Goal: Find specific page/section: Find specific page/section

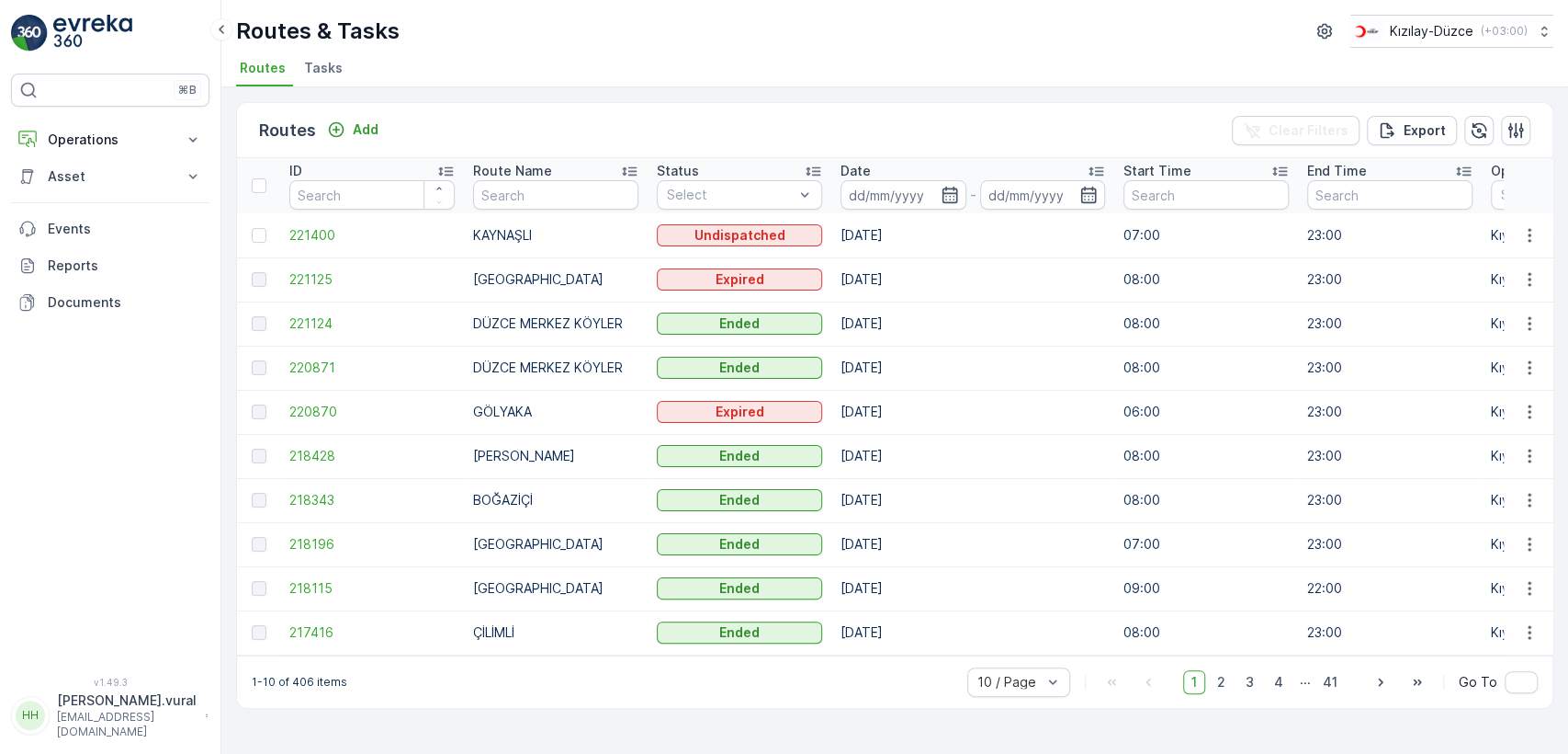
drag, startPoint x: 108, startPoint y: 133, endPoint x: 107, endPoint y: 162, distance: 29.0
click at [107, 133] on p "Operations" at bounding box center [110, 140] width 125 height 19
click at [118, 242] on link "Cockpit" at bounding box center [124, 249] width 170 height 26
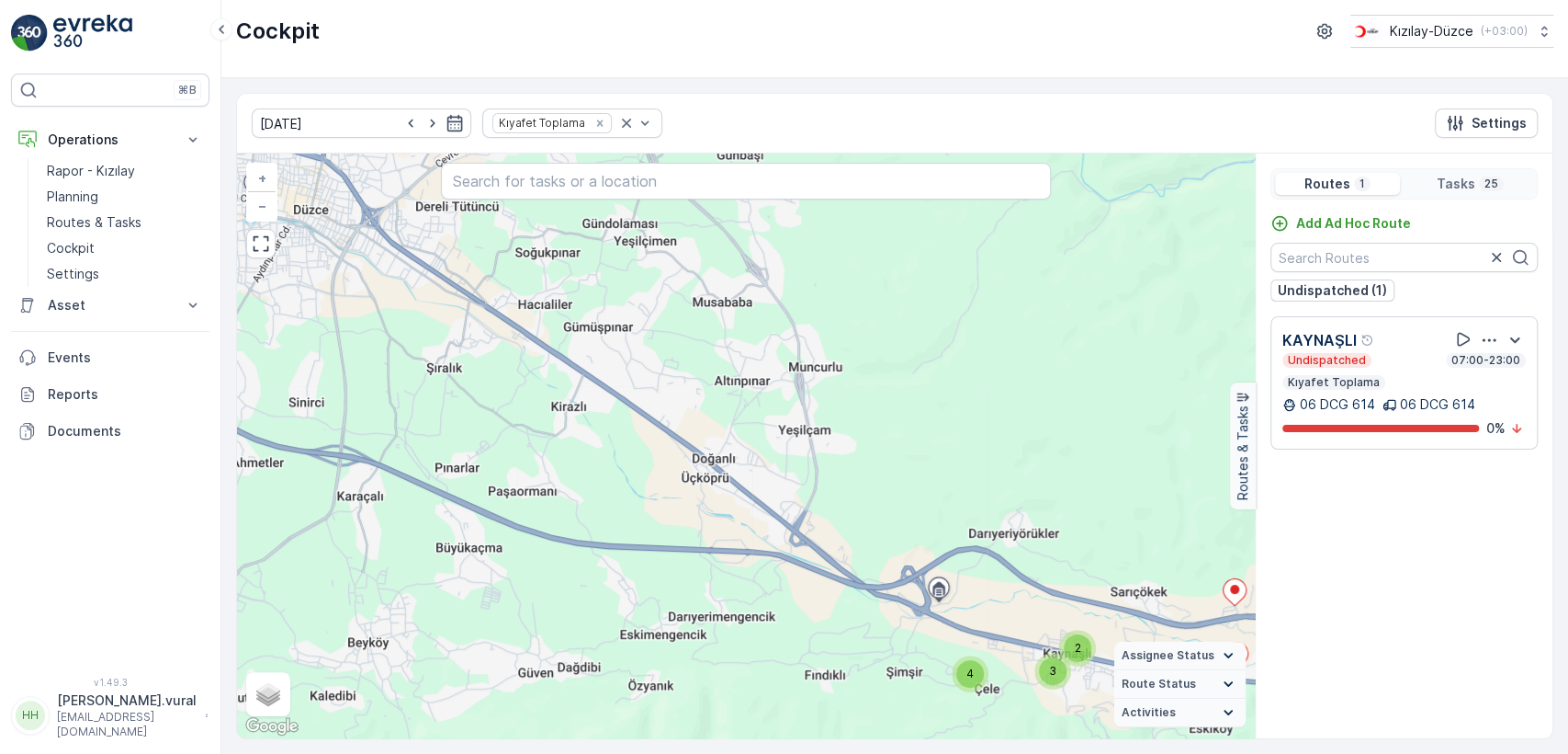
drag, startPoint x: 1083, startPoint y: 542, endPoint x: 909, endPoint y: 453, distance: 195.4
click at [909, 453] on div "3 4 2 3 11 + − Satellite Roadmap Terrain Hybrid Leaflet Keyboard shortcuts Map …" at bounding box center [746, 445] width 1018 height 584
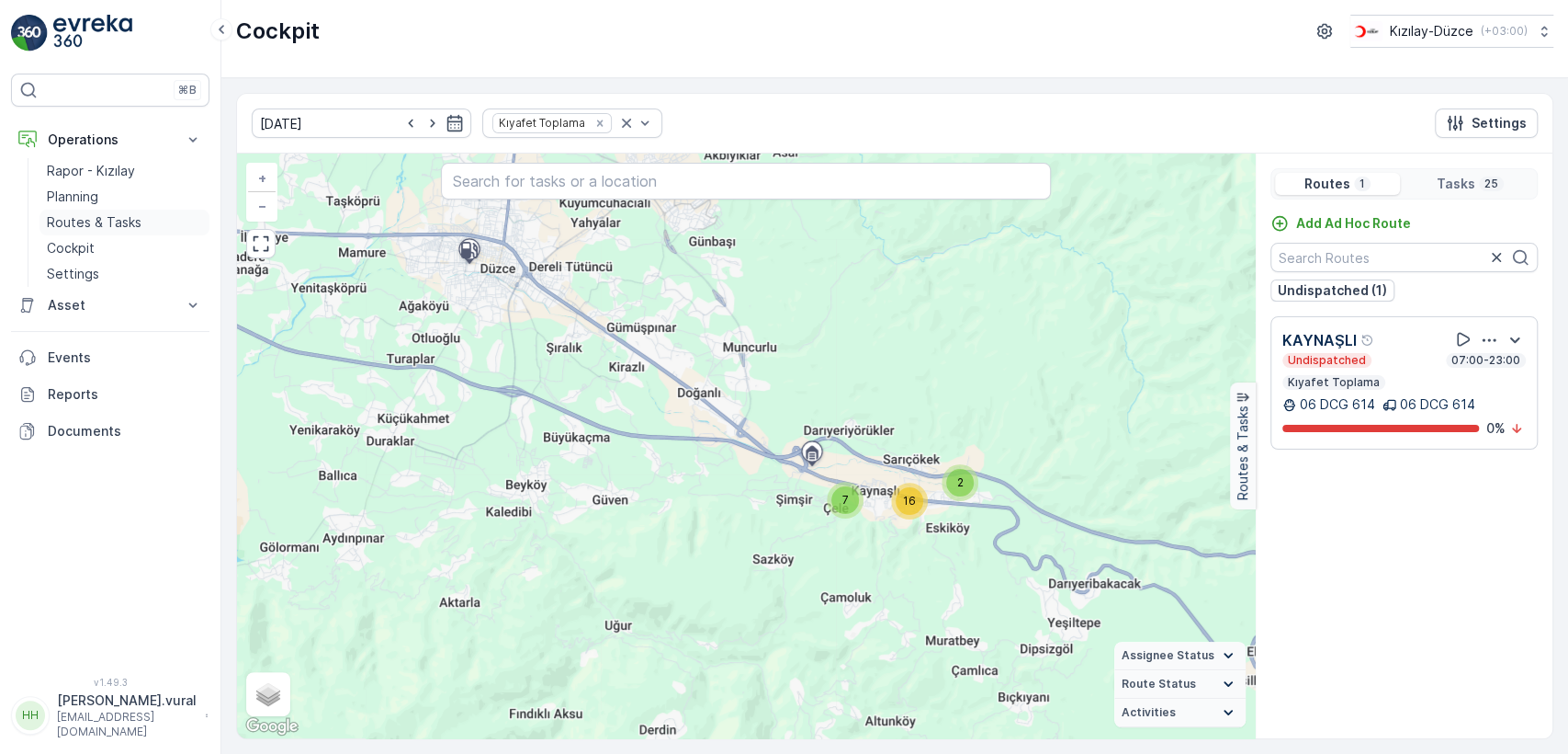
click at [134, 231] on link "Routes & Tasks" at bounding box center [124, 223] width 170 height 26
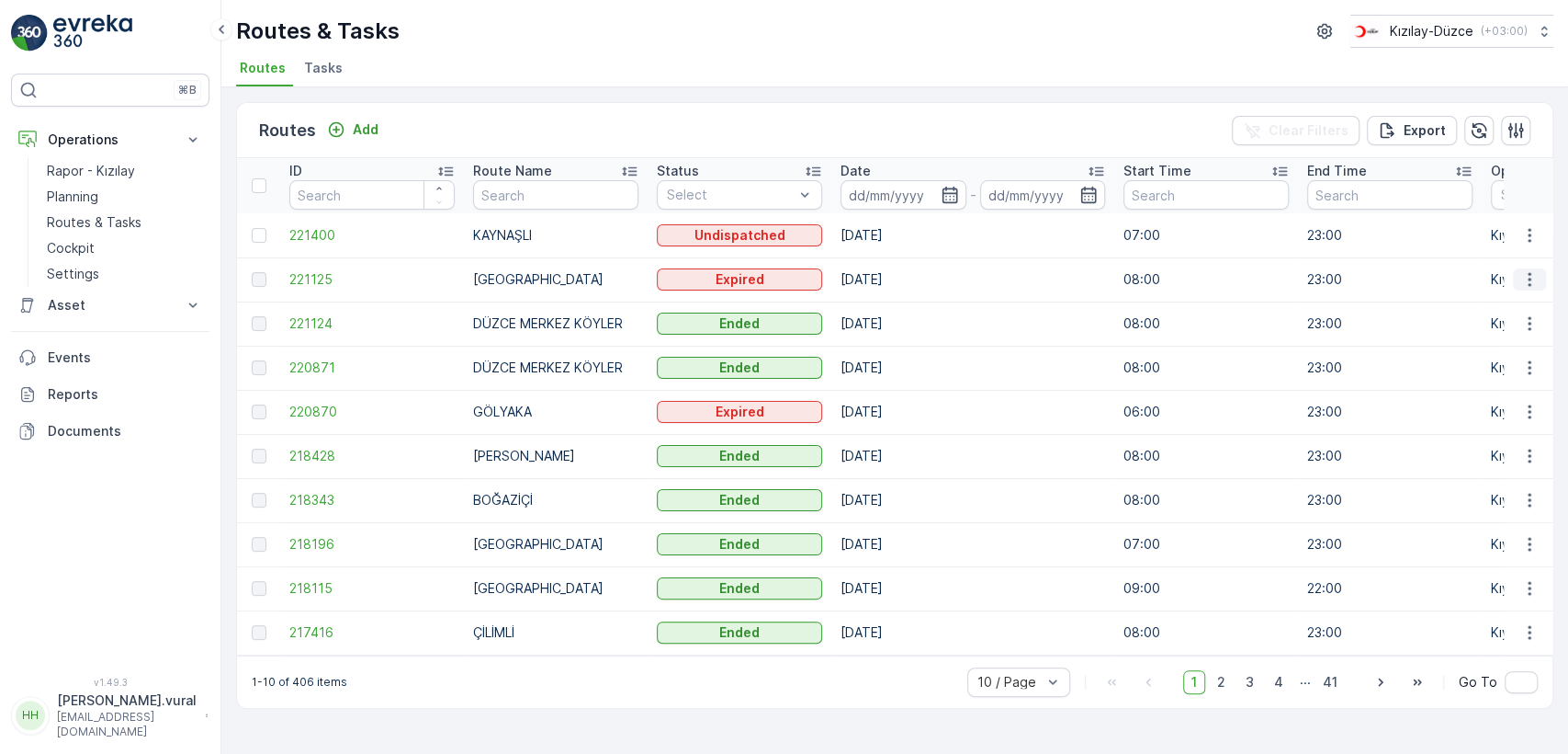
click at [1528, 270] on icon "button" at bounding box center [1530, 279] width 19 height 19
click at [1517, 298] on span "See More Details" at bounding box center [1486, 307] width 107 height 19
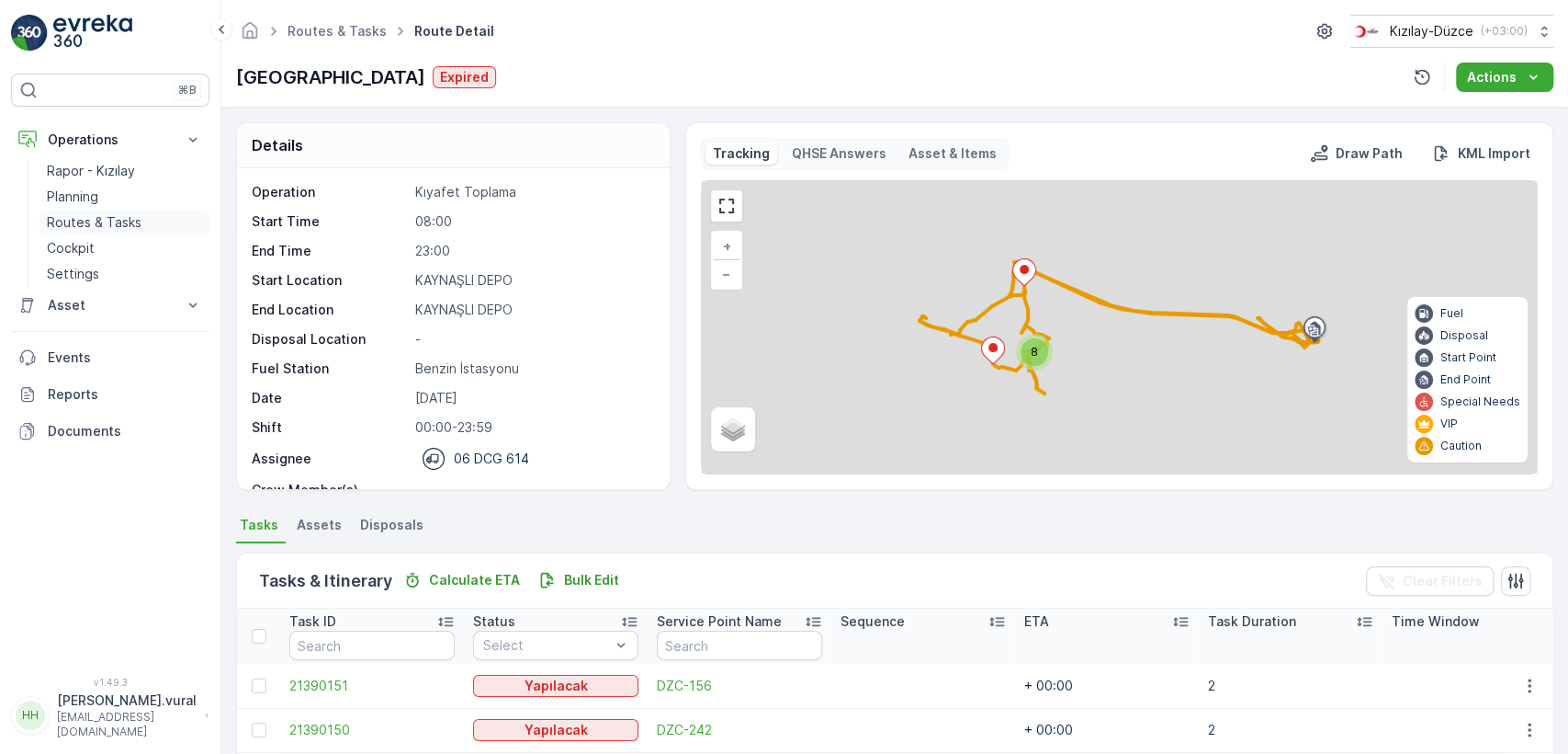
click at [121, 211] on link "Routes & Tasks" at bounding box center [124, 223] width 170 height 26
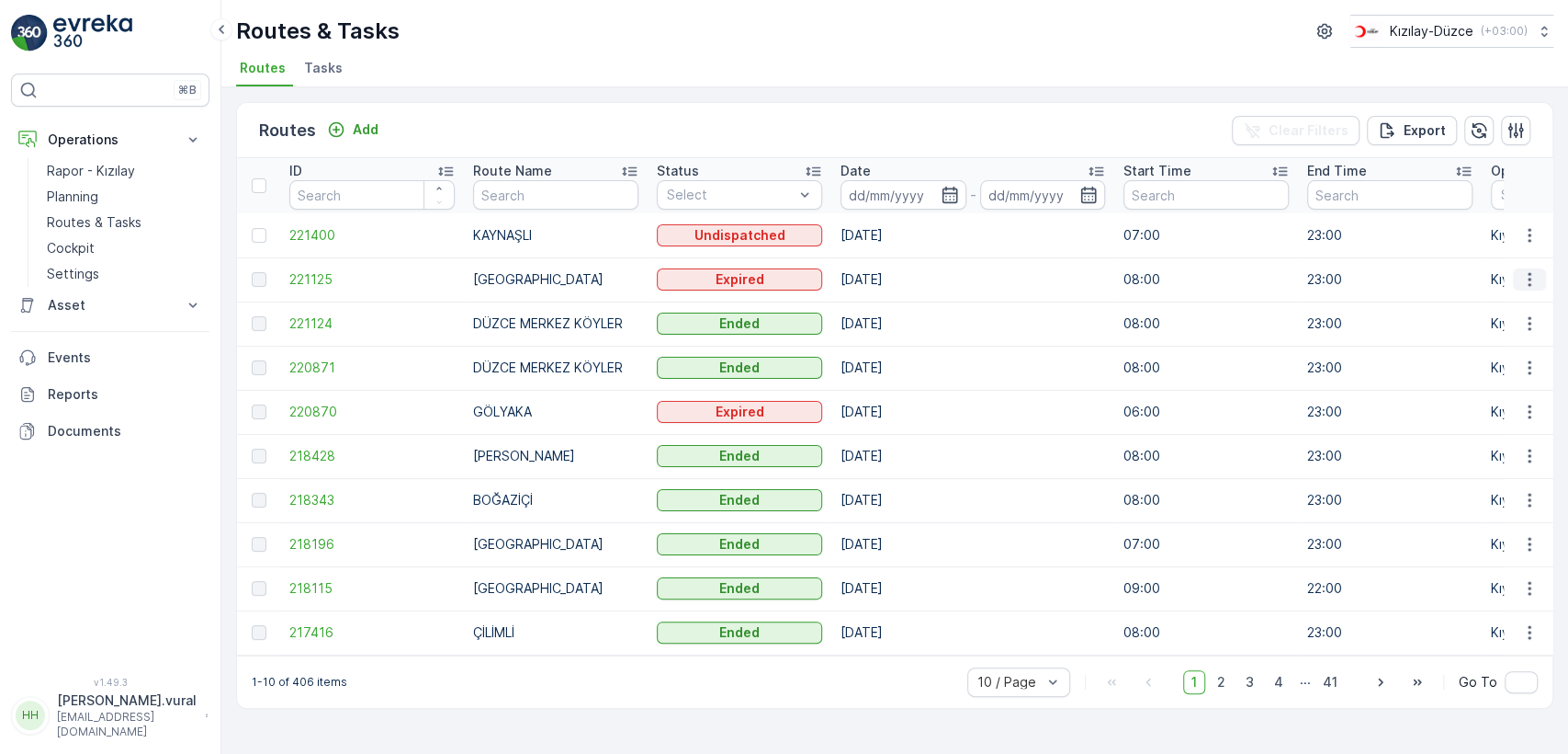
click at [1530, 278] on icon "button" at bounding box center [1529, 279] width 3 height 14
click at [1228, 704] on div "1-10 of 406 items 10 / Page 1 2 3 4 ... 41 Go To" at bounding box center [895, 681] width 1316 height 52
click at [1228, 694] on span "2" at bounding box center [1221, 682] width 25 height 24
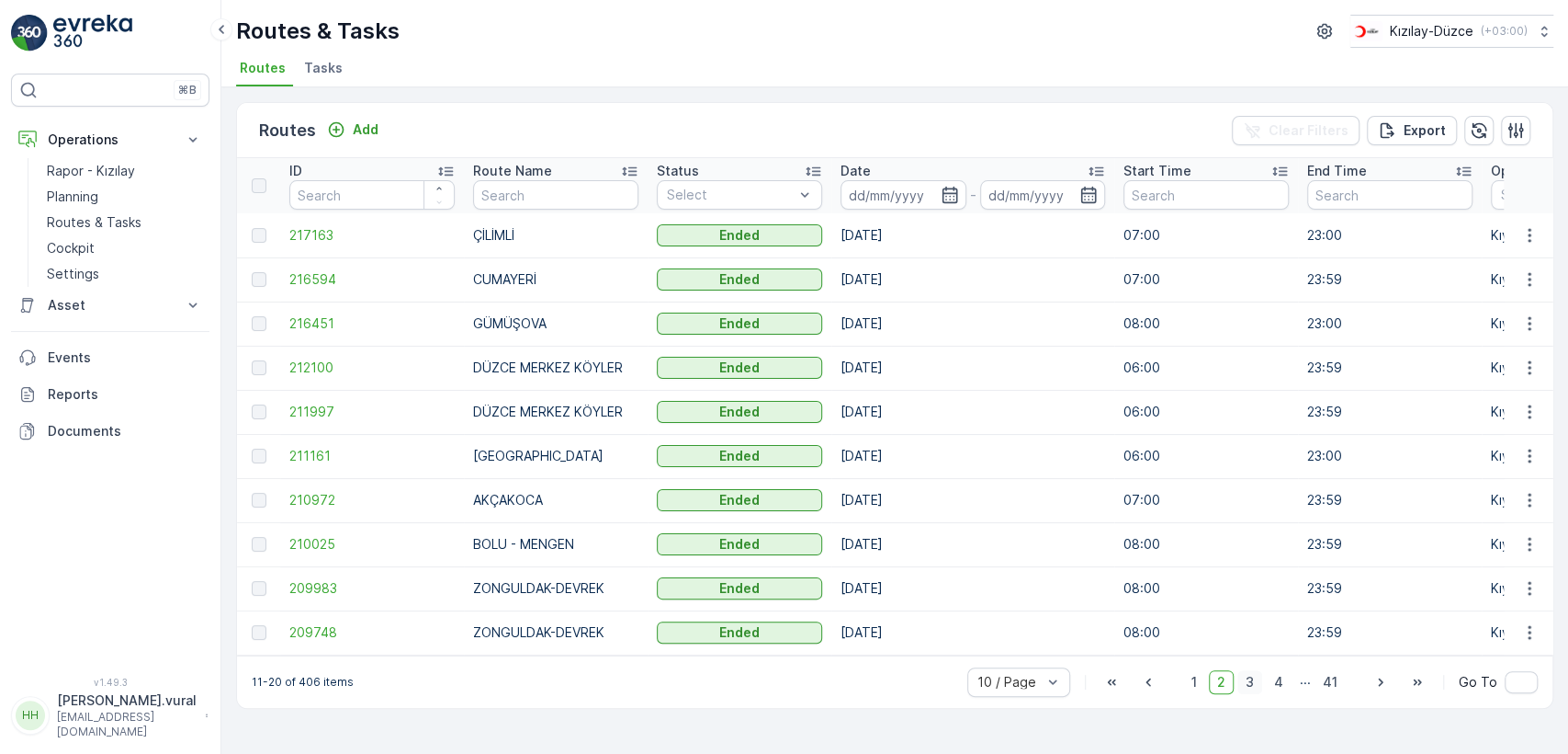
click at [1254, 694] on span "3" at bounding box center [1250, 682] width 25 height 24
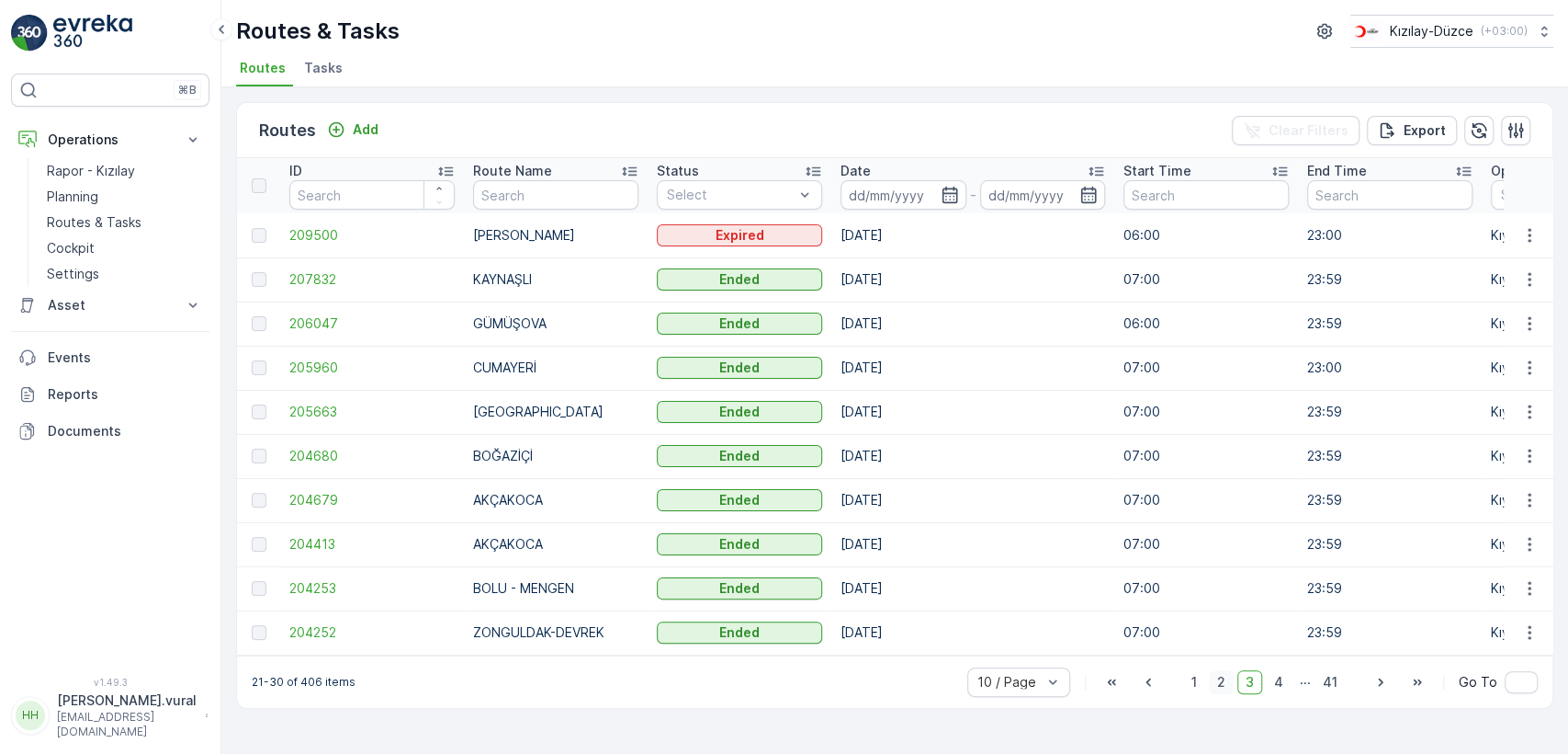
click at [1223, 694] on span "2" at bounding box center [1221, 682] width 25 height 24
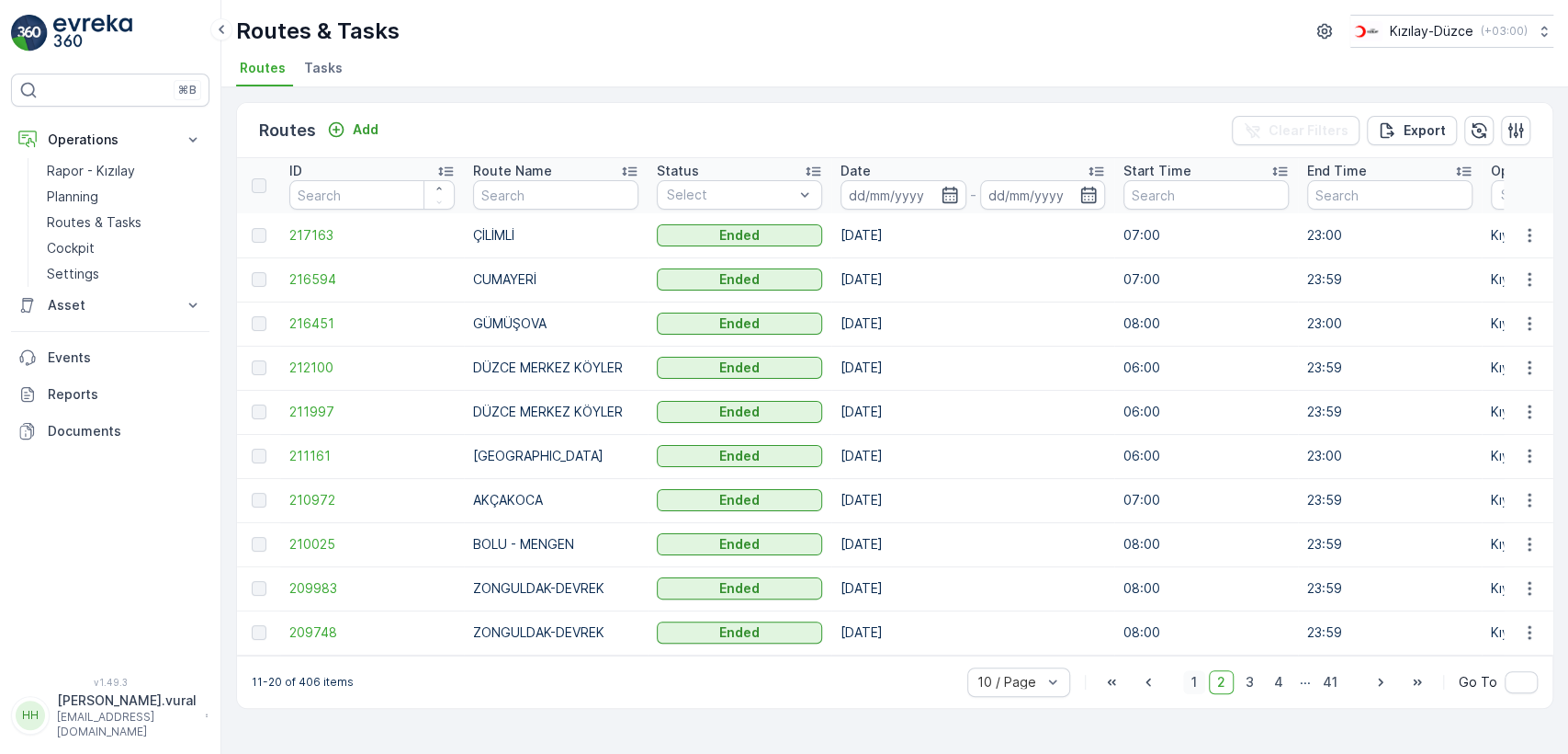
click at [1205, 694] on span "1" at bounding box center [1194, 682] width 22 height 24
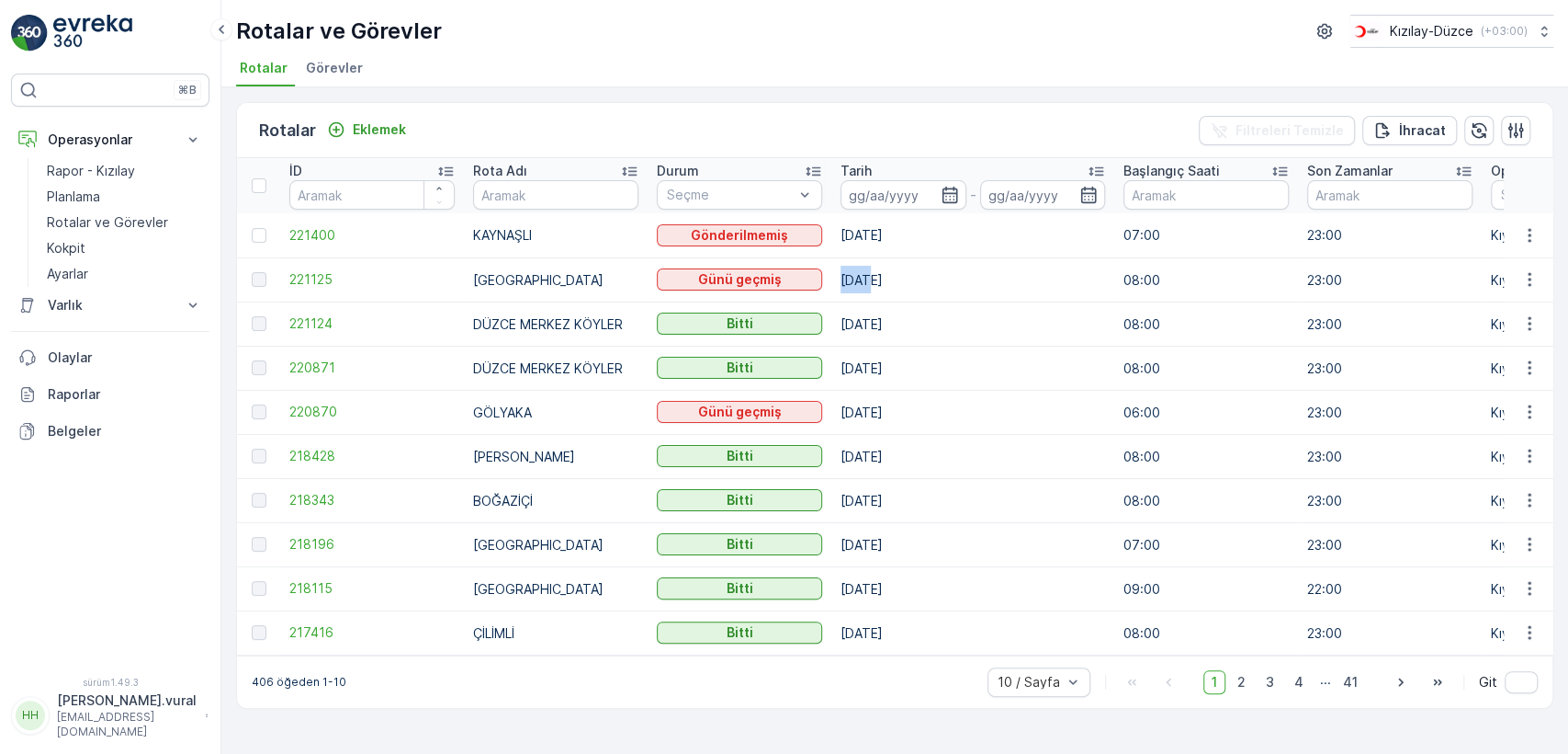
drag, startPoint x: 846, startPoint y: 280, endPoint x: 867, endPoint y: 286, distance: 21.8
click at [867, 286] on td "04.09.2025" at bounding box center [973, 279] width 283 height 45
click at [845, 407] on font "03.09.2025" at bounding box center [862, 412] width 43 height 16
click at [1277, 684] on span "3" at bounding box center [1270, 682] width 25 height 24
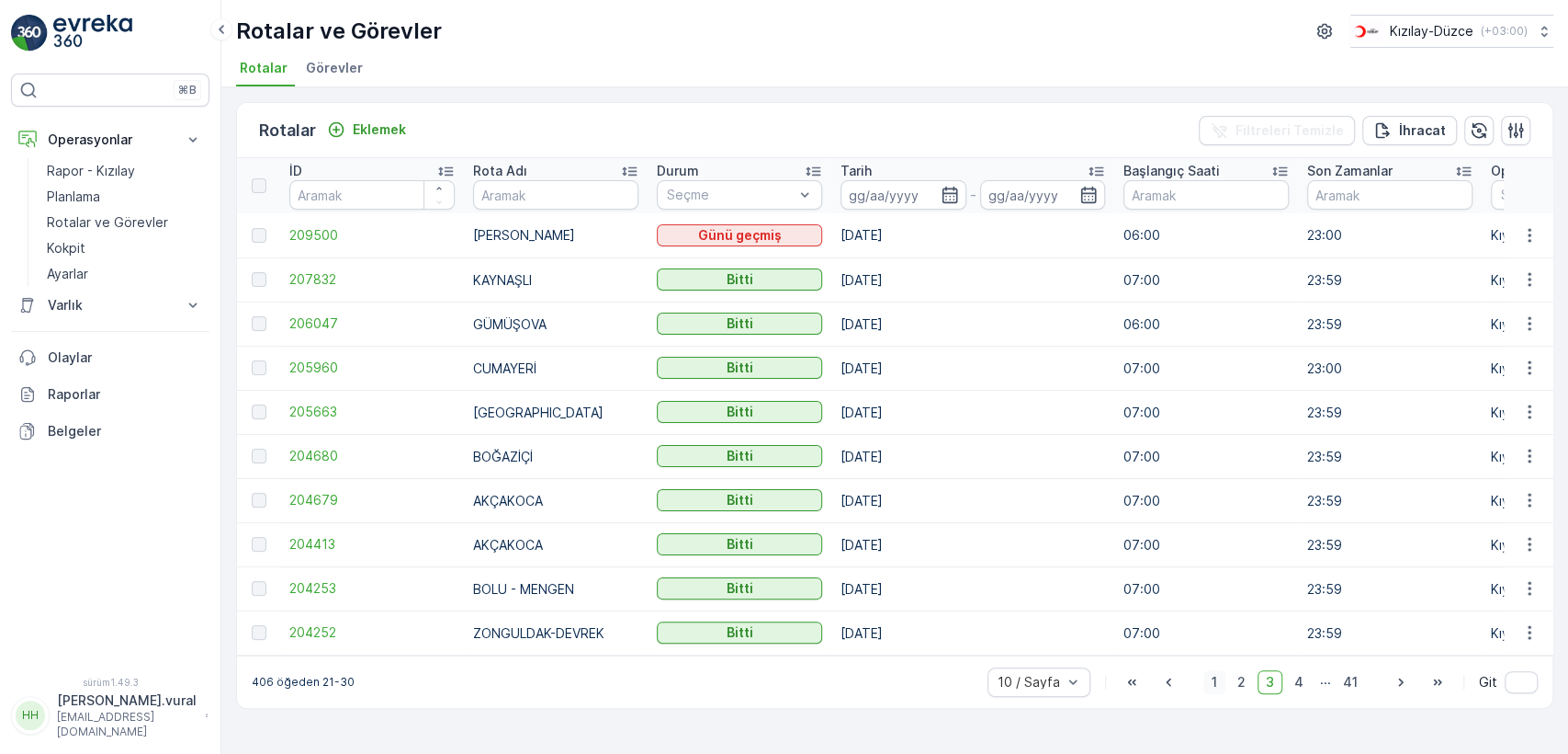
click at [1217, 679] on font "1" at bounding box center [1215, 682] width 6 height 19
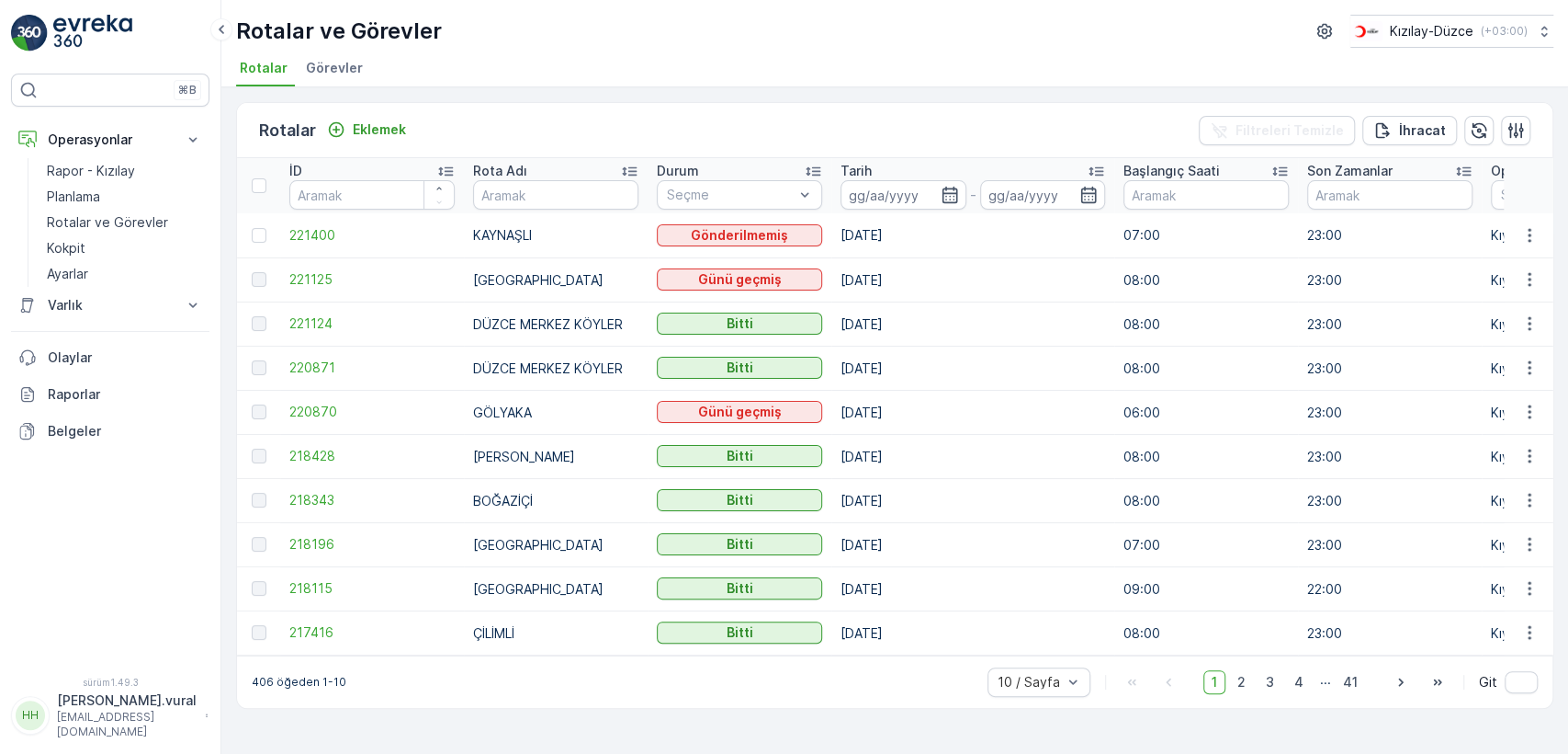
click at [125, 708] on font "[PERSON_NAME].vural" at bounding box center [126, 699] width 140 height 16
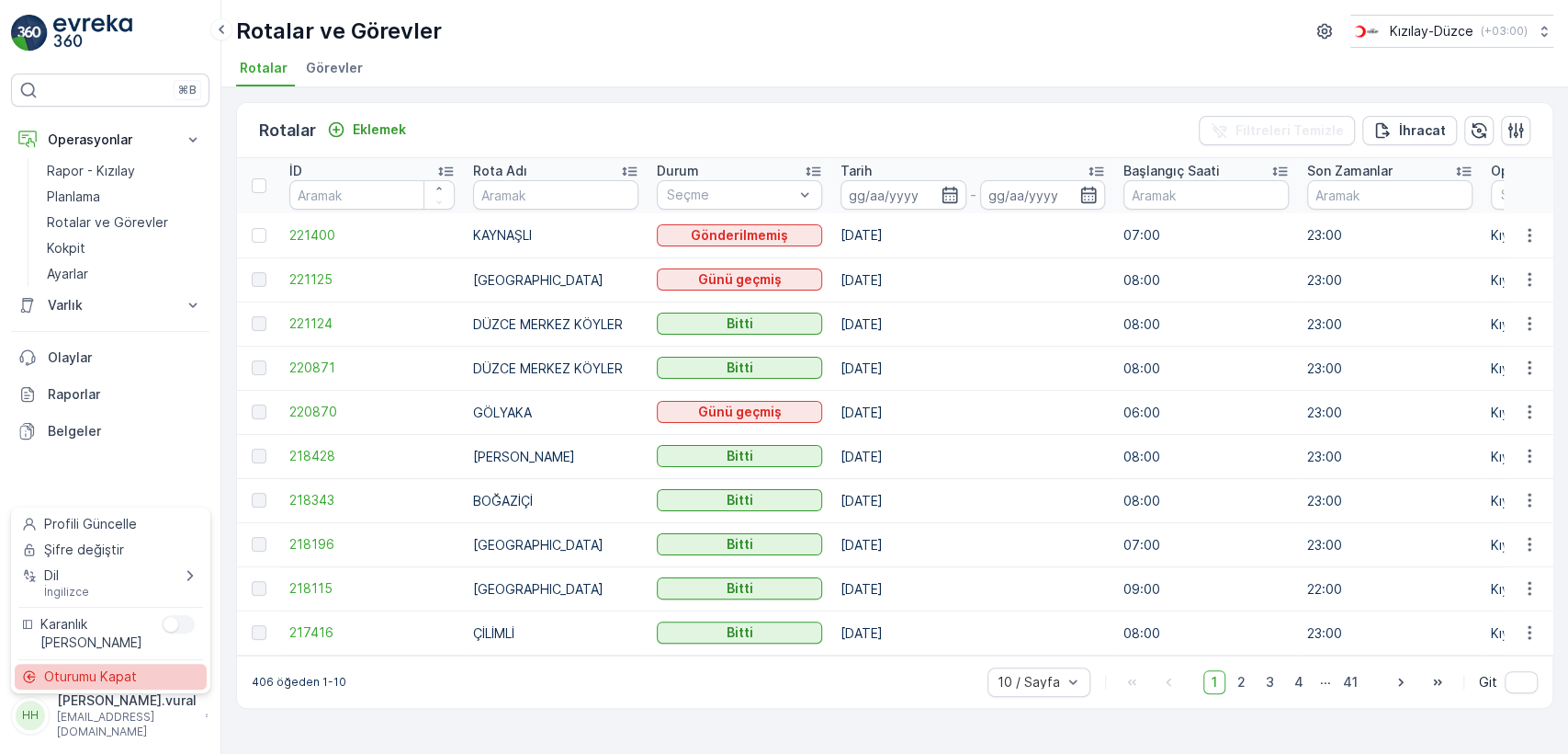
click at [134, 675] on font "Oturumu Kapat" at bounding box center [91, 675] width 93 height 16
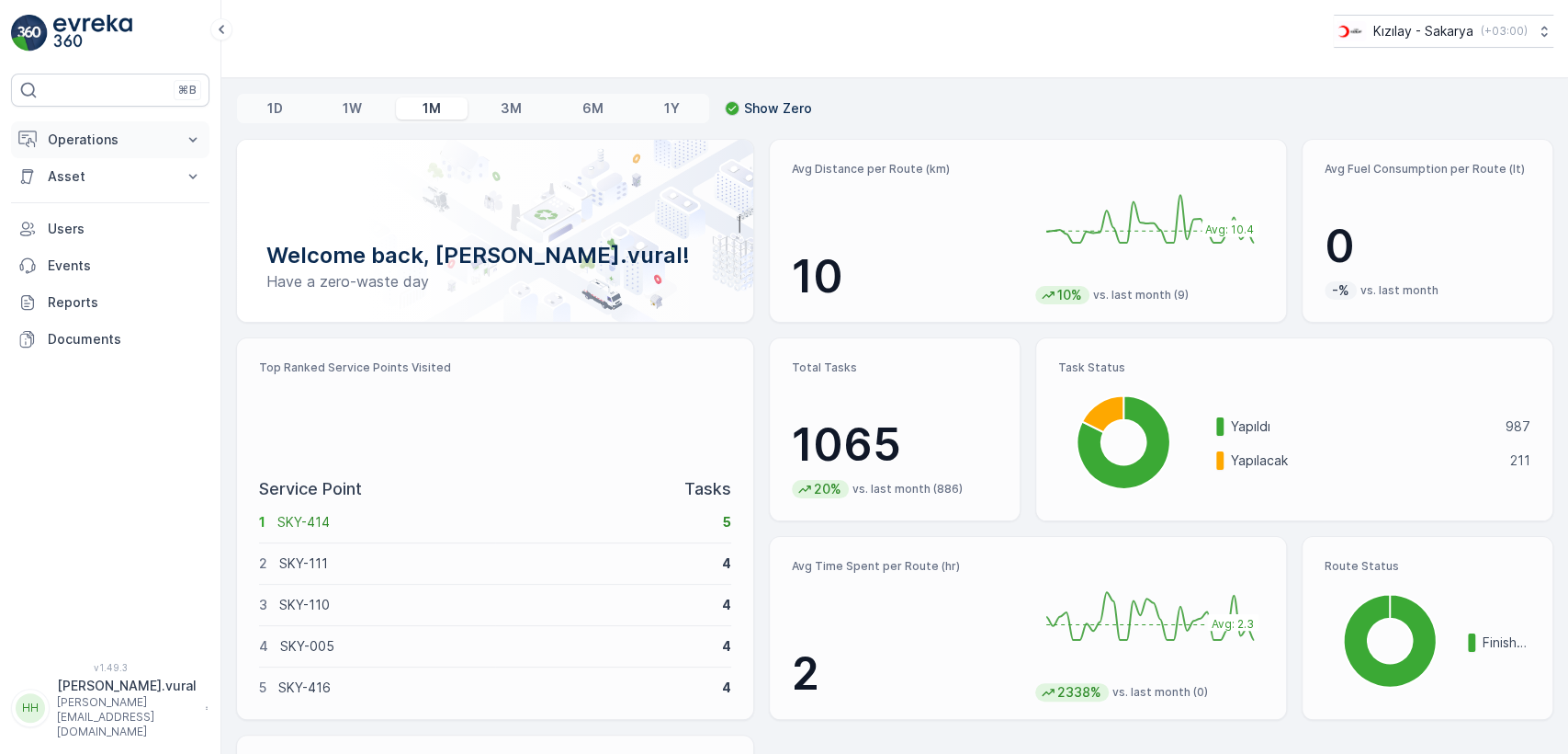
click at [107, 131] on p "Operations" at bounding box center [110, 140] width 125 height 19
click at [120, 215] on p "Routes & Tasks" at bounding box center [95, 223] width 95 height 19
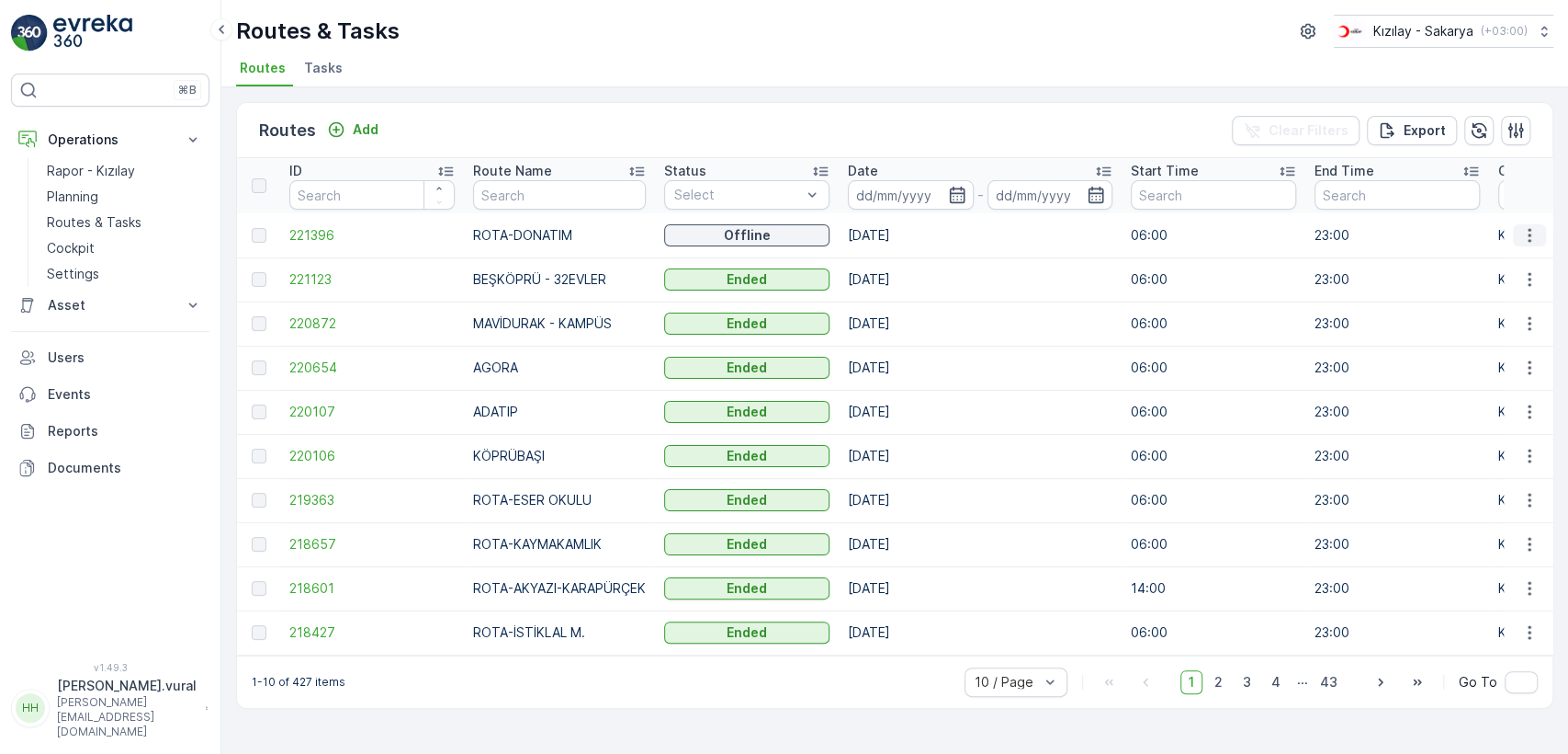
click at [1542, 230] on button "button" at bounding box center [1530, 236] width 33 height 22
click at [1511, 259] on span "See More Details" at bounding box center [1486, 262] width 107 height 19
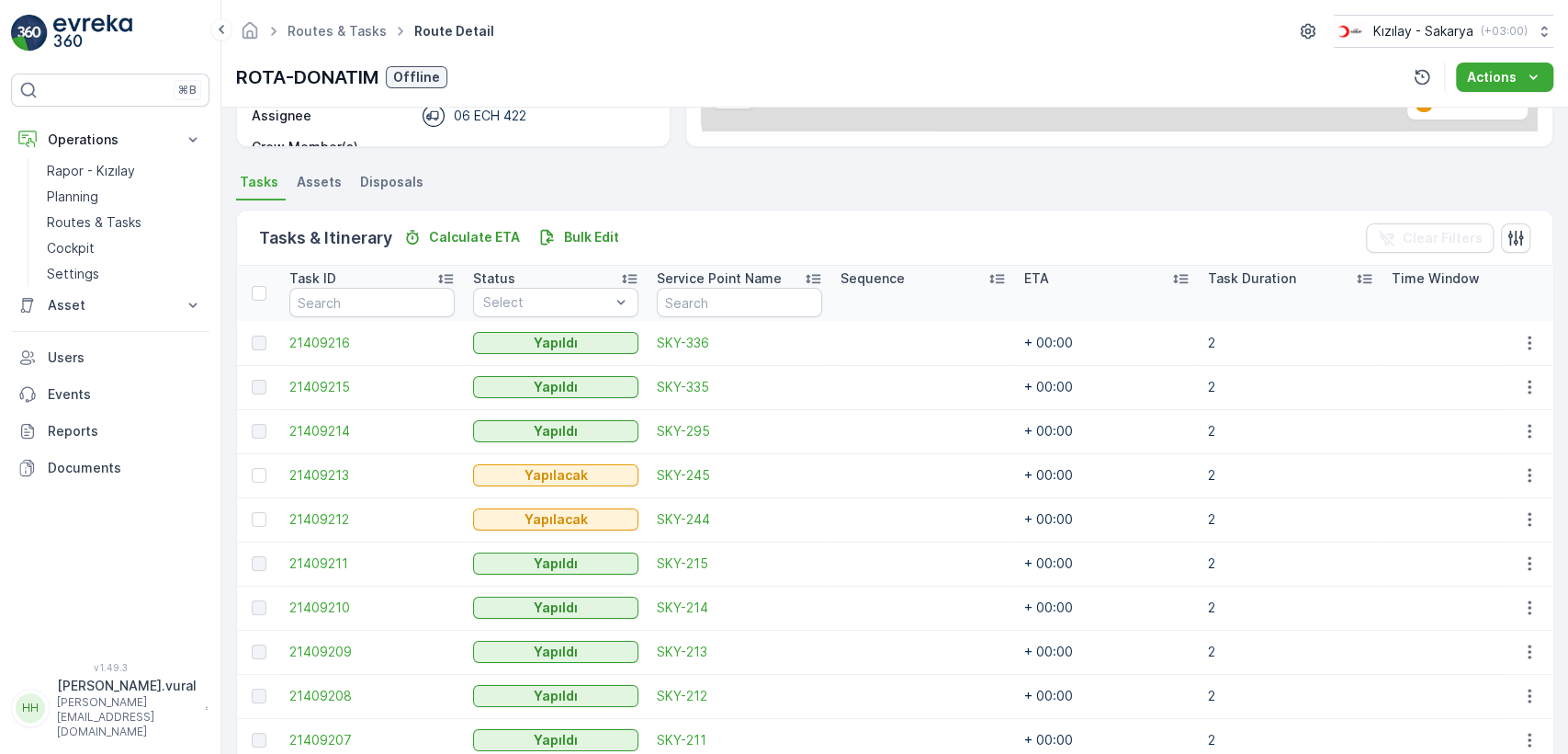
scroll to position [437, 0]
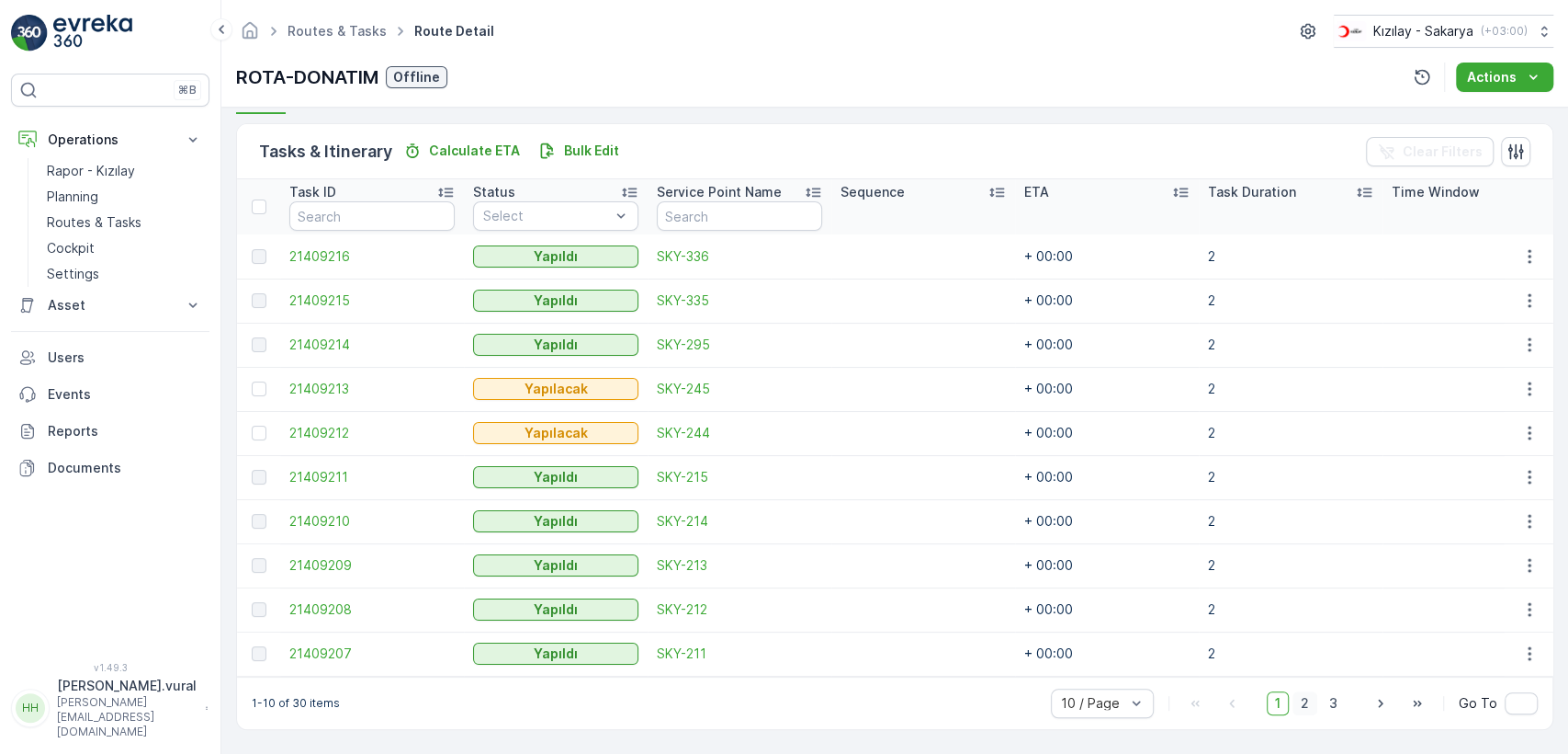
click at [1296, 708] on span "2" at bounding box center [1305, 703] width 25 height 24
click at [1339, 703] on span "3" at bounding box center [1333, 703] width 25 height 24
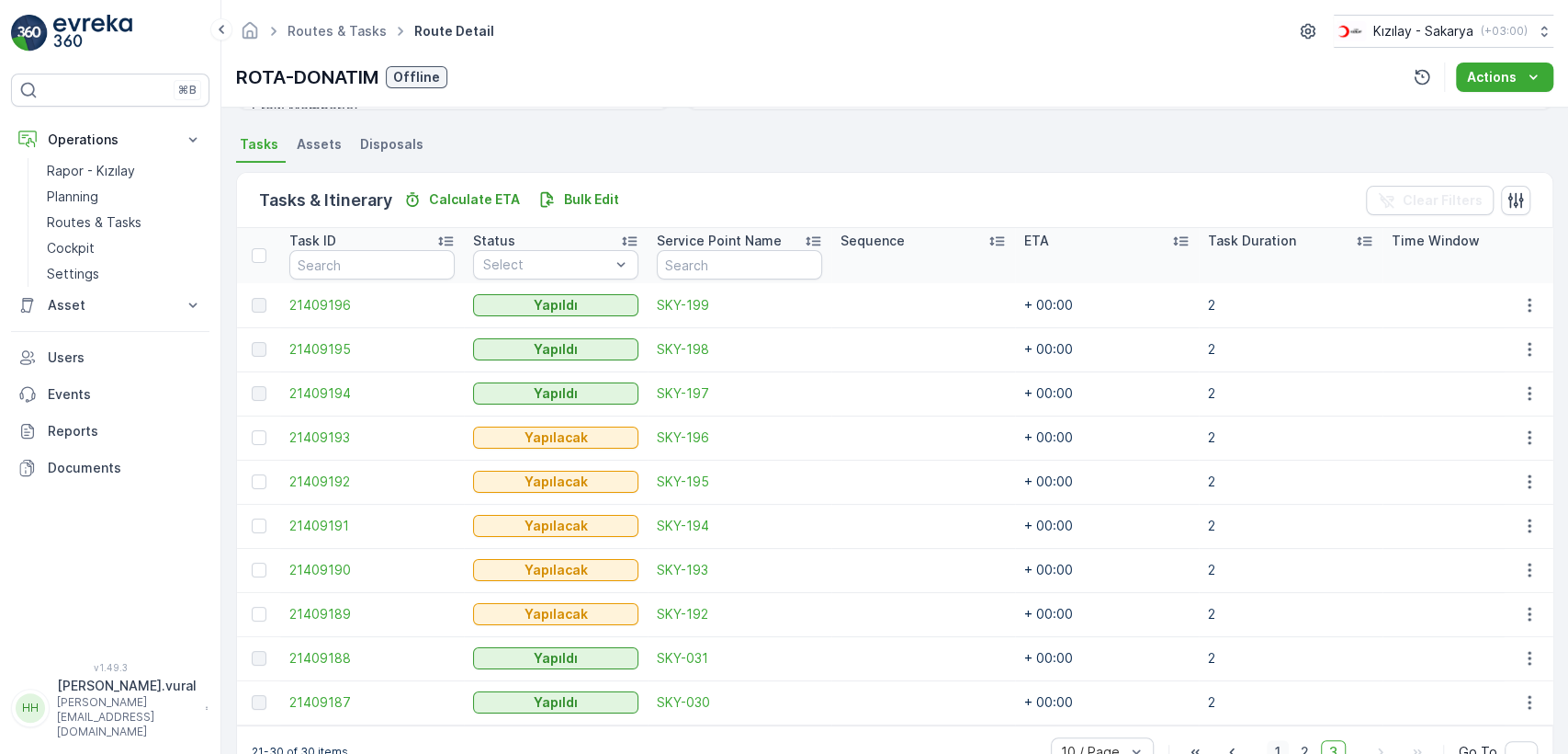
scroll to position [437, 0]
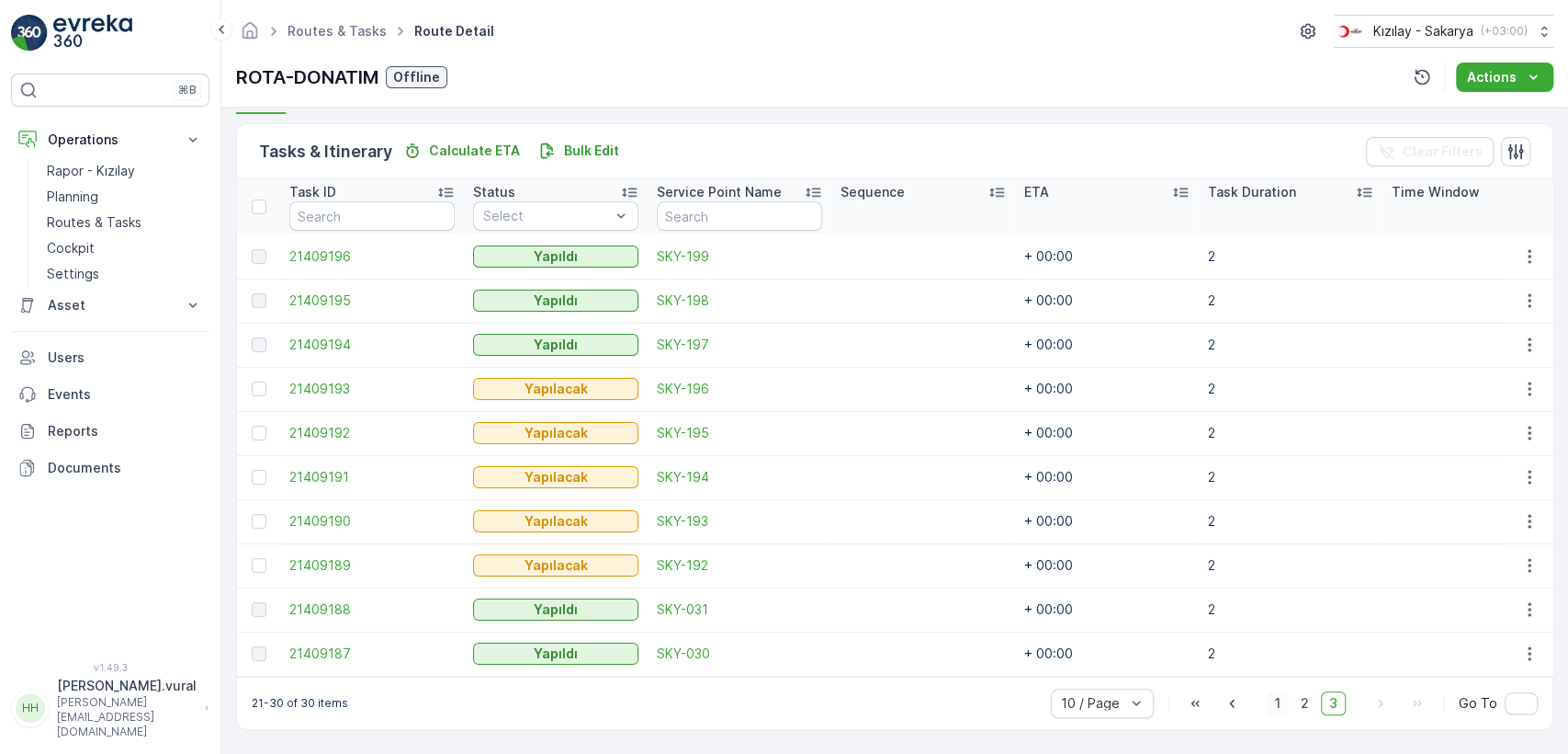
click at [1281, 707] on span "1" at bounding box center [1278, 703] width 22 height 24
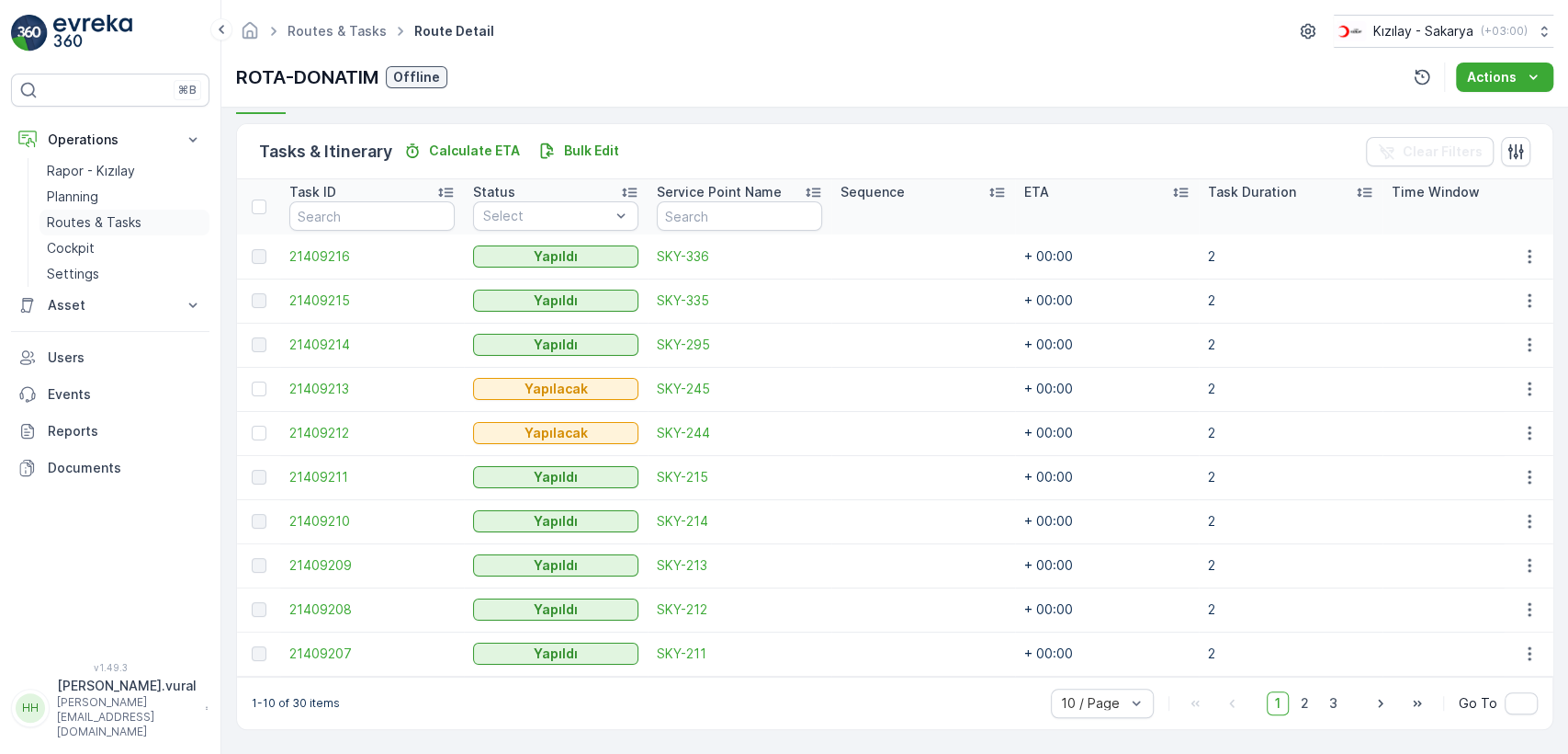
click at [147, 222] on link "Routes & Tasks" at bounding box center [124, 223] width 170 height 26
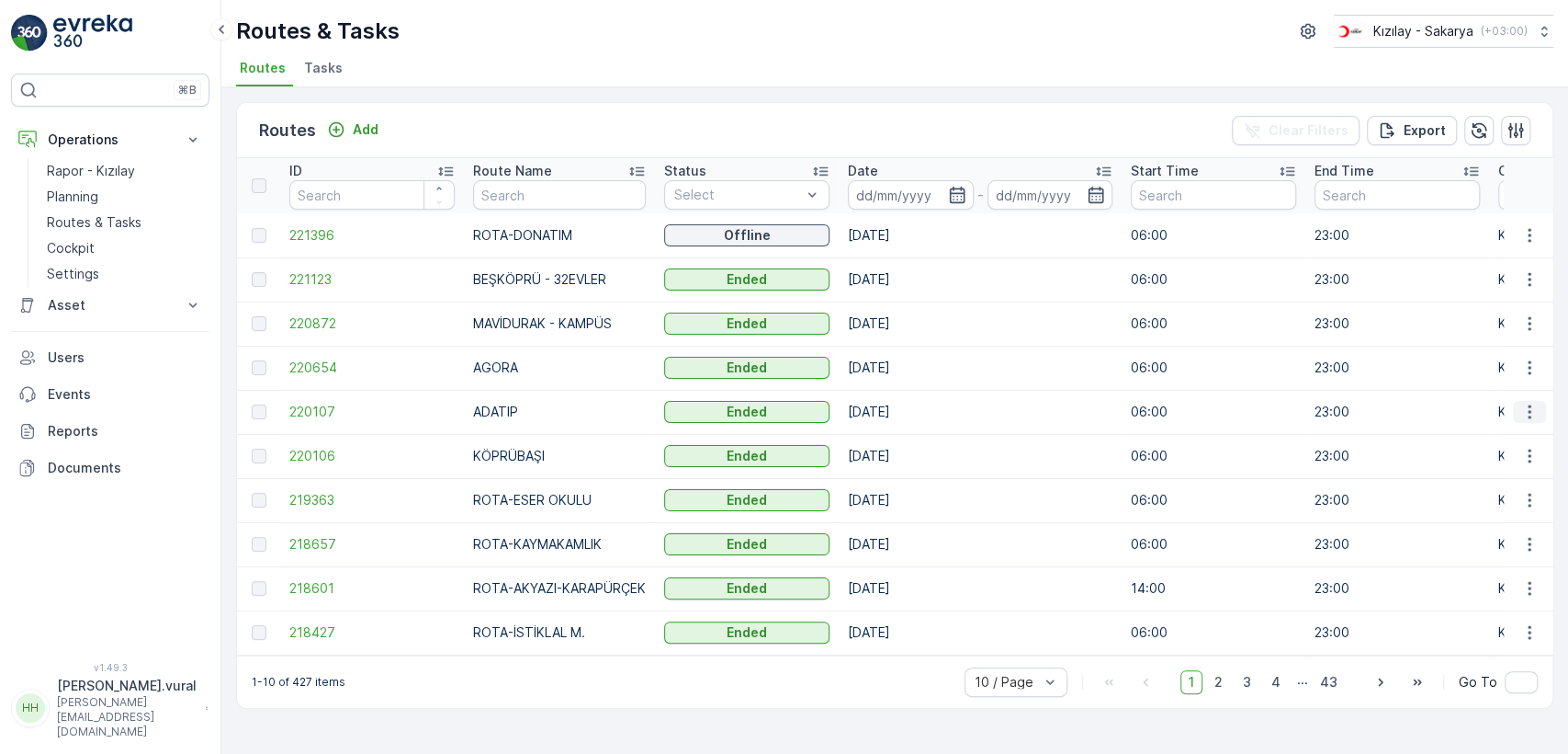
click at [1526, 409] on icon "button" at bounding box center [1530, 412] width 19 height 19
click at [1521, 430] on span "See More Details" at bounding box center [1486, 440] width 107 height 19
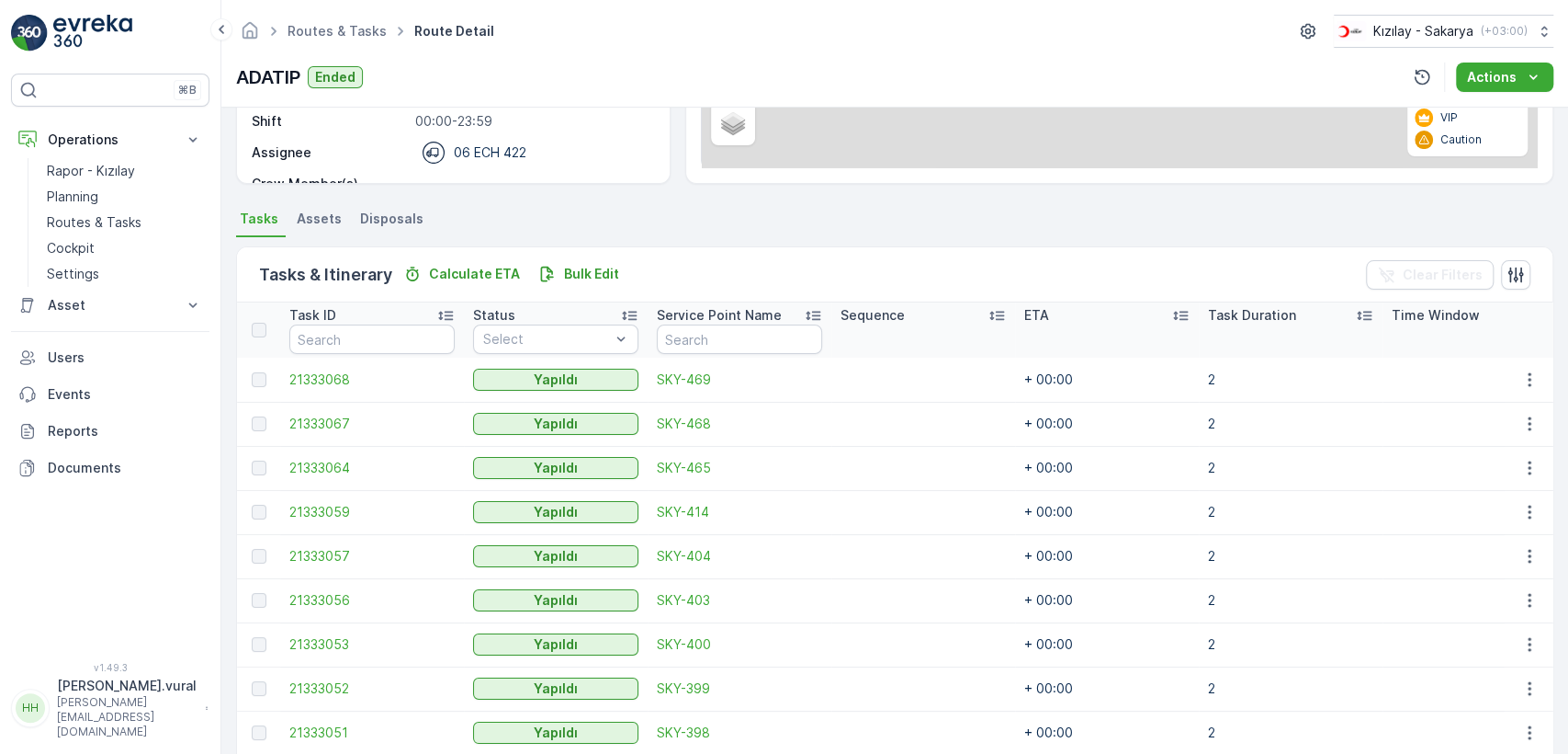
scroll to position [437, 0]
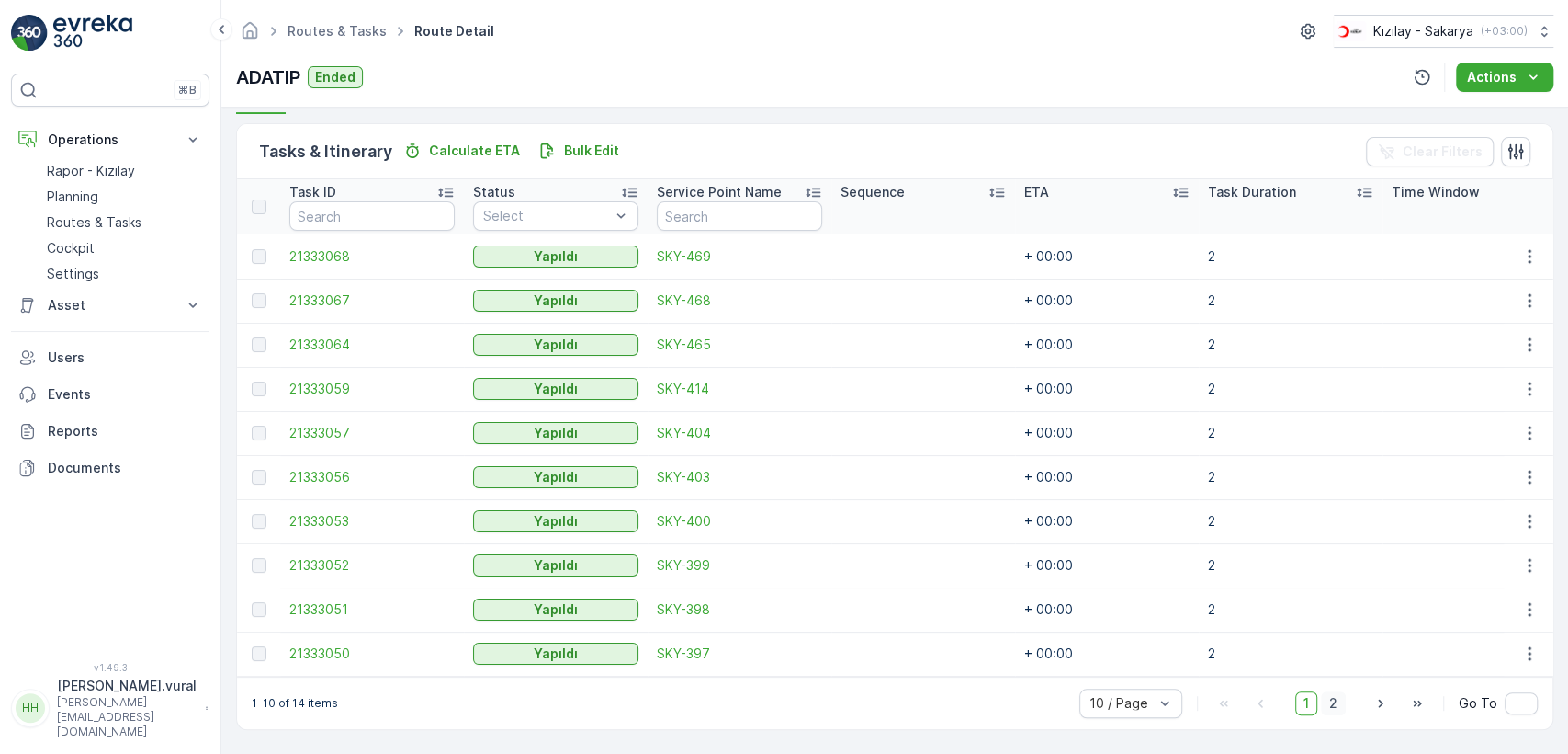
click at [1334, 706] on span "2" at bounding box center [1333, 703] width 25 height 24
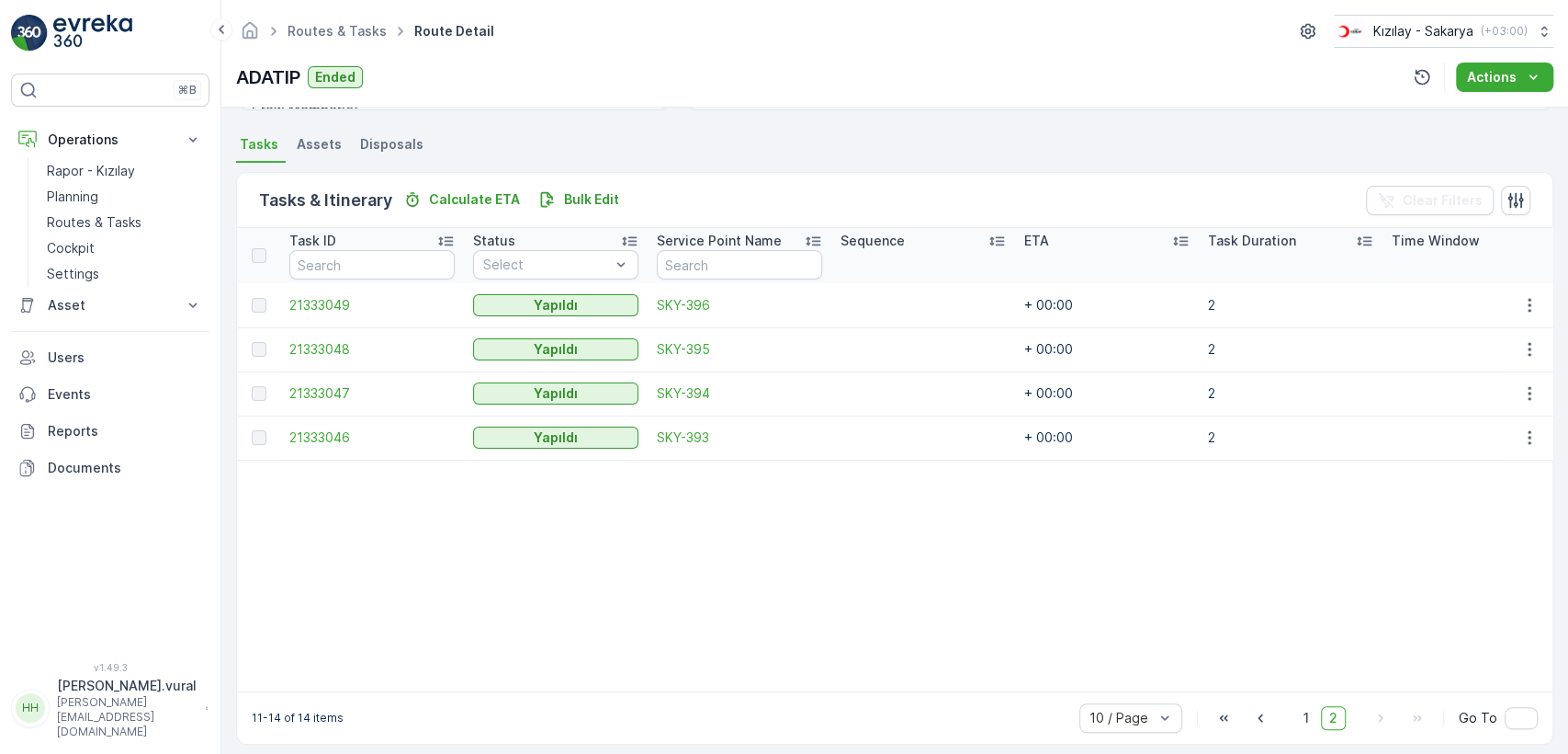
scroll to position [403, 0]
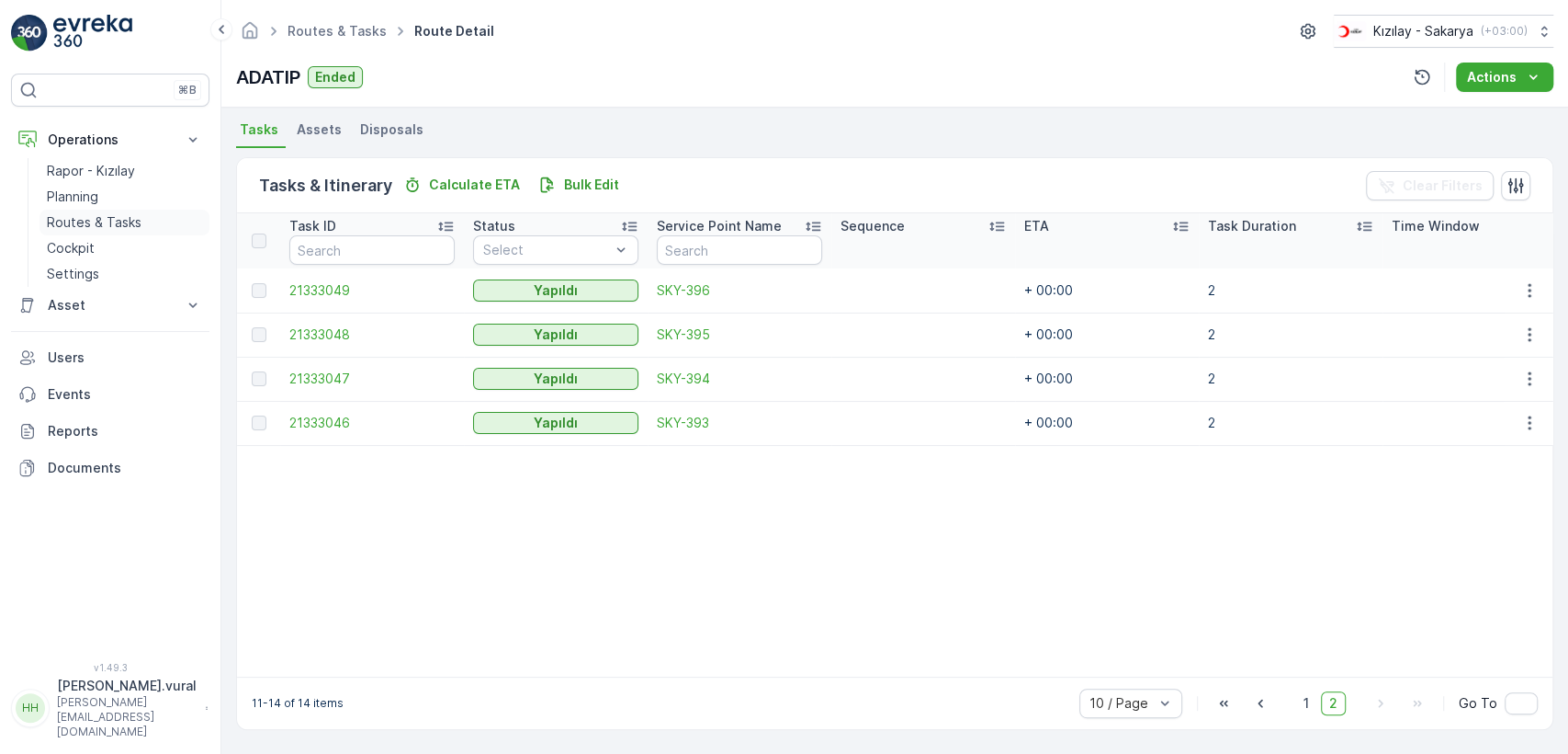
click at [133, 214] on p "Routes & Tasks" at bounding box center [95, 223] width 95 height 19
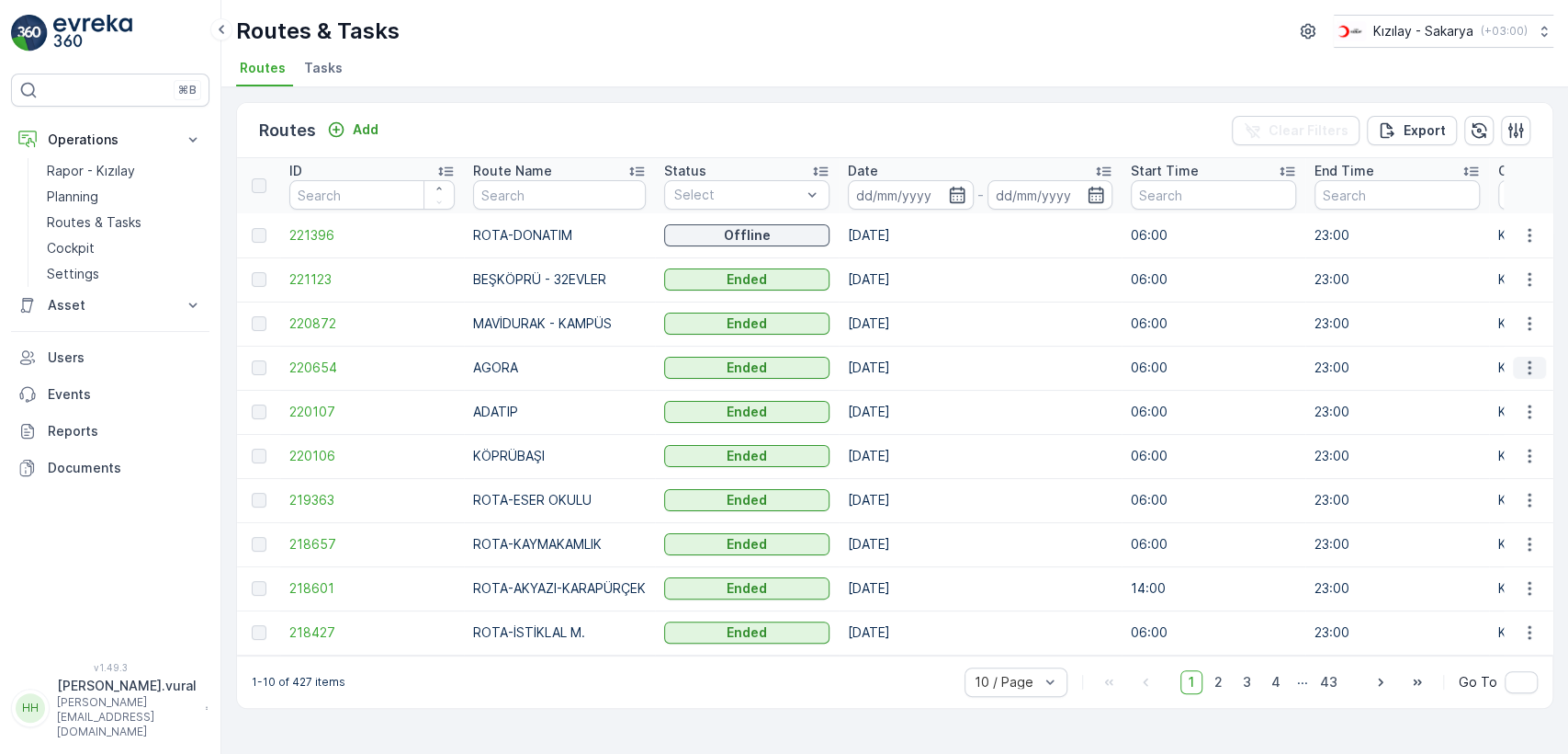
click at [1521, 364] on icon "button" at bounding box center [1530, 367] width 19 height 19
click at [1518, 383] on div "See More Details" at bounding box center [1497, 395] width 142 height 26
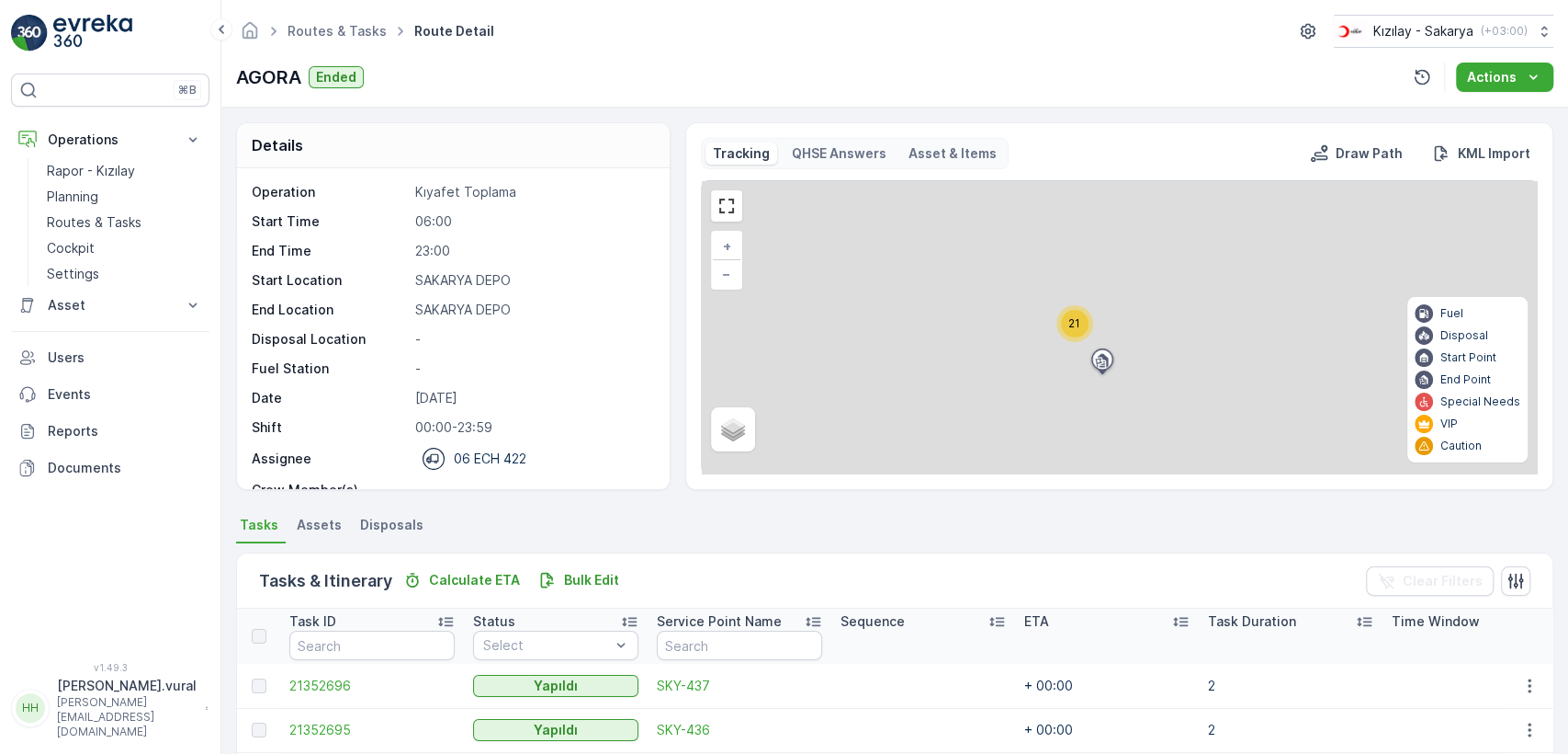
scroll to position [437, 0]
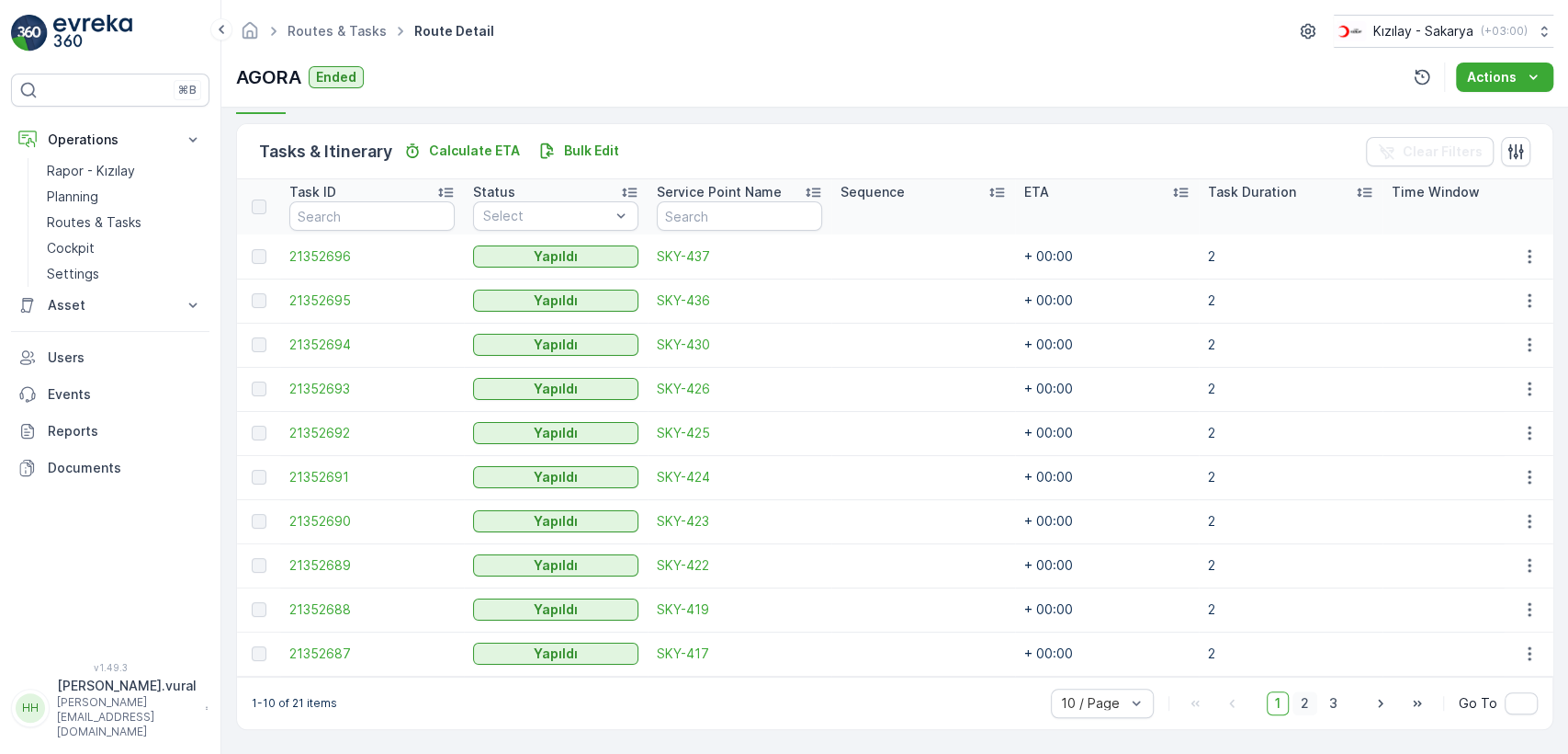
click at [1310, 708] on span "2" at bounding box center [1305, 703] width 25 height 24
click at [1337, 703] on span "3" at bounding box center [1333, 703] width 25 height 24
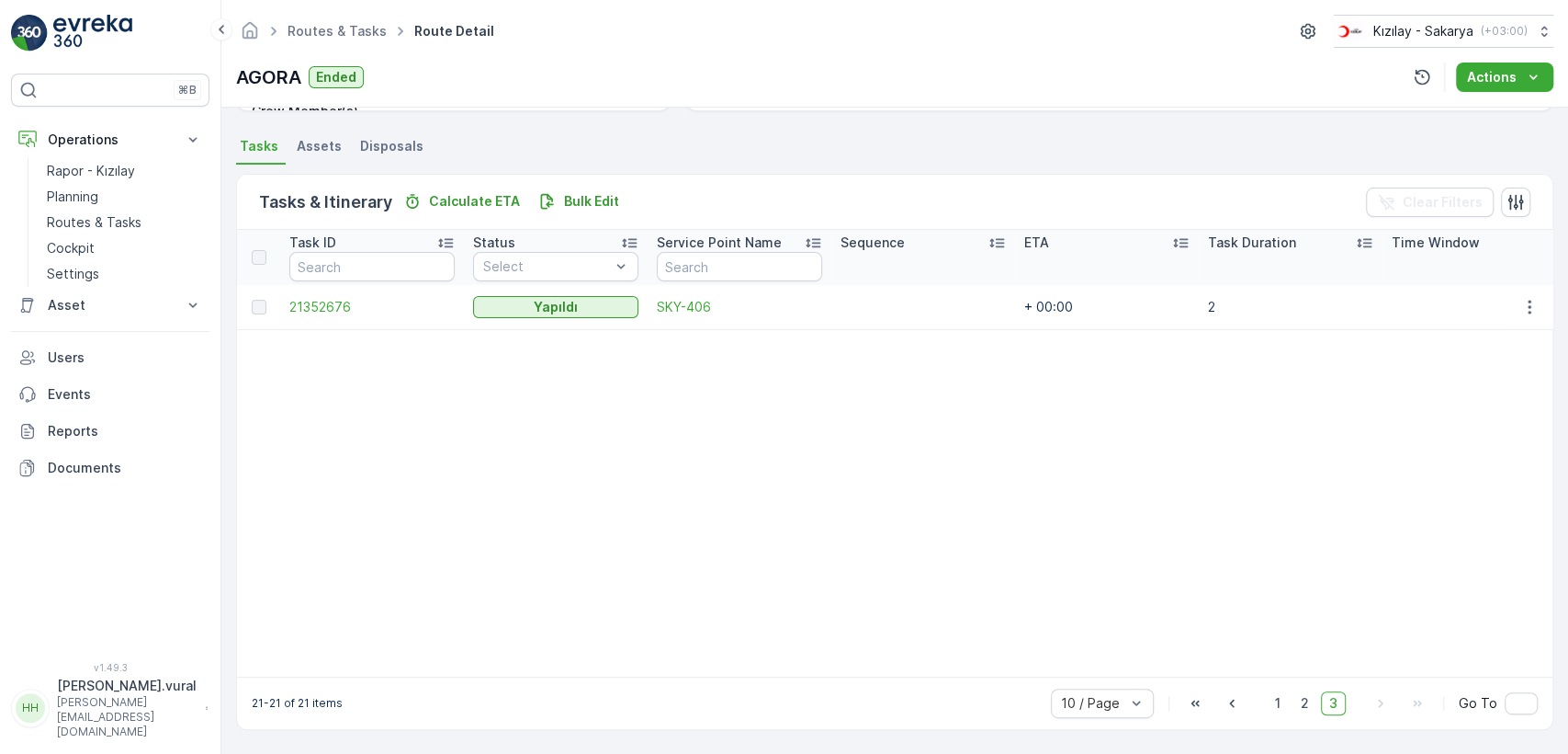
scroll to position [387, 0]
click at [105, 210] on link "Routes & Tasks" at bounding box center [124, 223] width 170 height 26
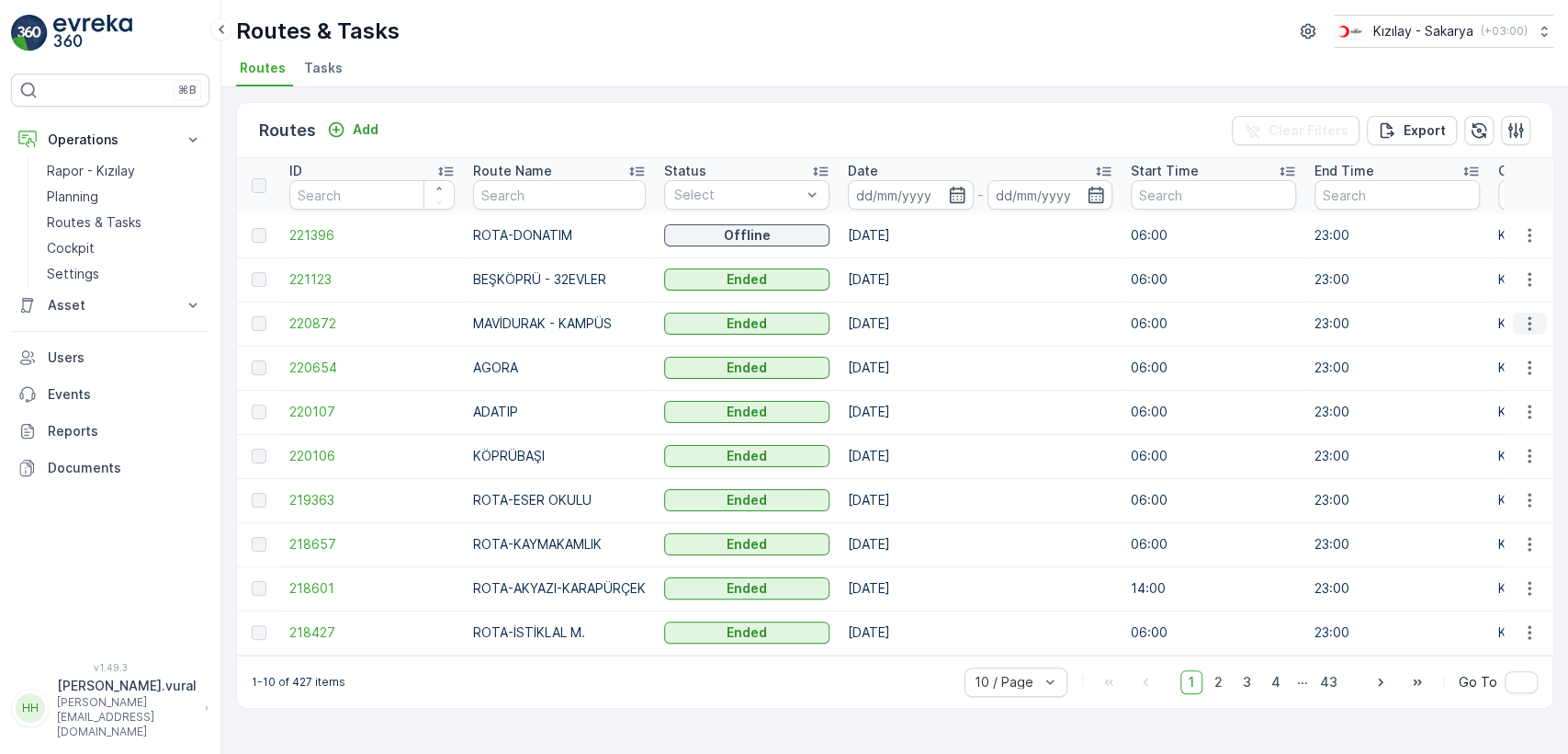
click at [1531, 318] on icon "button" at bounding box center [1530, 324] width 19 height 19
click at [1511, 348] on span "See More Details" at bounding box center [1486, 351] width 107 height 19
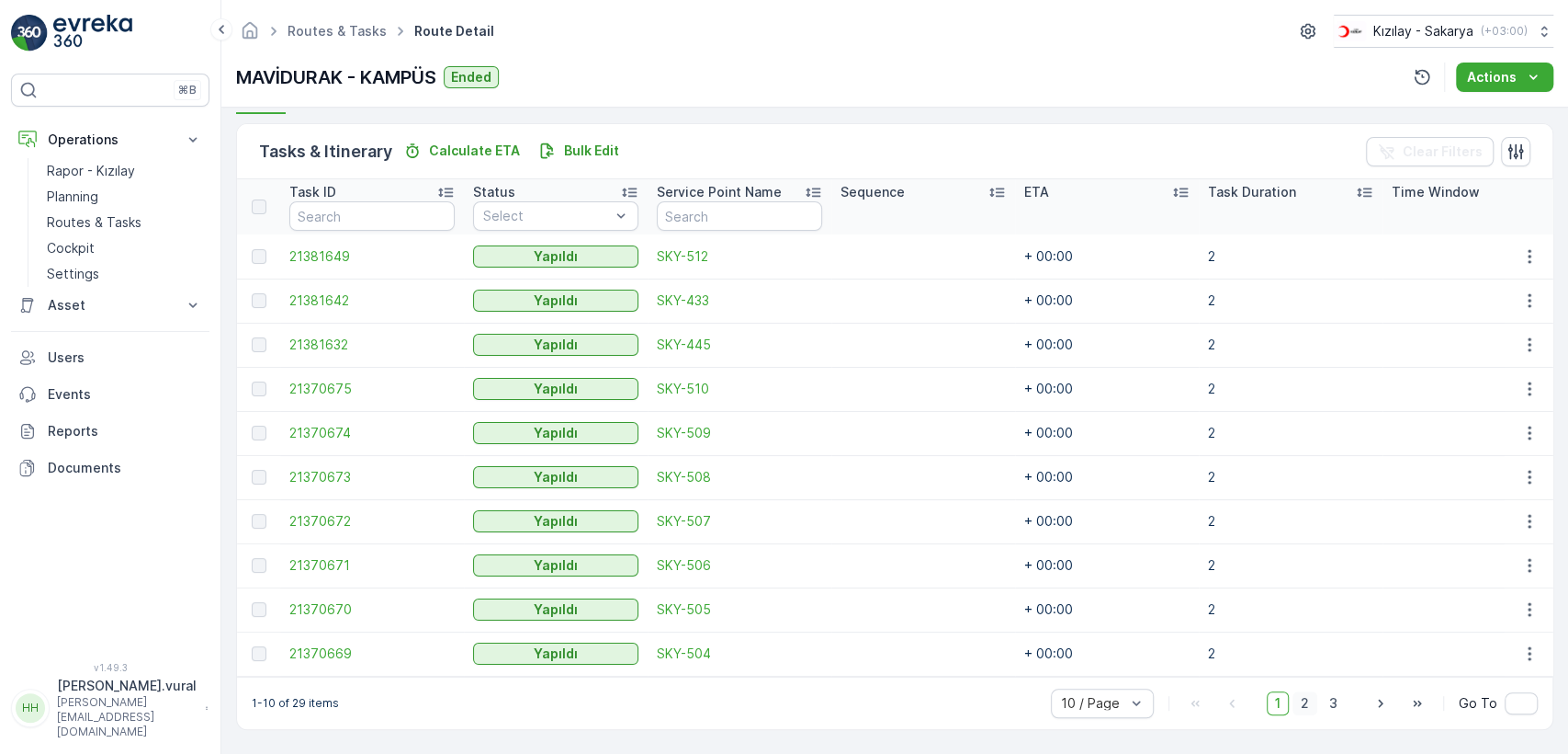
click at [1303, 698] on span "2" at bounding box center [1305, 703] width 25 height 24
click at [1338, 706] on span "3" at bounding box center [1333, 703] width 25 height 24
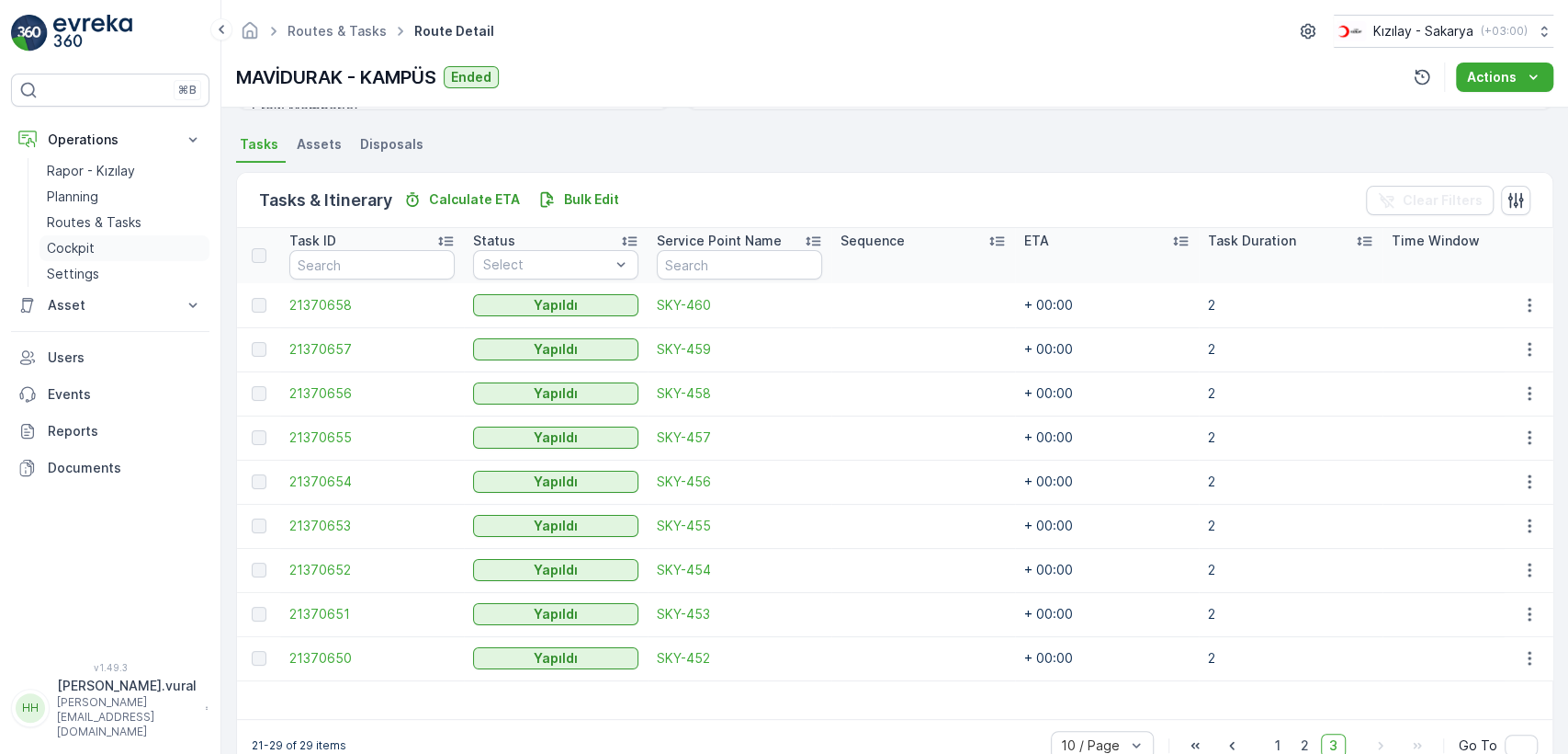
scroll to position [431, 0]
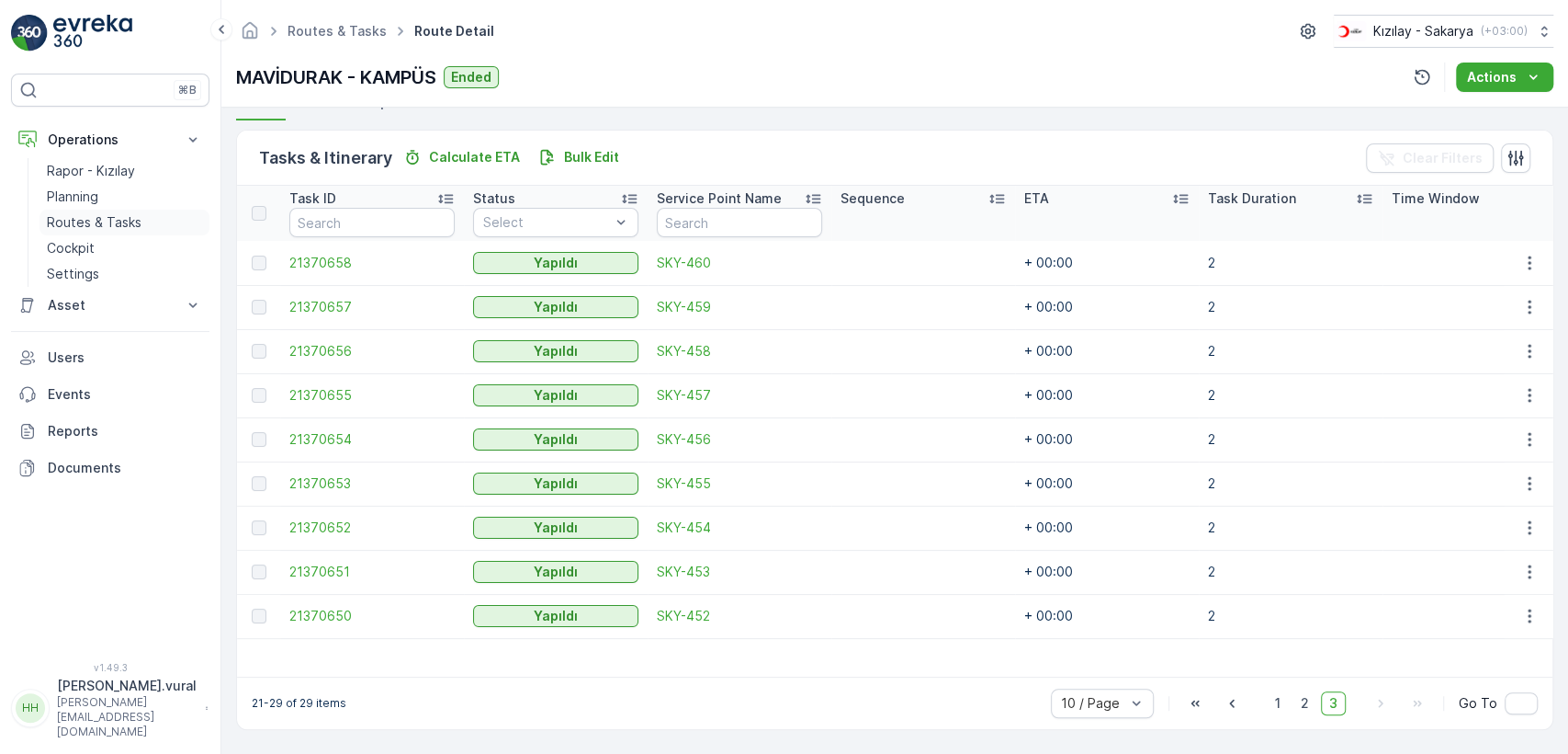
click at [118, 223] on p "Routes & Tasks" at bounding box center [95, 223] width 95 height 19
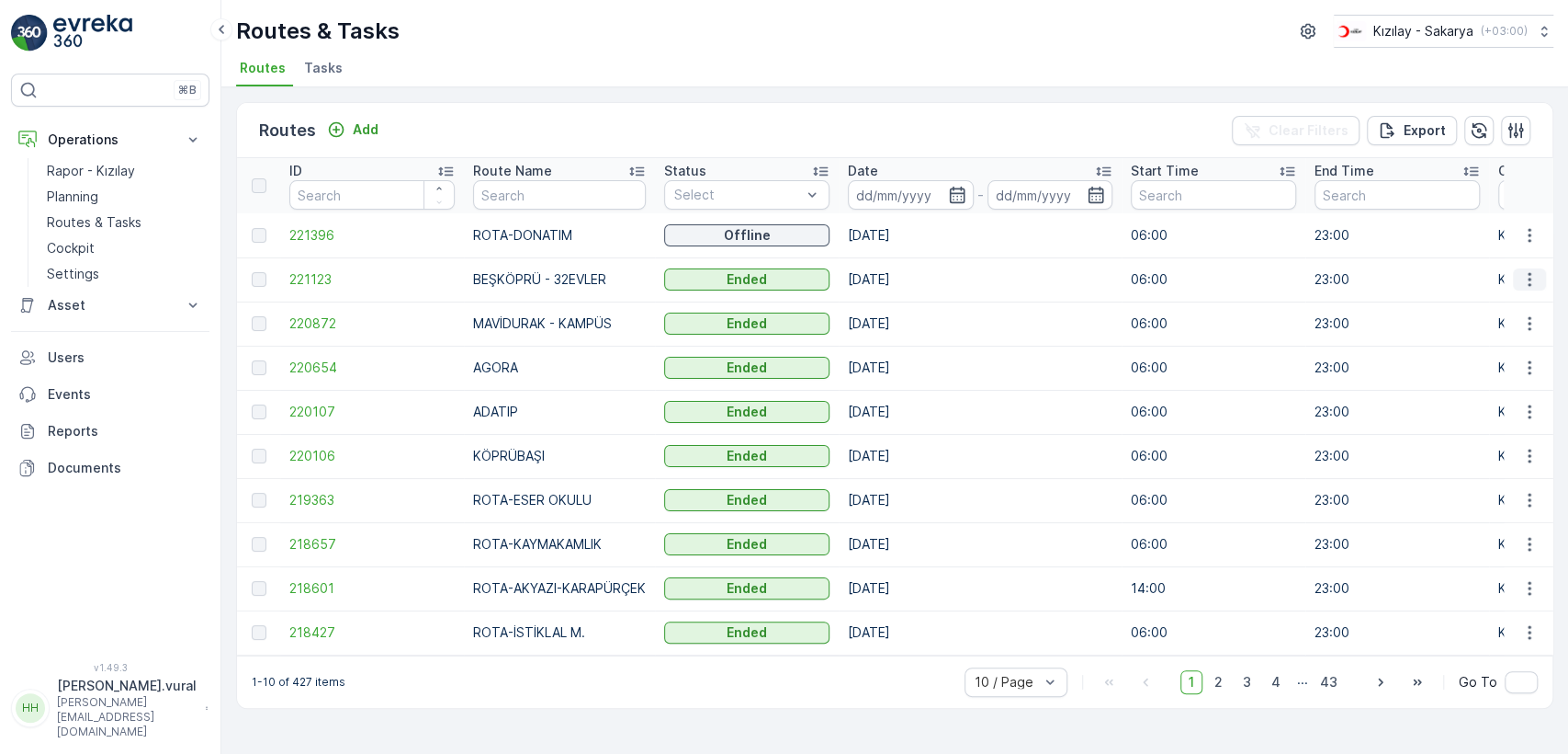
click at [1537, 288] on button "button" at bounding box center [1530, 279] width 33 height 22
click at [1521, 310] on span "See More Details" at bounding box center [1486, 307] width 107 height 19
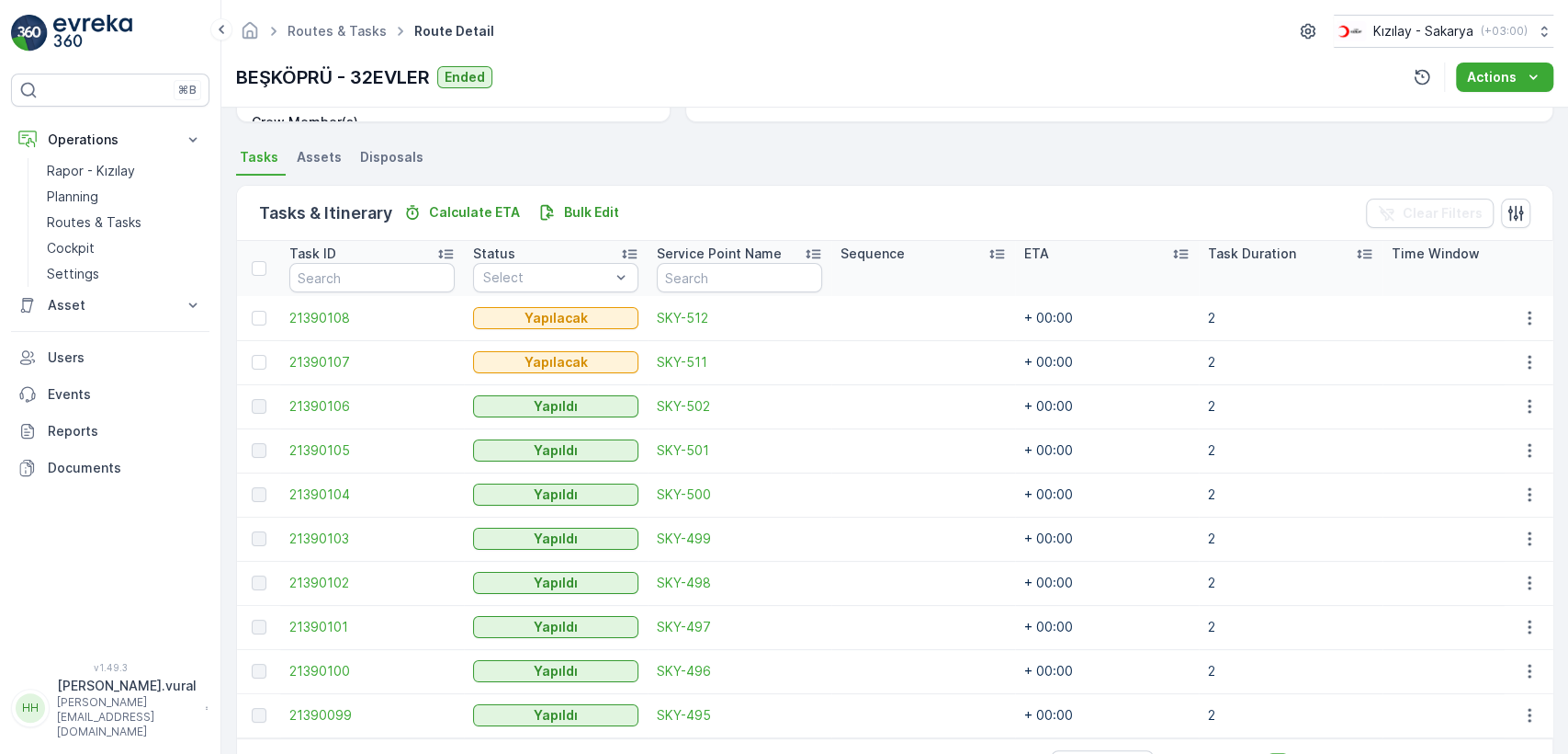
scroll to position [437, 0]
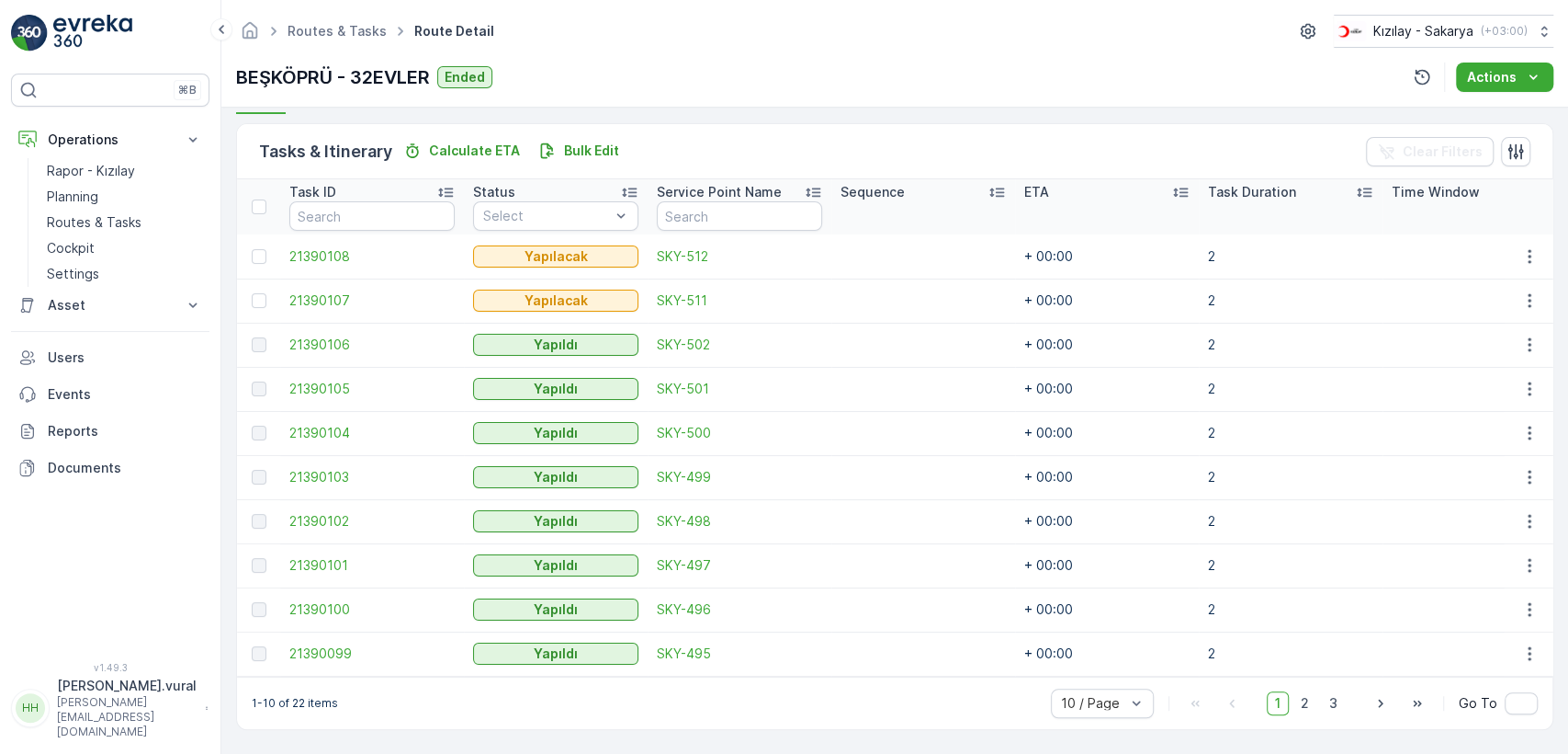
click at [1346, 709] on div "10 / Page 1 2 3 Go To" at bounding box center [1294, 703] width 487 height 30
click at [1337, 706] on span "3" at bounding box center [1333, 703] width 25 height 24
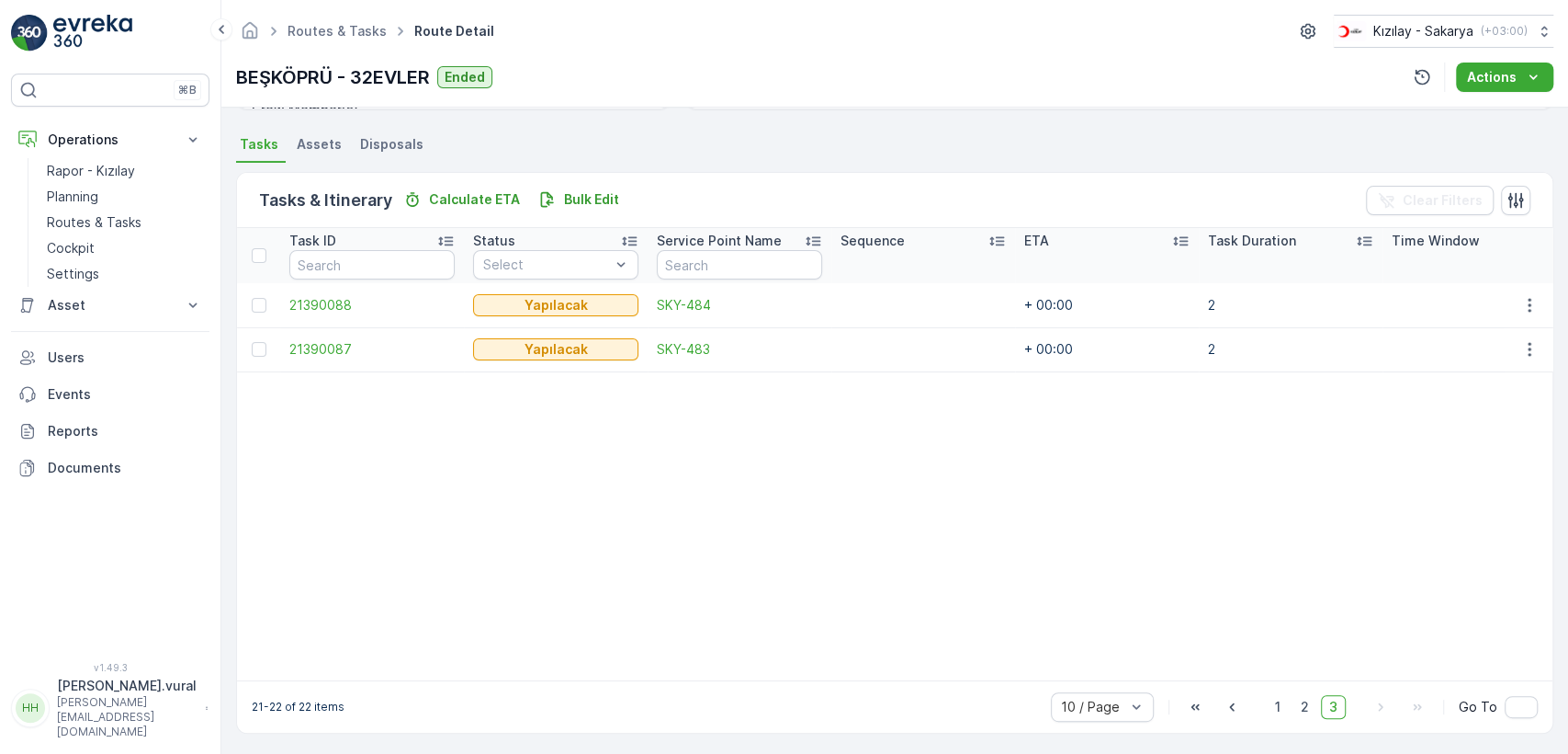
scroll to position [392, 0]
click at [1514, 335] on button "button" at bounding box center [1530, 346] width 33 height 22
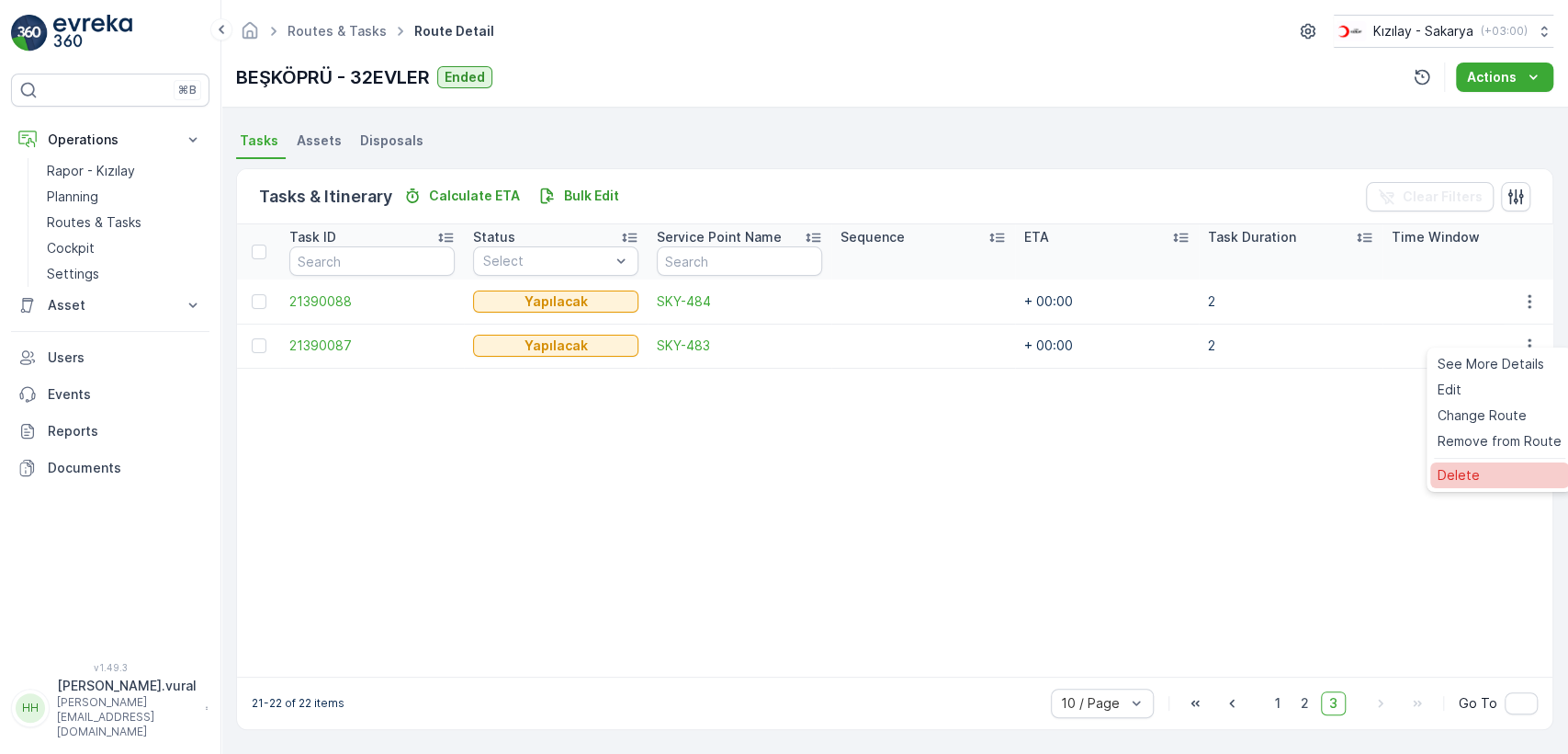
click at [1492, 485] on div "Delete" at bounding box center [1500, 475] width 139 height 26
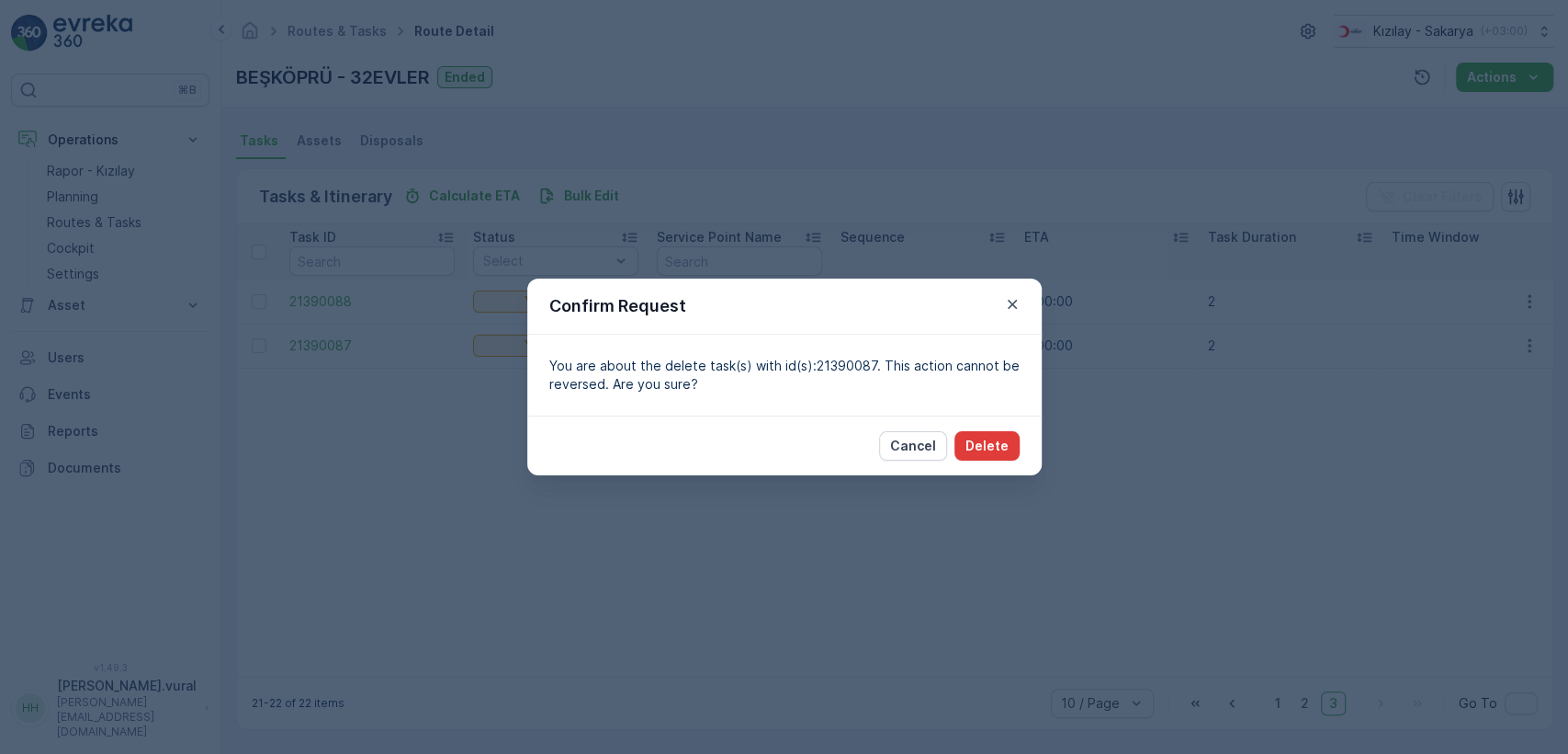
click at [1011, 448] on button "Delete" at bounding box center [988, 446] width 65 height 30
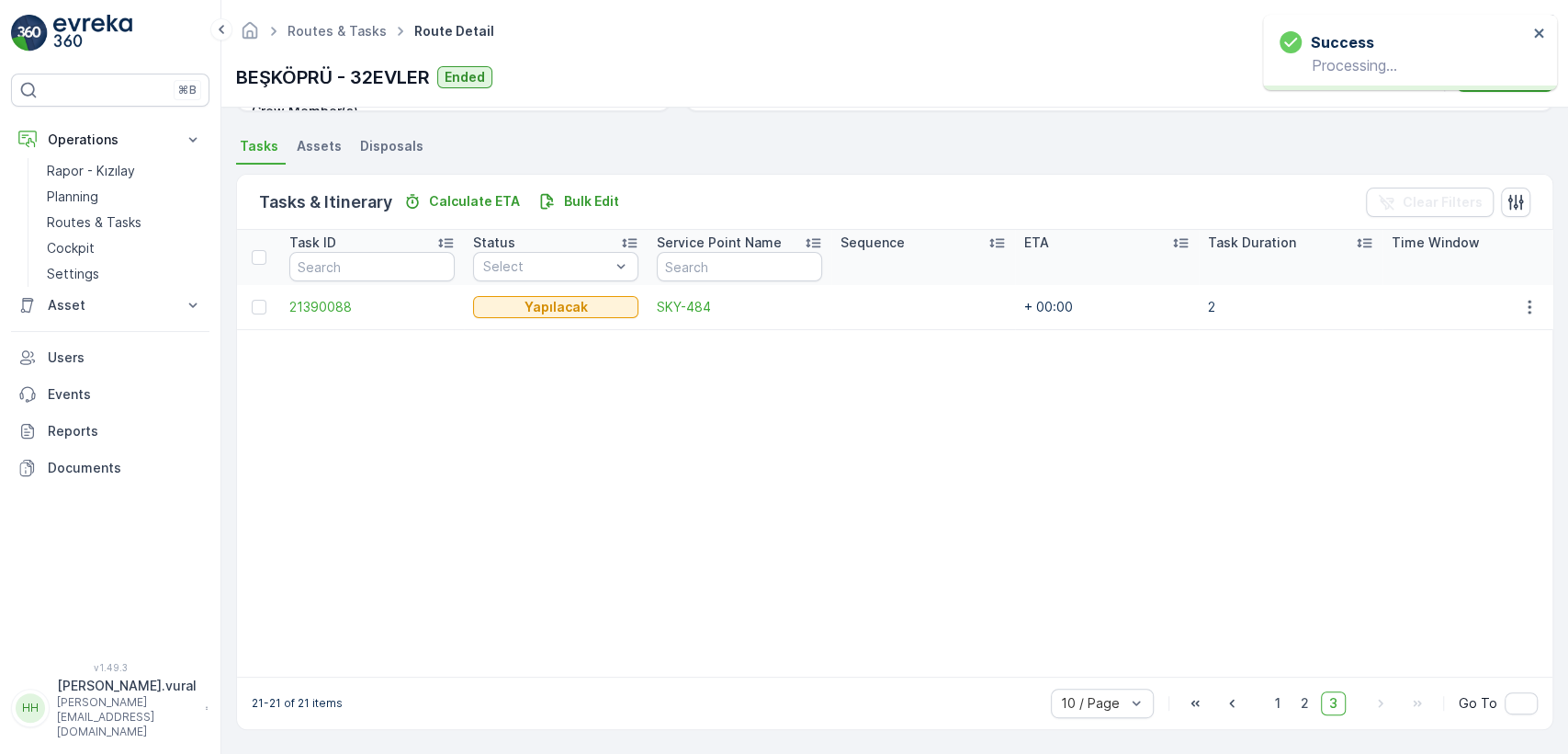
scroll to position [387, 0]
drag, startPoint x: 1508, startPoint y: 296, endPoint x: 1517, endPoint y: 300, distance: 9.8
click at [1513, 296] on button "button" at bounding box center [1530, 307] width 33 height 22
click at [1471, 425] on div "Delete" at bounding box center [1500, 437] width 139 height 26
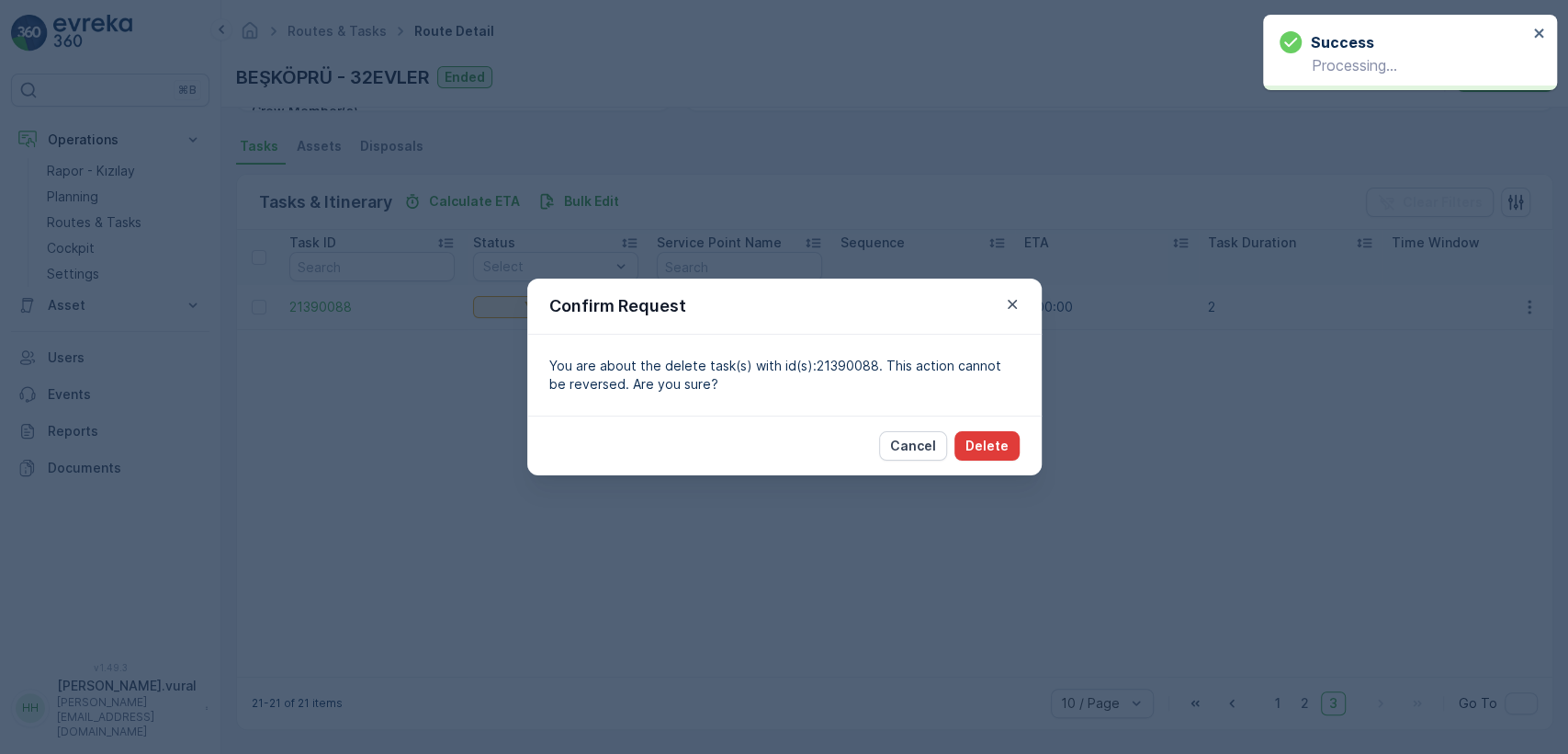
click at [958, 457] on button "Delete" at bounding box center [988, 446] width 65 height 30
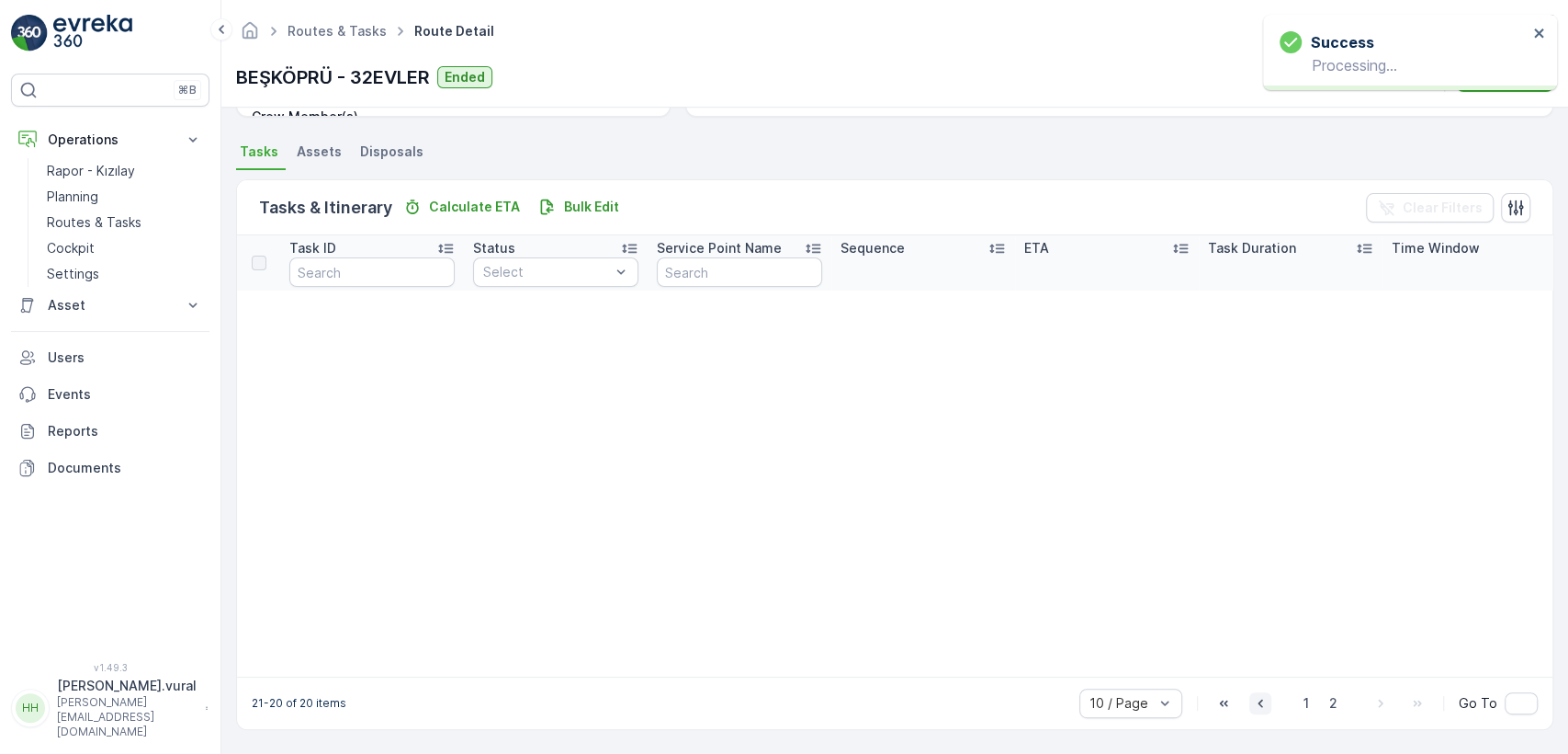
scroll to position [381, 0]
click at [1332, 689] on div "10 / Page 1 2 Go To" at bounding box center [1308, 703] width 458 height 30
click at [1334, 698] on span "2" at bounding box center [1333, 703] width 25 height 24
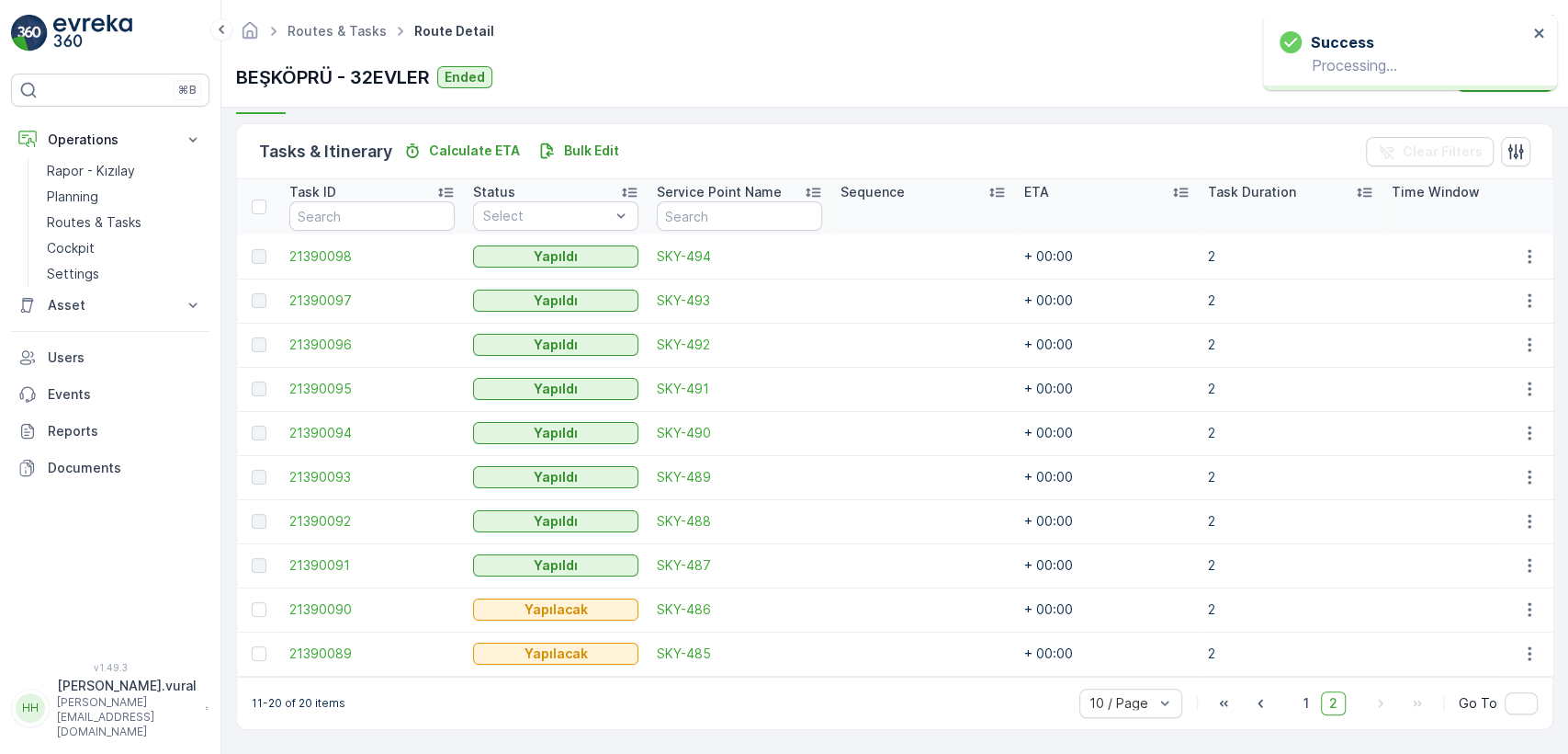
scroll to position [437, 0]
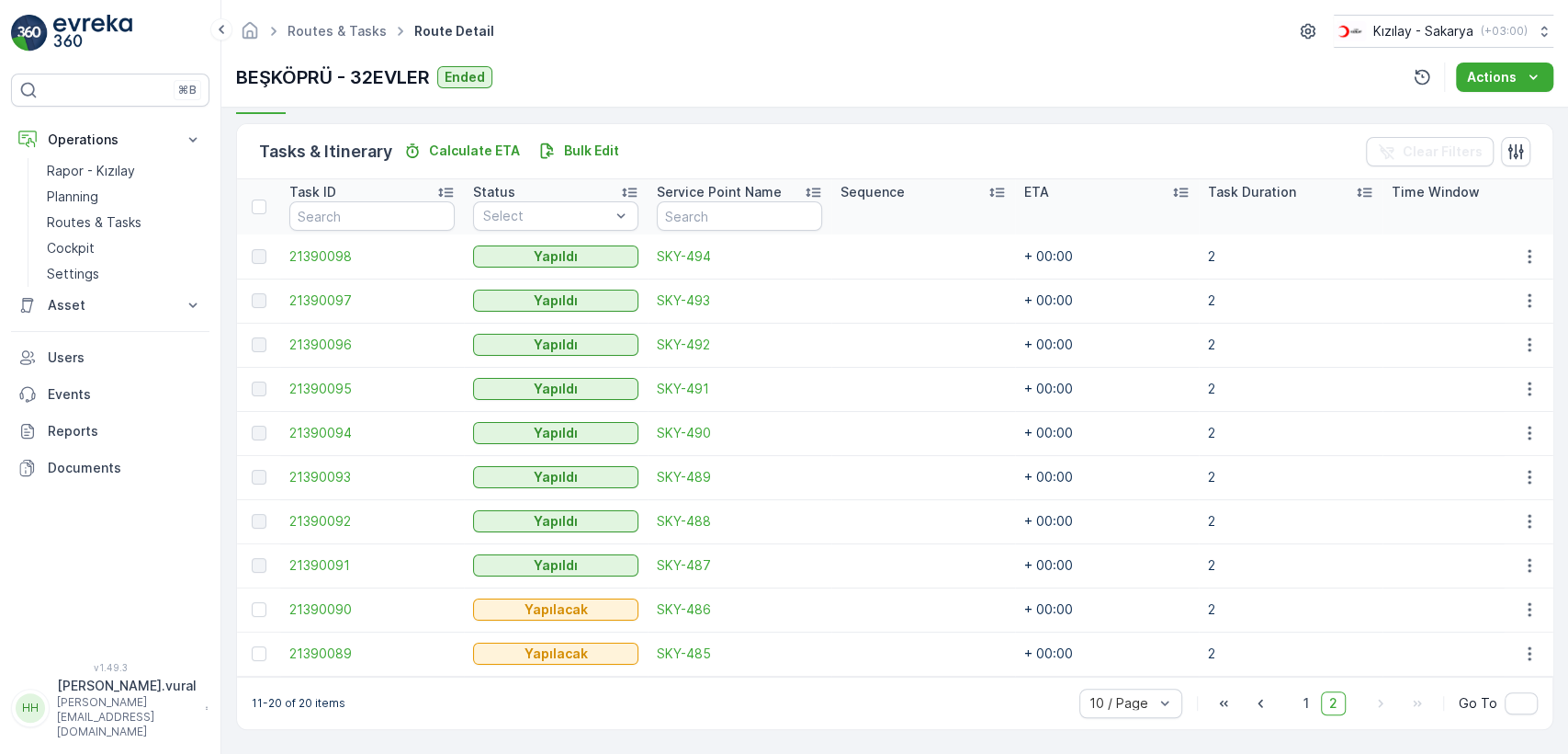
click at [1519, 656] on td at bounding box center [1529, 654] width 50 height 45
click at [1521, 651] on icon "button" at bounding box center [1530, 654] width 19 height 19
click at [1473, 609] on span "Delete" at bounding box center [1460, 618] width 43 height 19
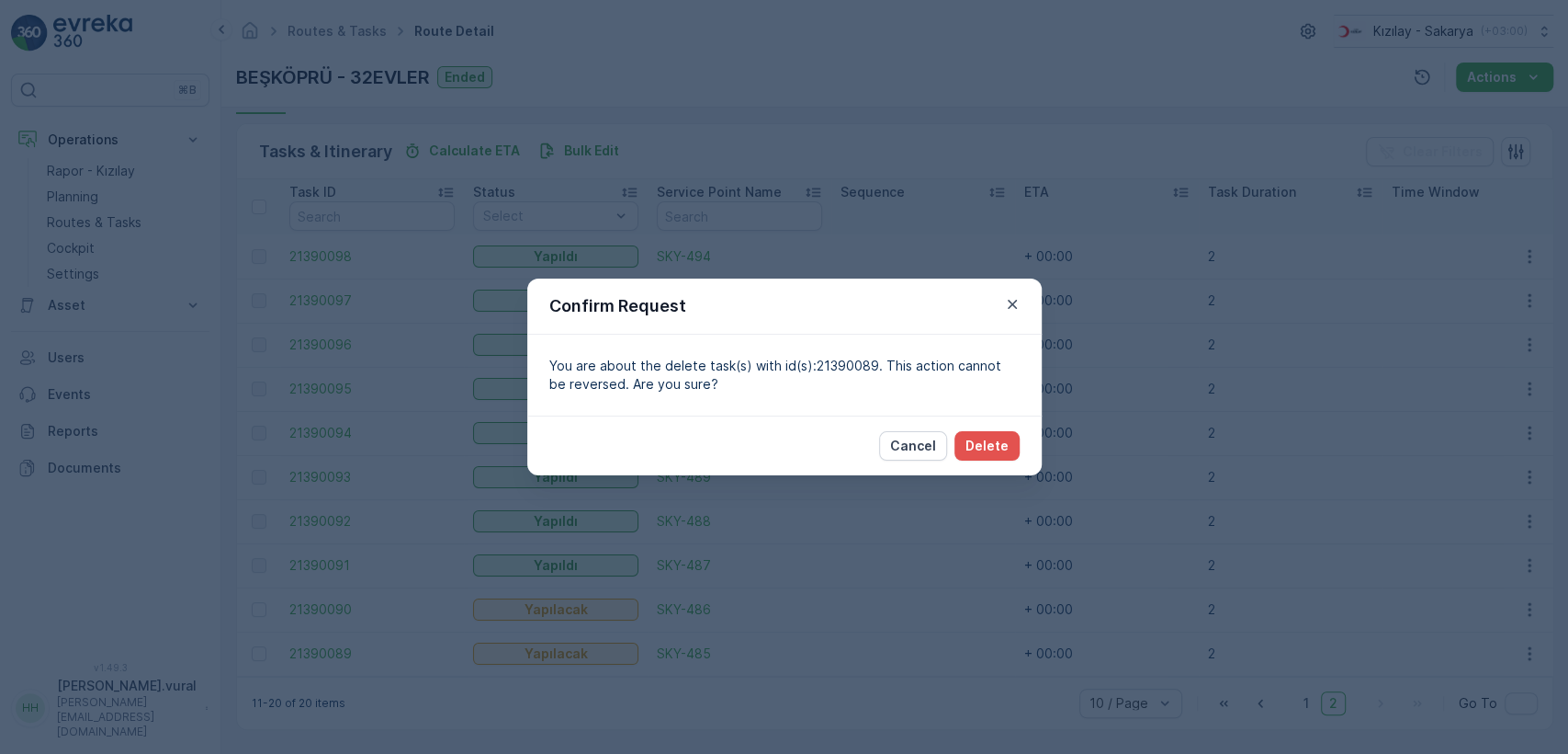
click at [979, 424] on div "Cancel Delete" at bounding box center [784, 445] width 515 height 59
click at [990, 440] on p "Delete" at bounding box center [987, 446] width 44 height 19
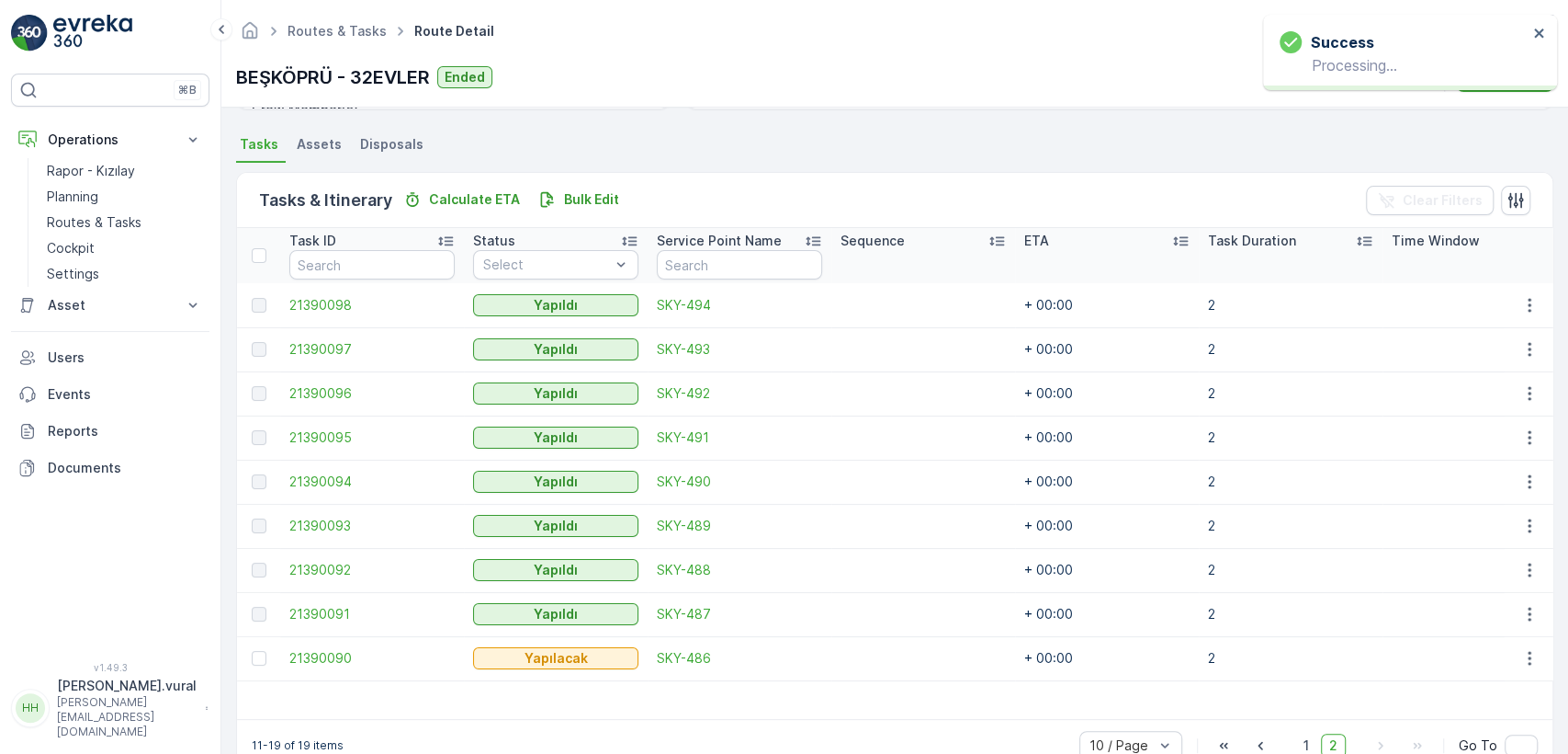
scroll to position [431, 0]
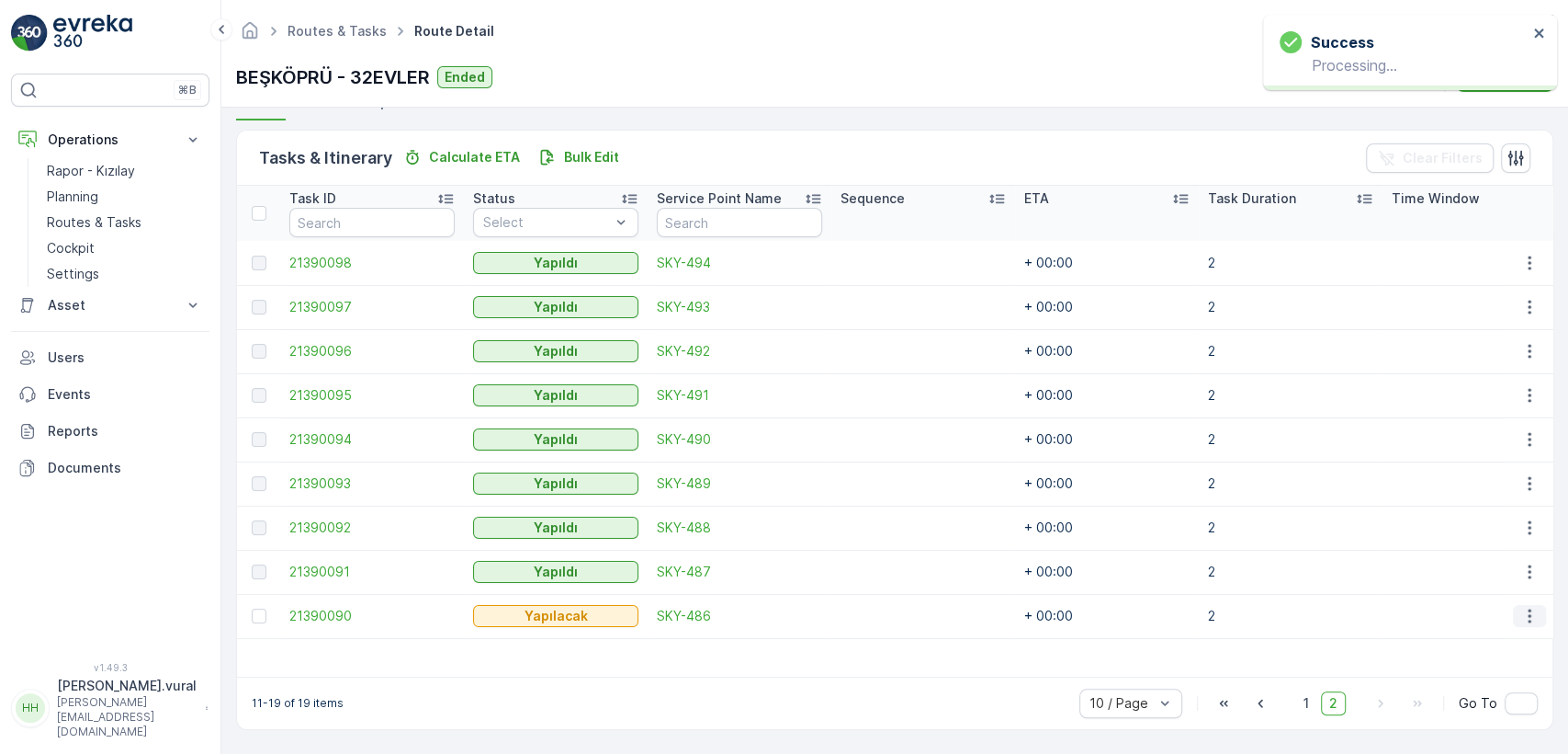
click at [1522, 607] on icon "button" at bounding box center [1530, 616] width 19 height 19
click at [1478, 582] on div "Delete" at bounding box center [1500, 579] width 139 height 26
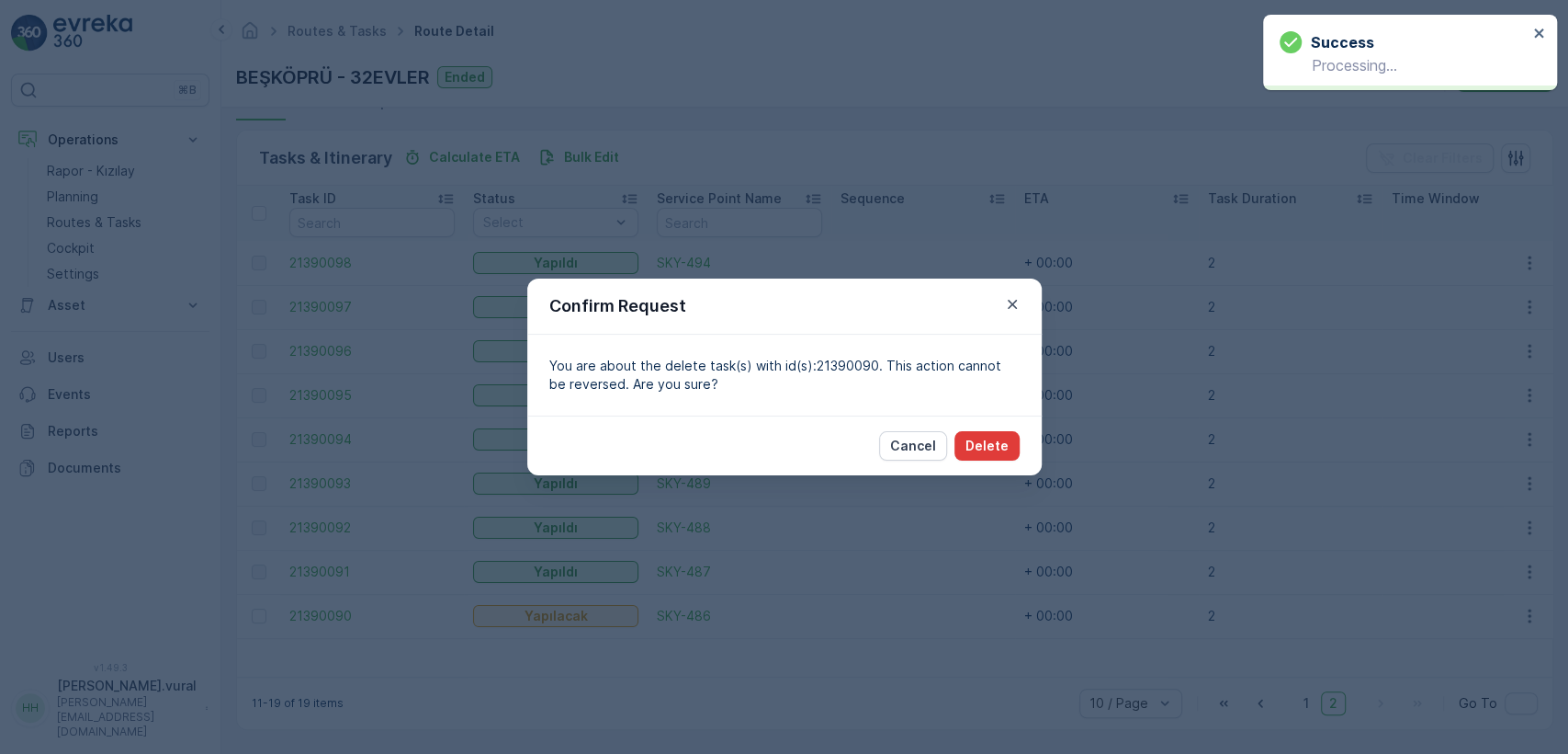
click at [1002, 437] on p "Delete" at bounding box center [987, 446] width 44 height 19
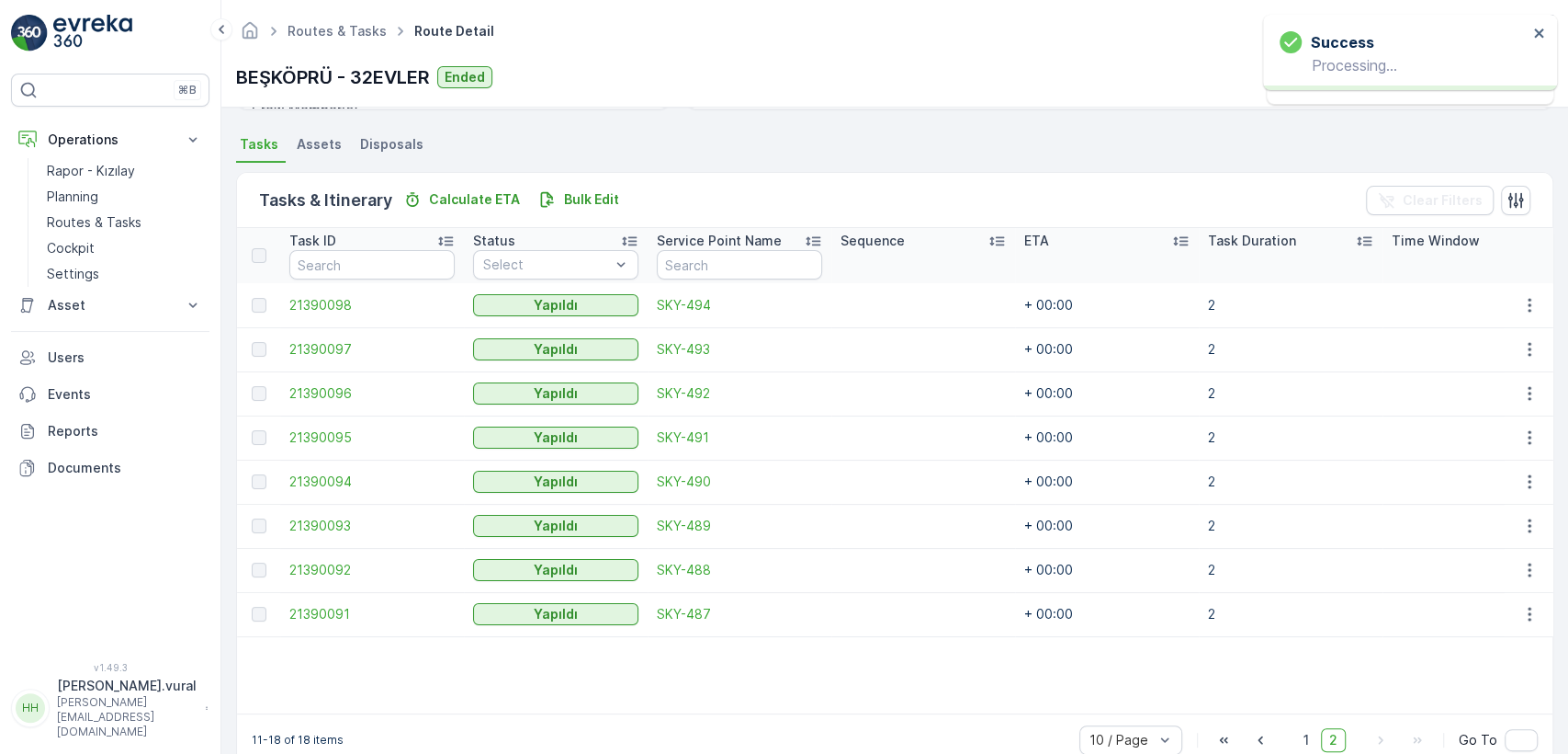
scroll to position [426, 0]
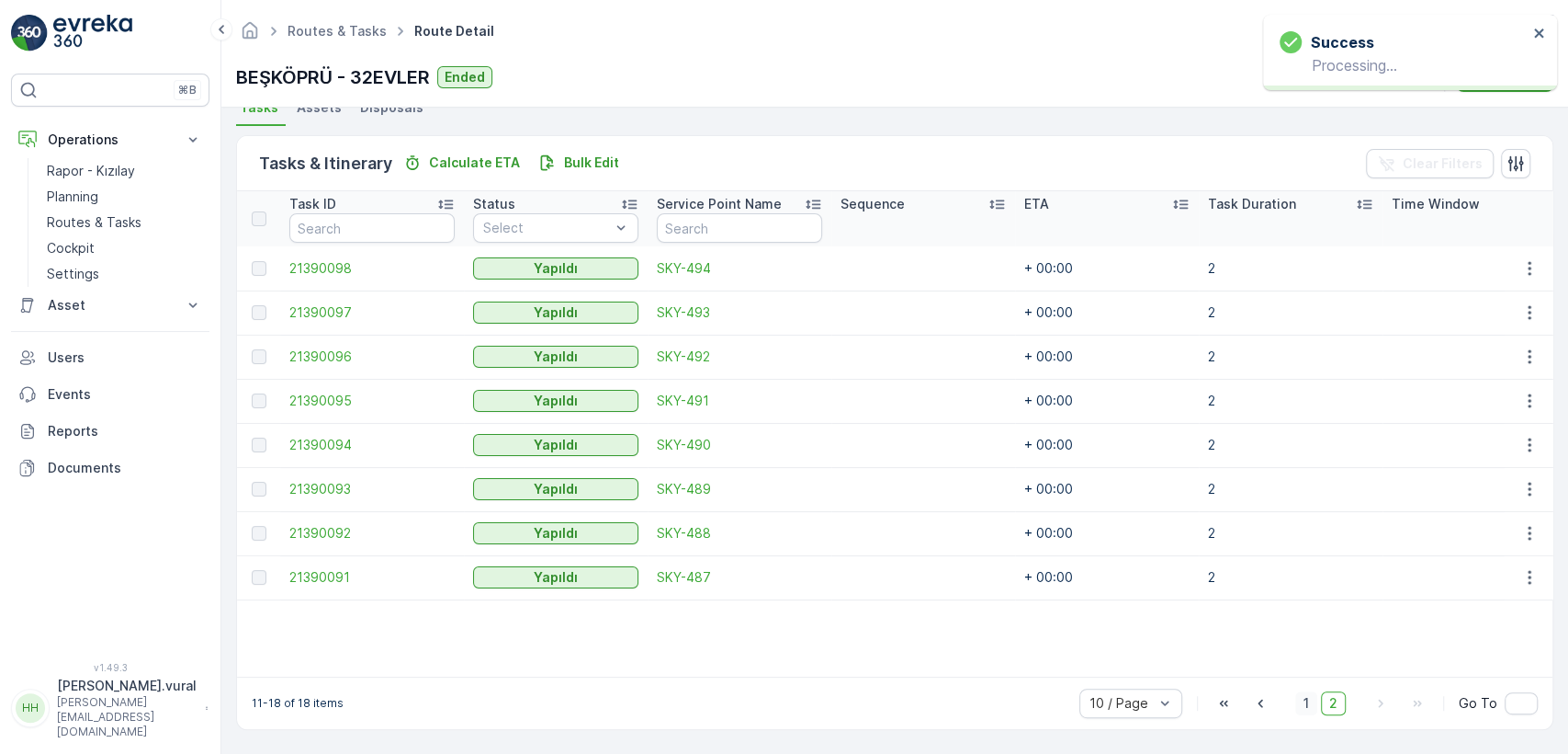
click at [1298, 703] on span "1" at bounding box center [1307, 703] width 22 height 24
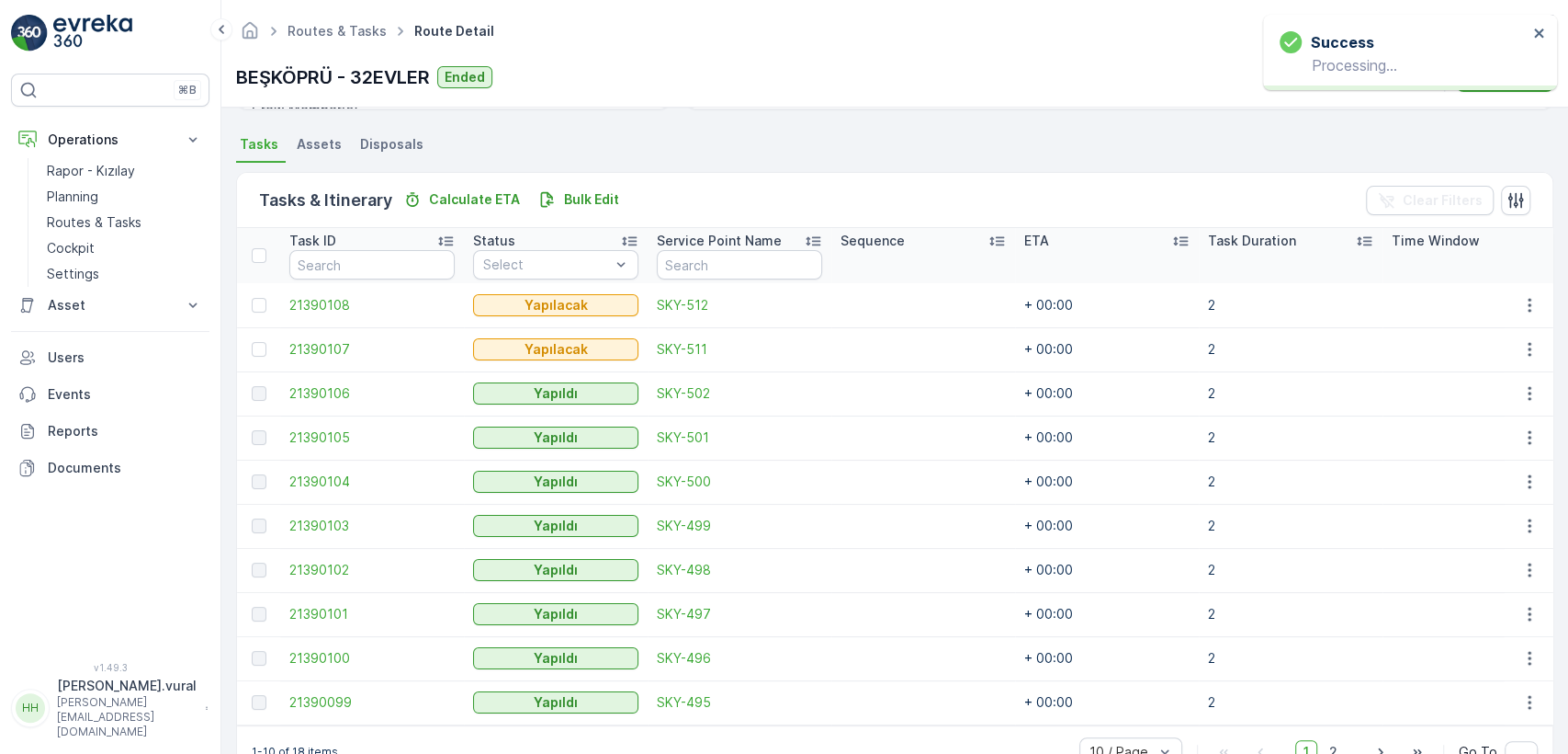
scroll to position [431, 0]
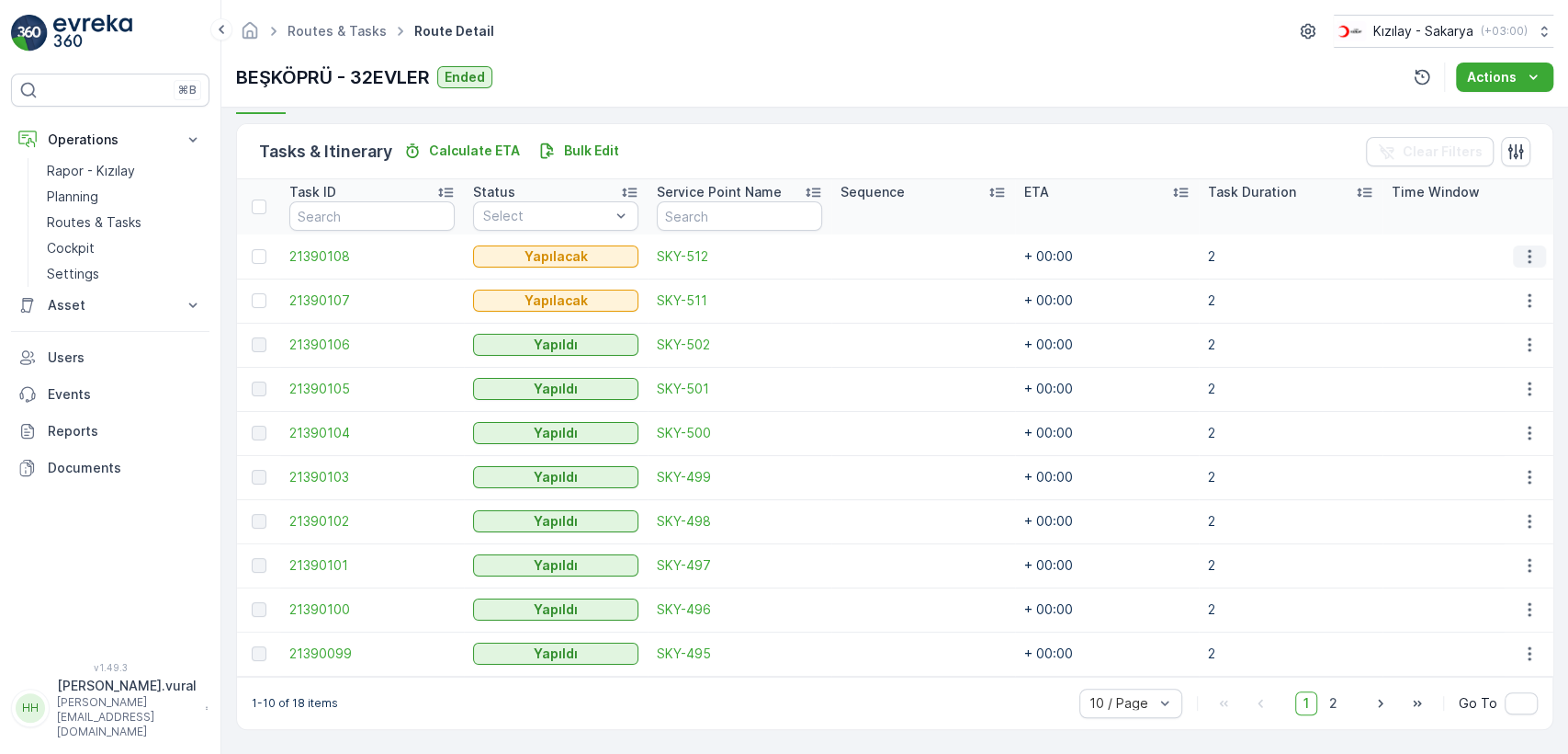
click at [1528, 251] on icon "button" at bounding box center [1530, 257] width 19 height 19
click at [1443, 401] on span "Delete" at bounding box center [1460, 392] width 43 height 19
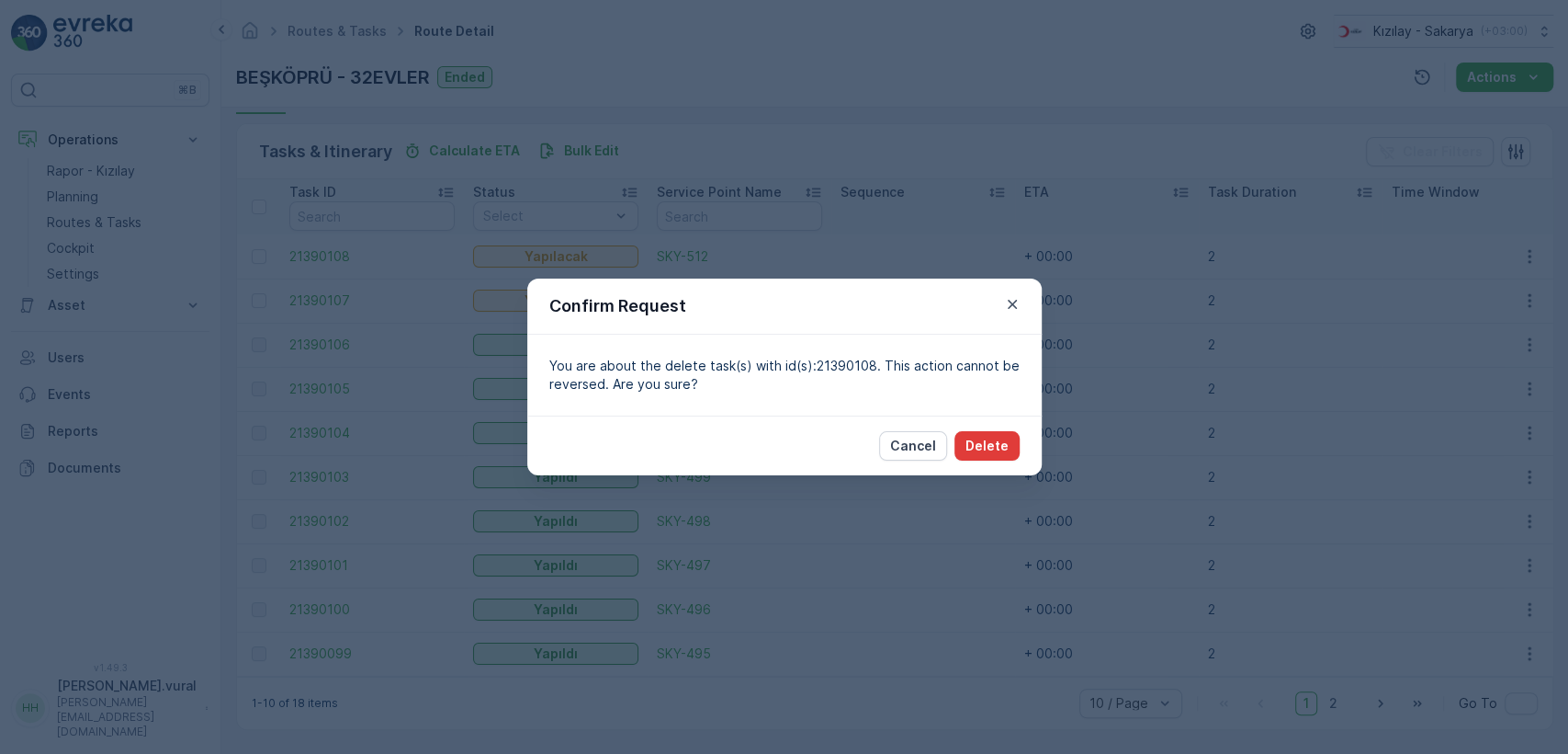
click at [1006, 453] on p "Delete" at bounding box center [987, 446] width 44 height 19
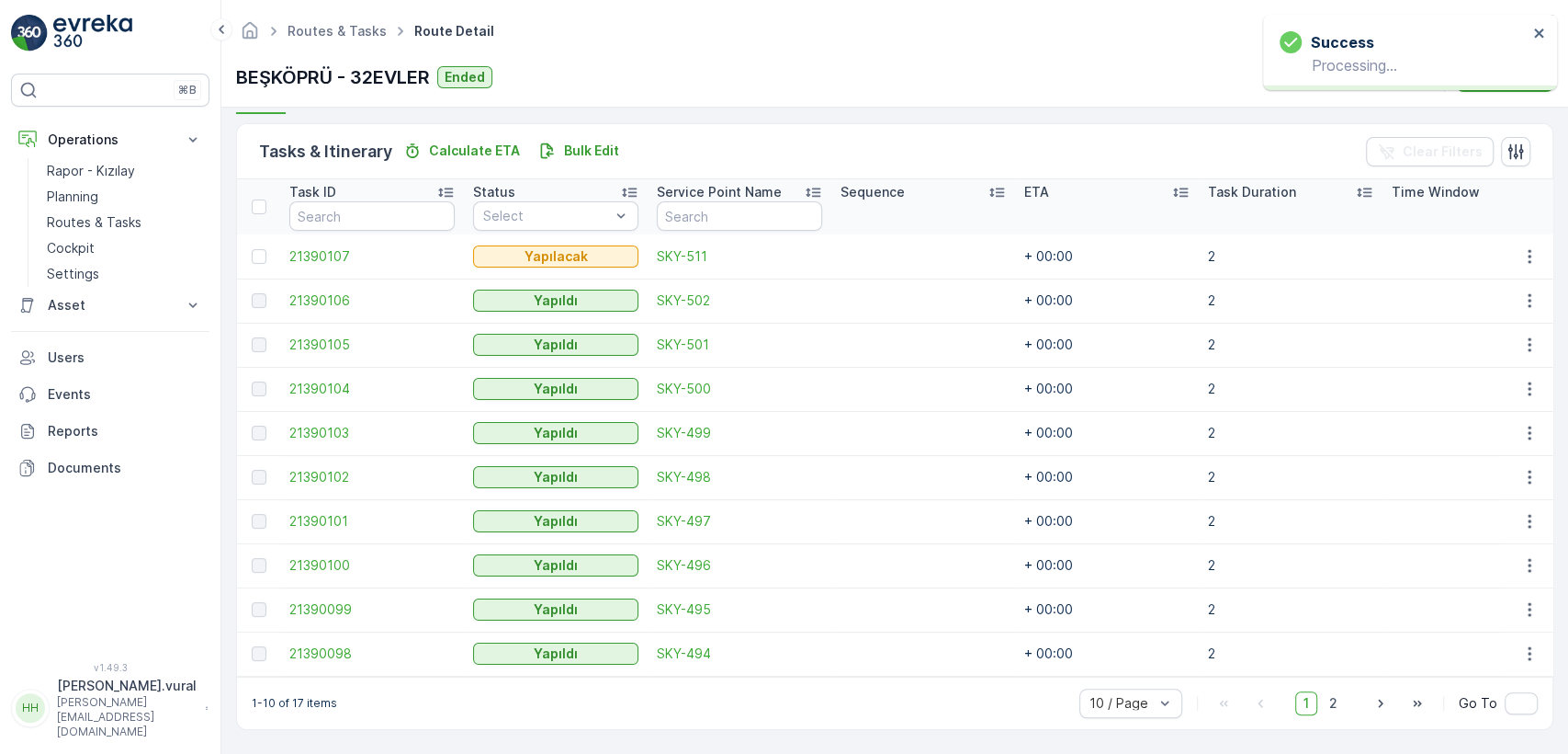
click at [1506, 249] on td at bounding box center [1529, 257] width 50 height 45
click at [1521, 248] on icon "button" at bounding box center [1530, 257] width 19 height 19
click at [1498, 386] on div "Delete" at bounding box center [1500, 392] width 139 height 26
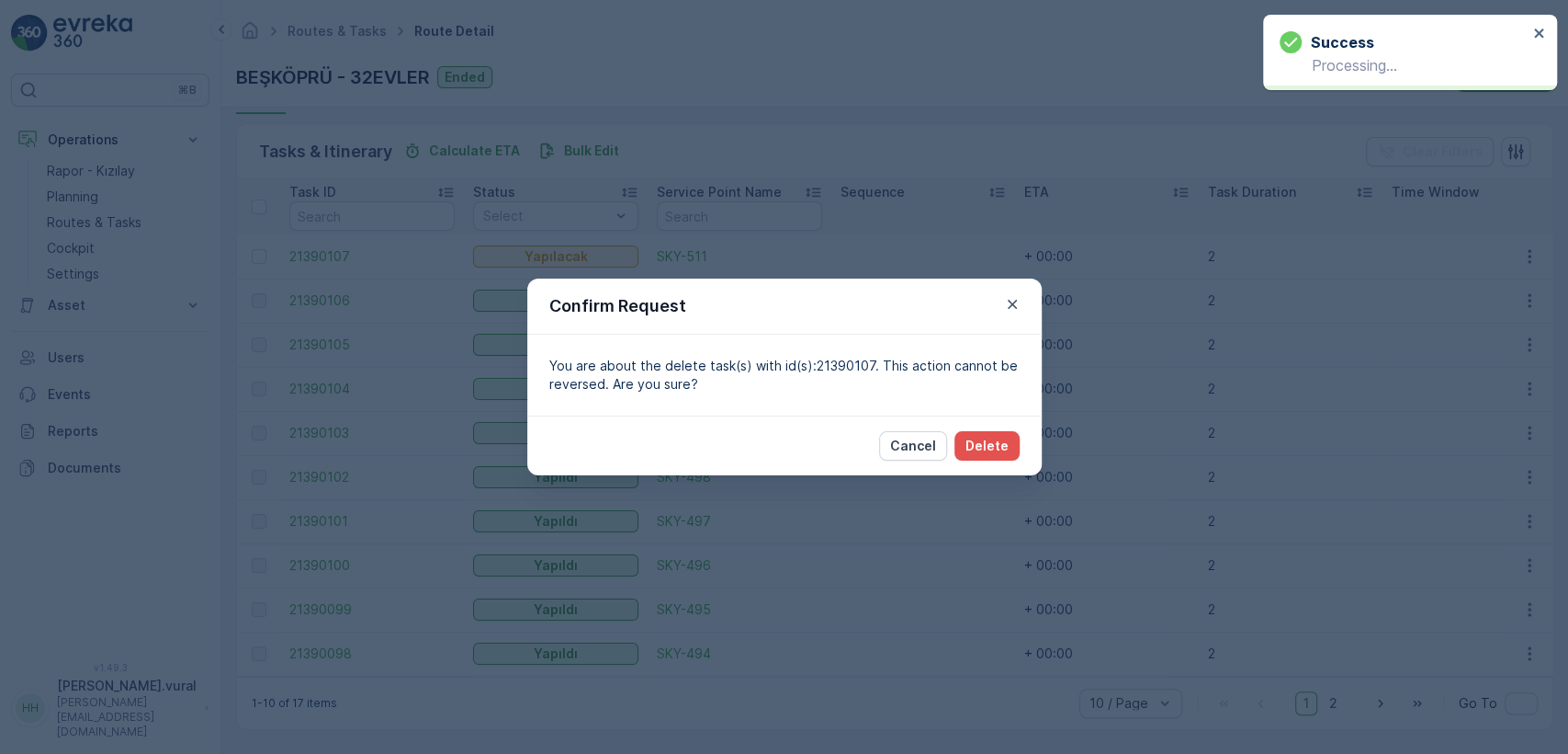
click at [1019, 451] on div "Cancel Delete" at bounding box center [784, 445] width 515 height 59
click at [1016, 453] on button "Delete" at bounding box center [988, 446] width 65 height 30
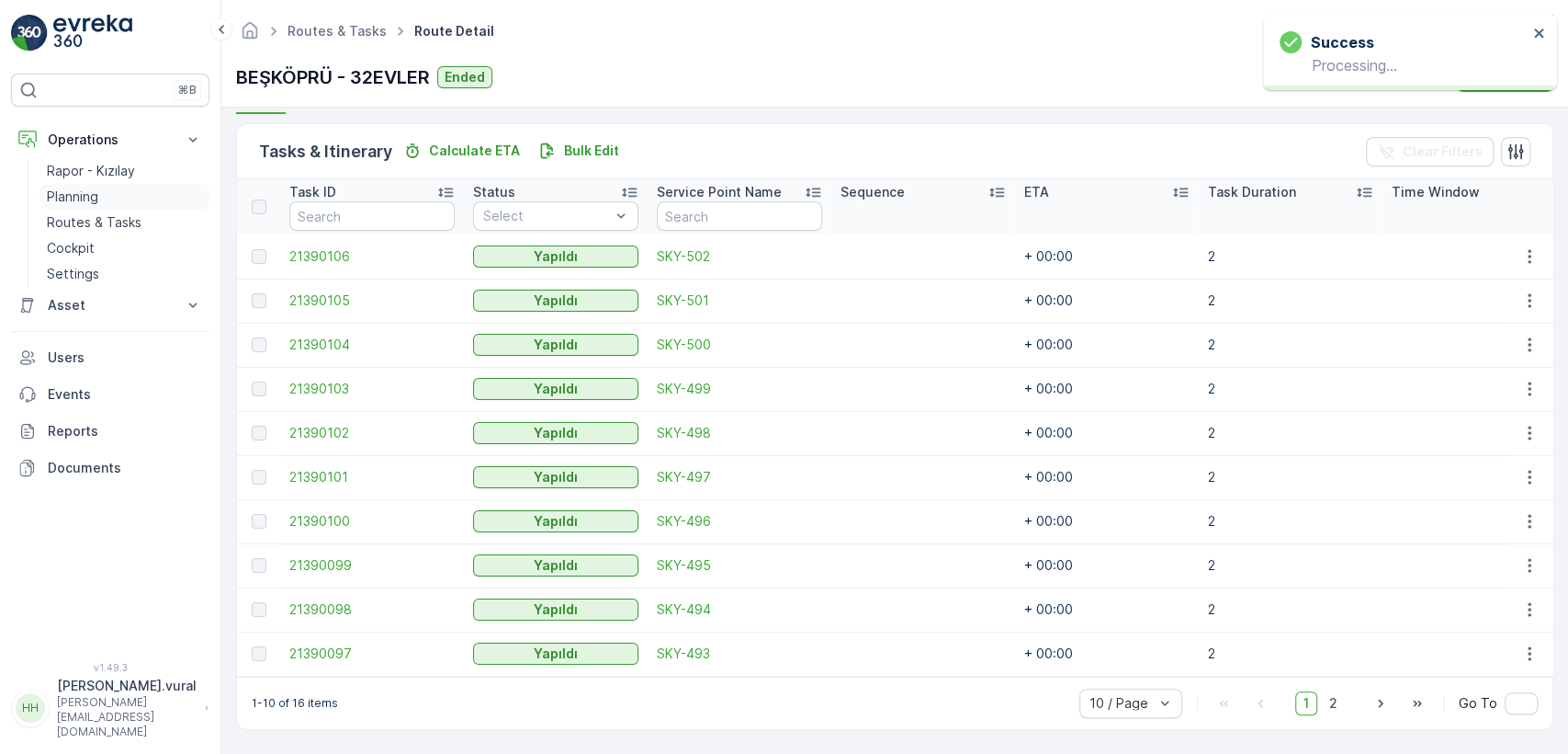
click at [114, 208] on link "Planning" at bounding box center [124, 197] width 170 height 26
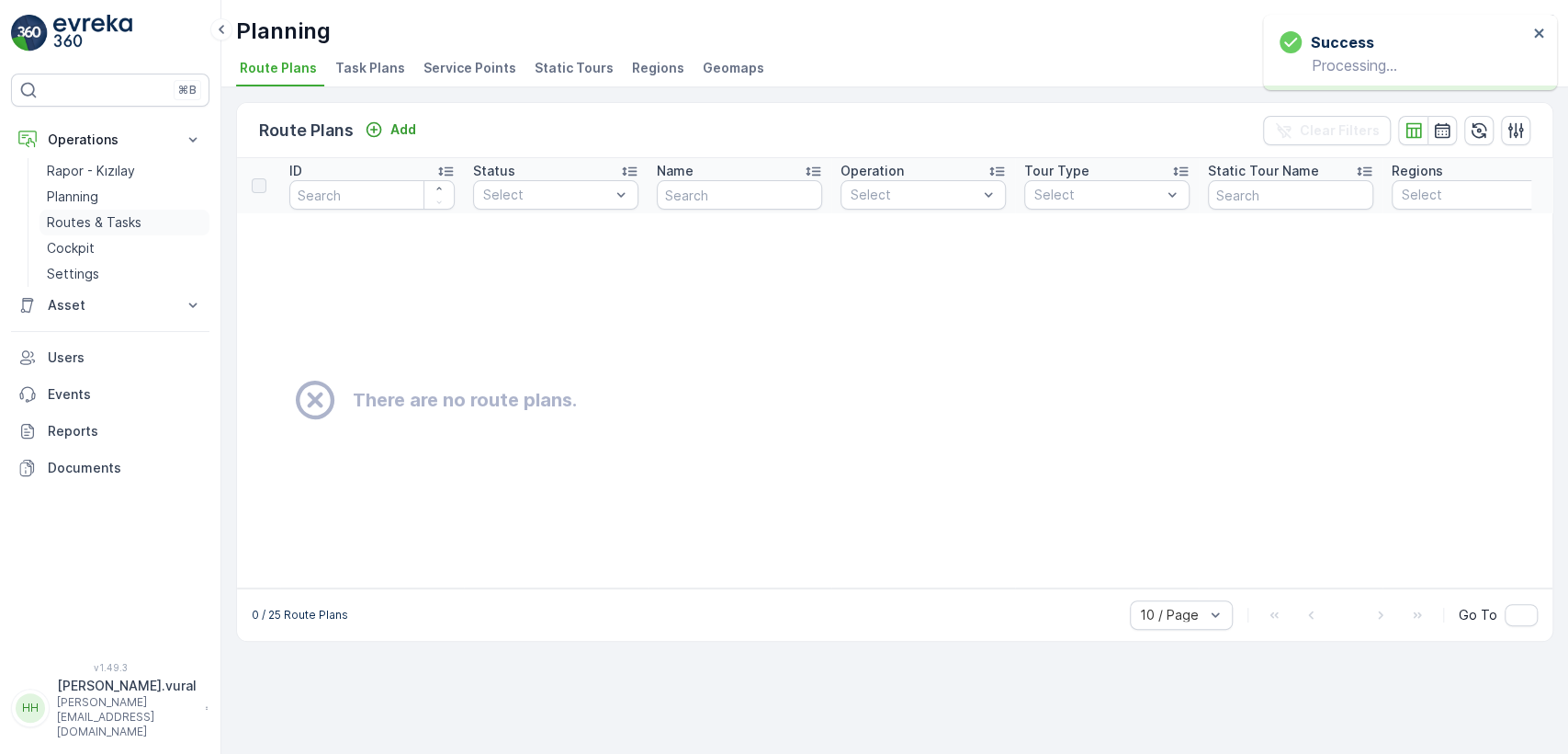
click at [121, 219] on p "Routes & Tasks" at bounding box center [95, 223] width 95 height 19
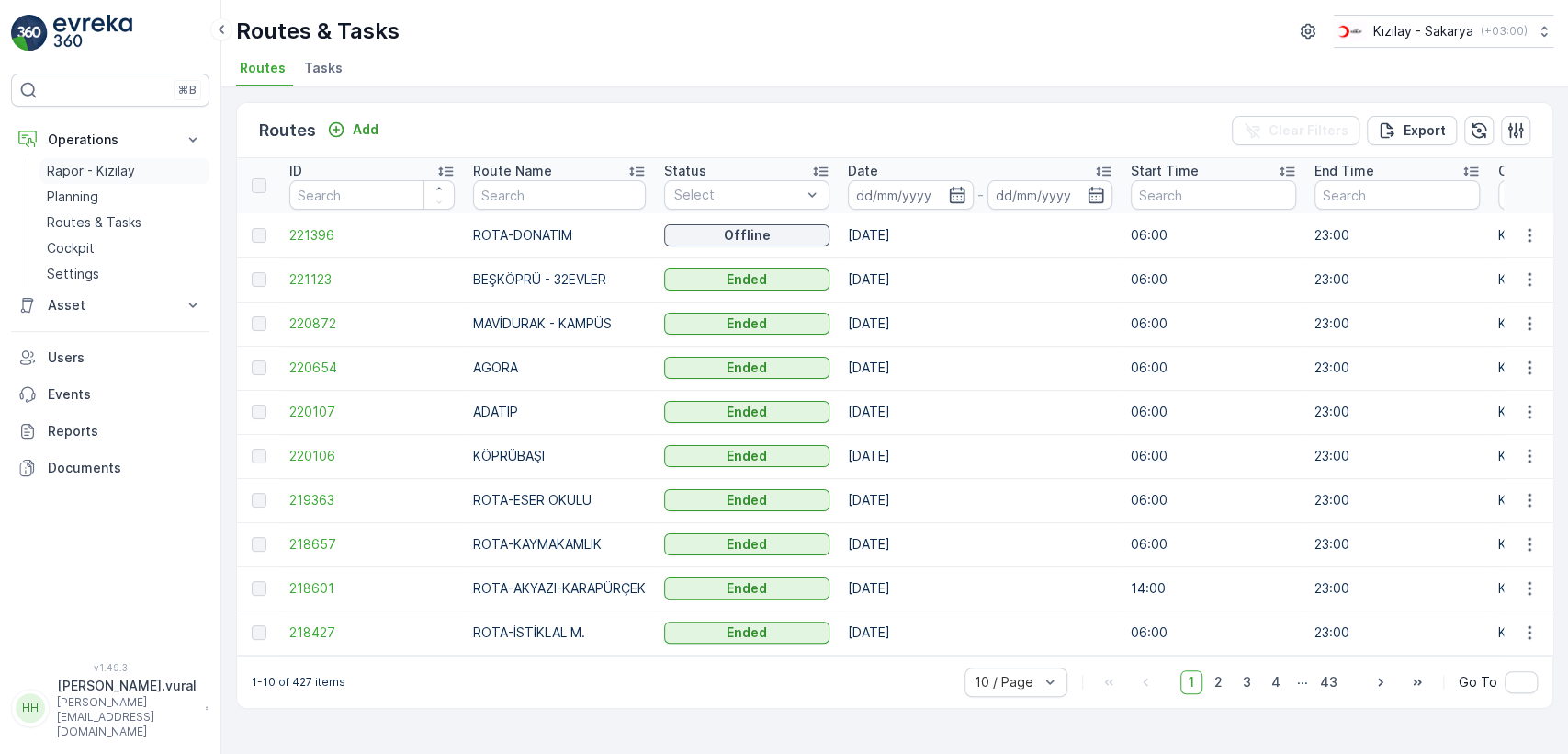
click at [111, 172] on p "Rapor - Kızılay" at bounding box center [91, 171] width 88 height 19
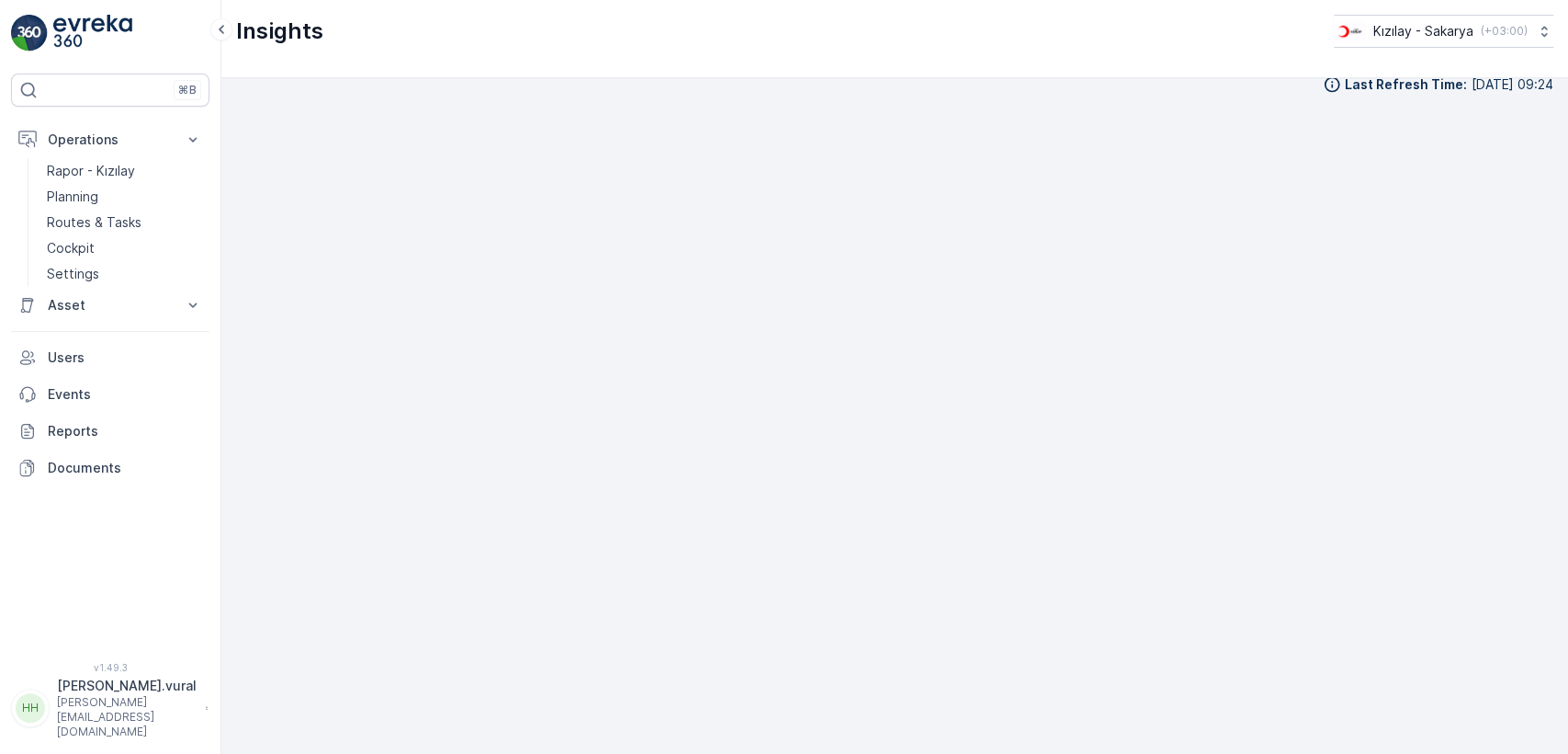
scroll to position [20, 0]
click at [80, 695] on p "Hasan.vural" at bounding box center [126, 685] width 140 height 19
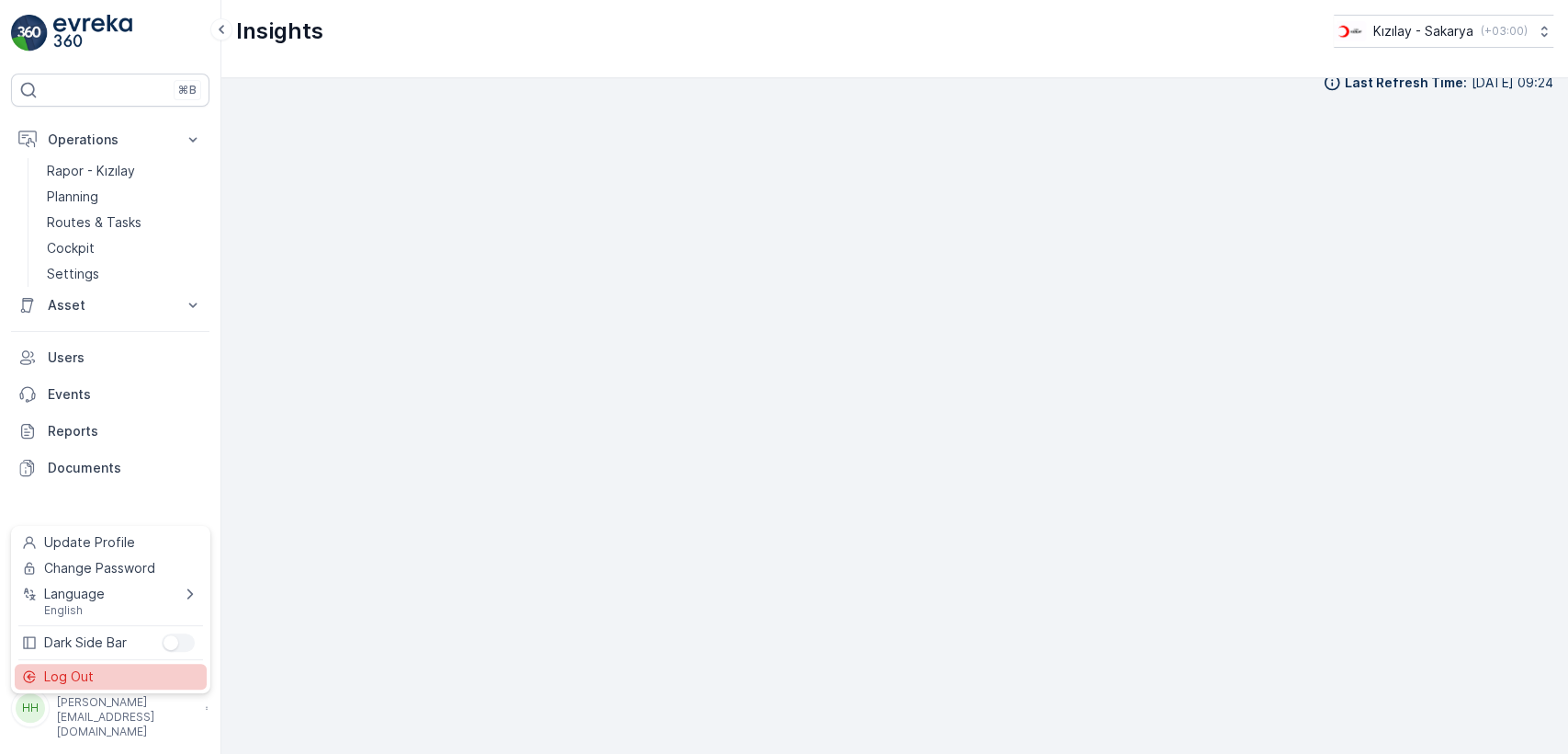
click at [88, 678] on span "Log Out" at bounding box center [70, 676] width 50 height 19
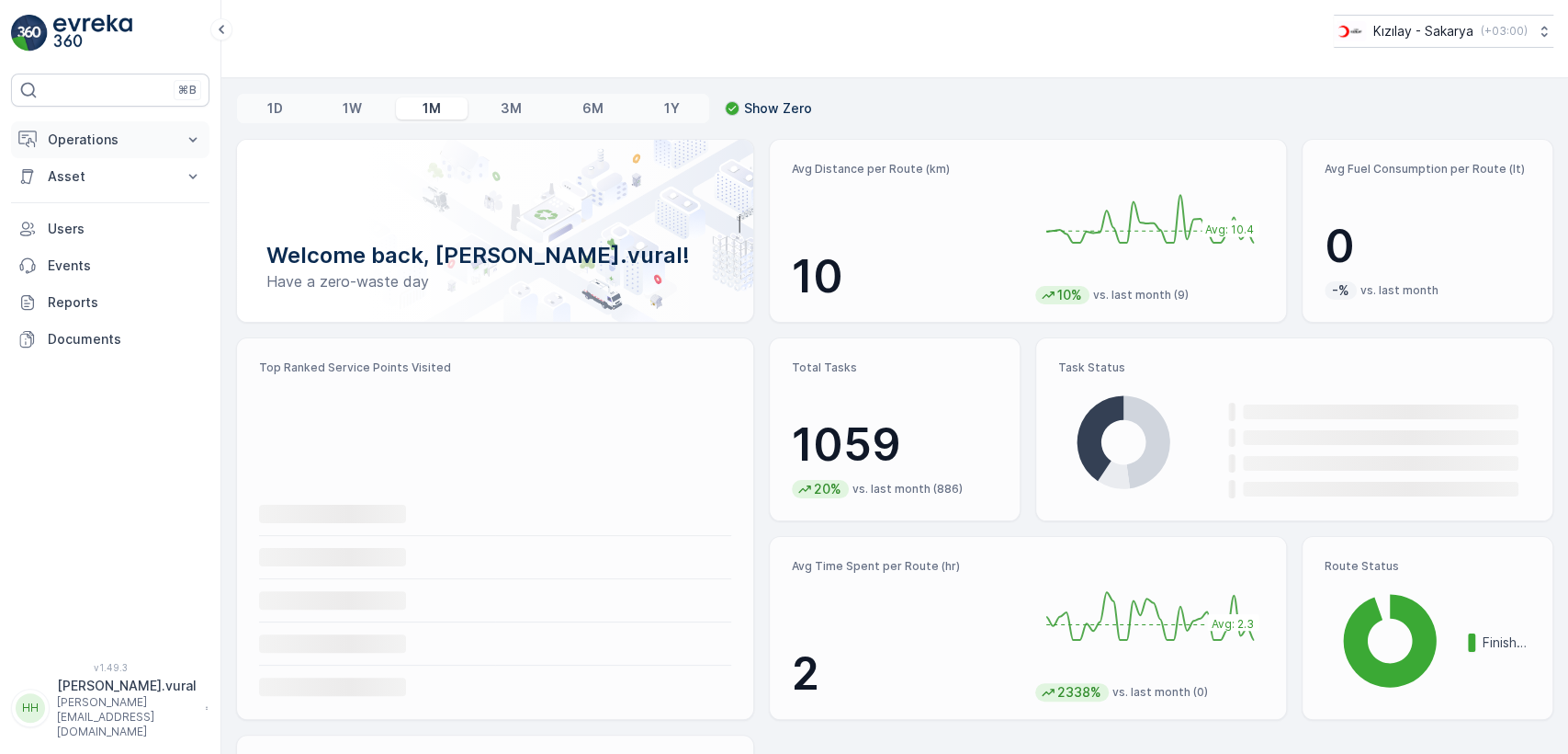
click at [130, 132] on p "Operations" at bounding box center [110, 140] width 125 height 19
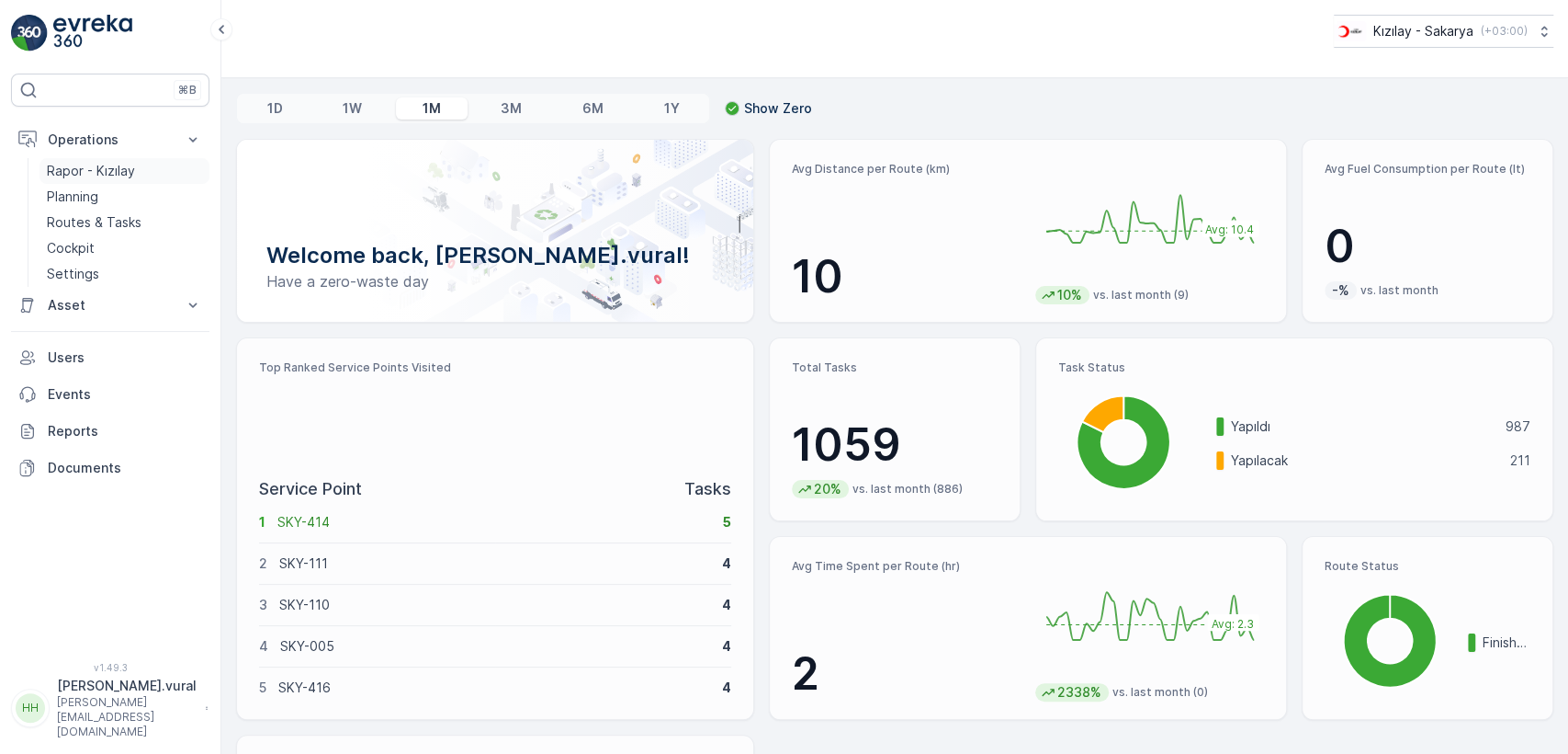
click at [115, 173] on p "Rapor - Kızılay" at bounding box center [91, 171] width 88 height 19
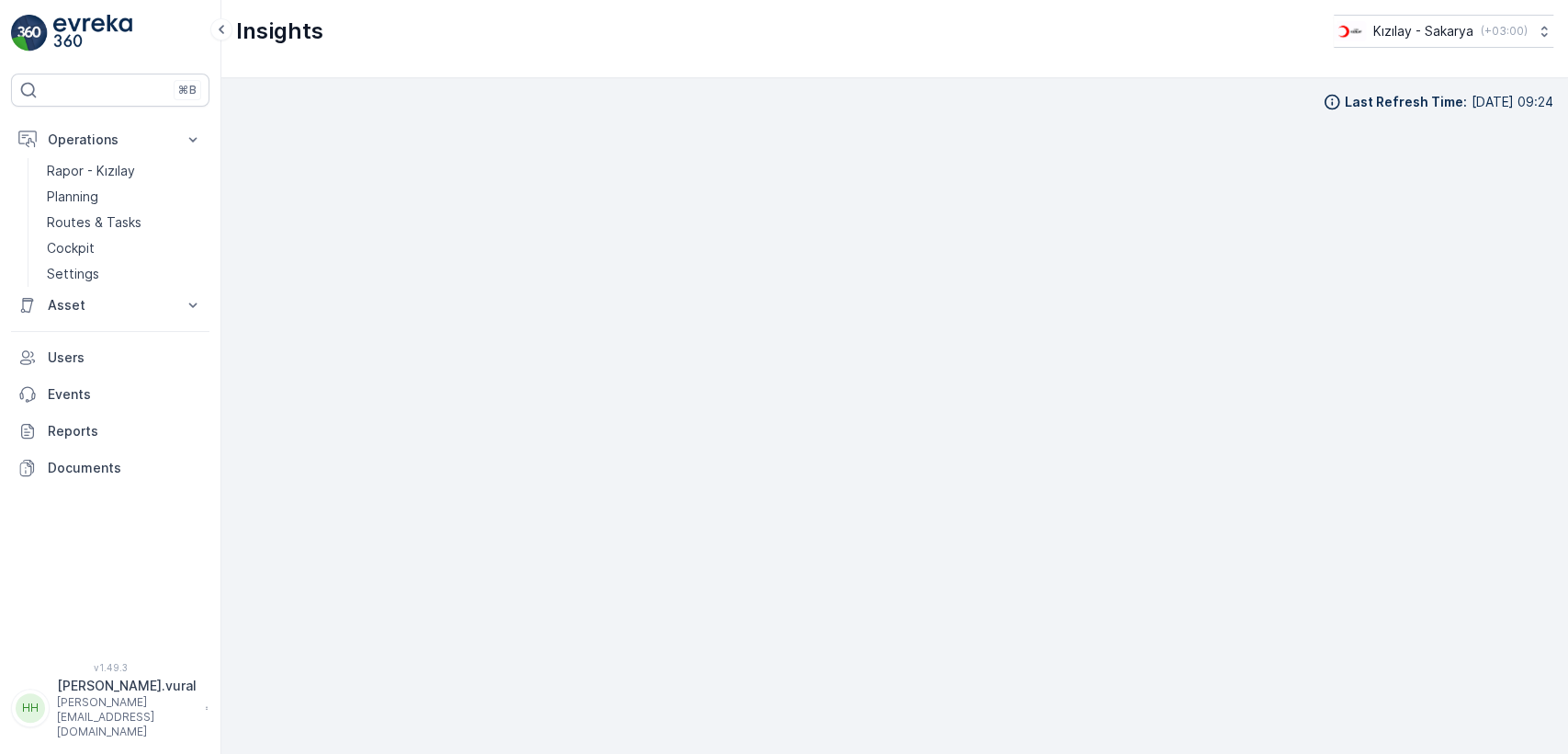
scroll to position [18, 0]
click at [61, 695] on p "Hasan.vural" at bounding box center [126, 685] width 140 height 19
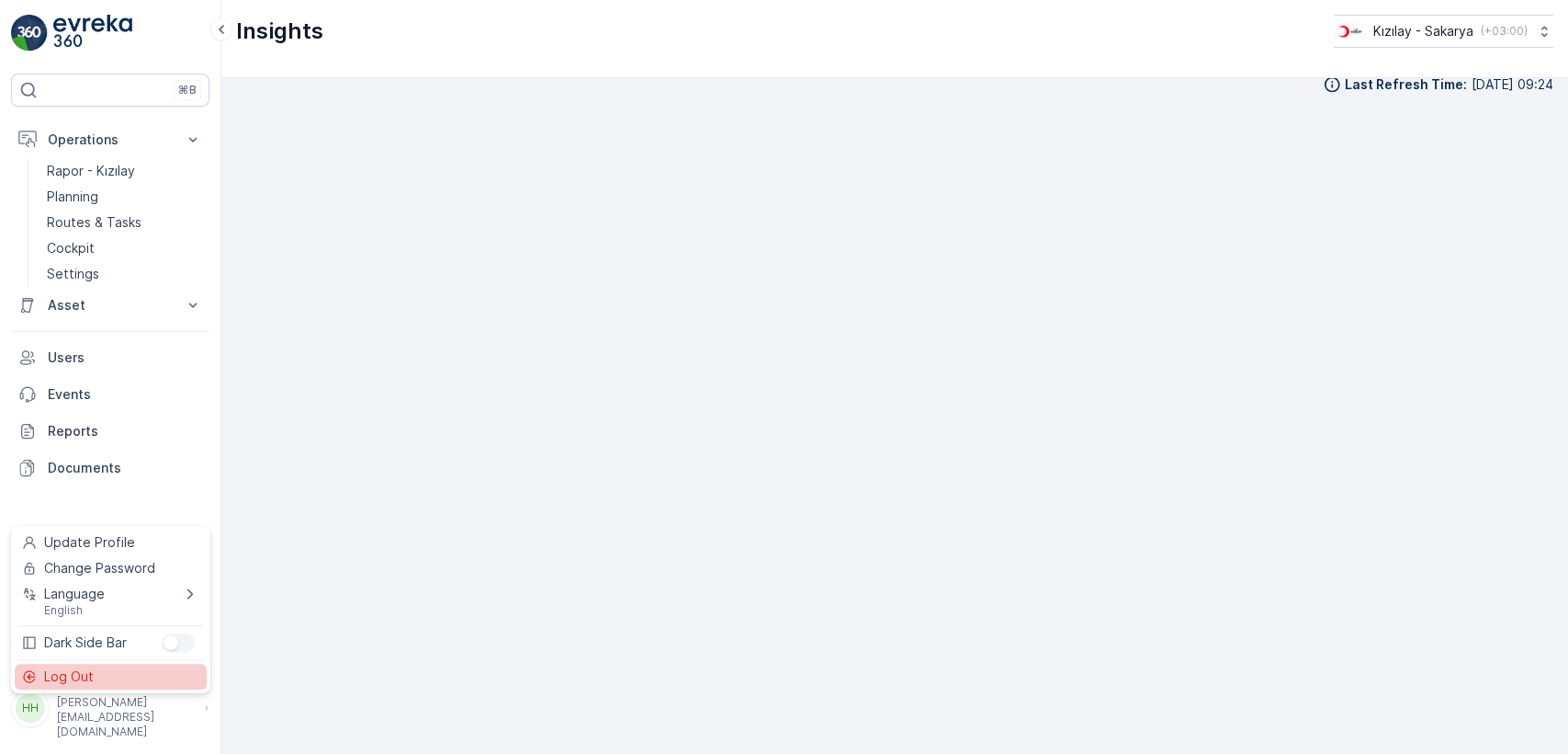
click at [66, 672] on span "Log Out" at bounding box center [70, 676] width 50 height 19
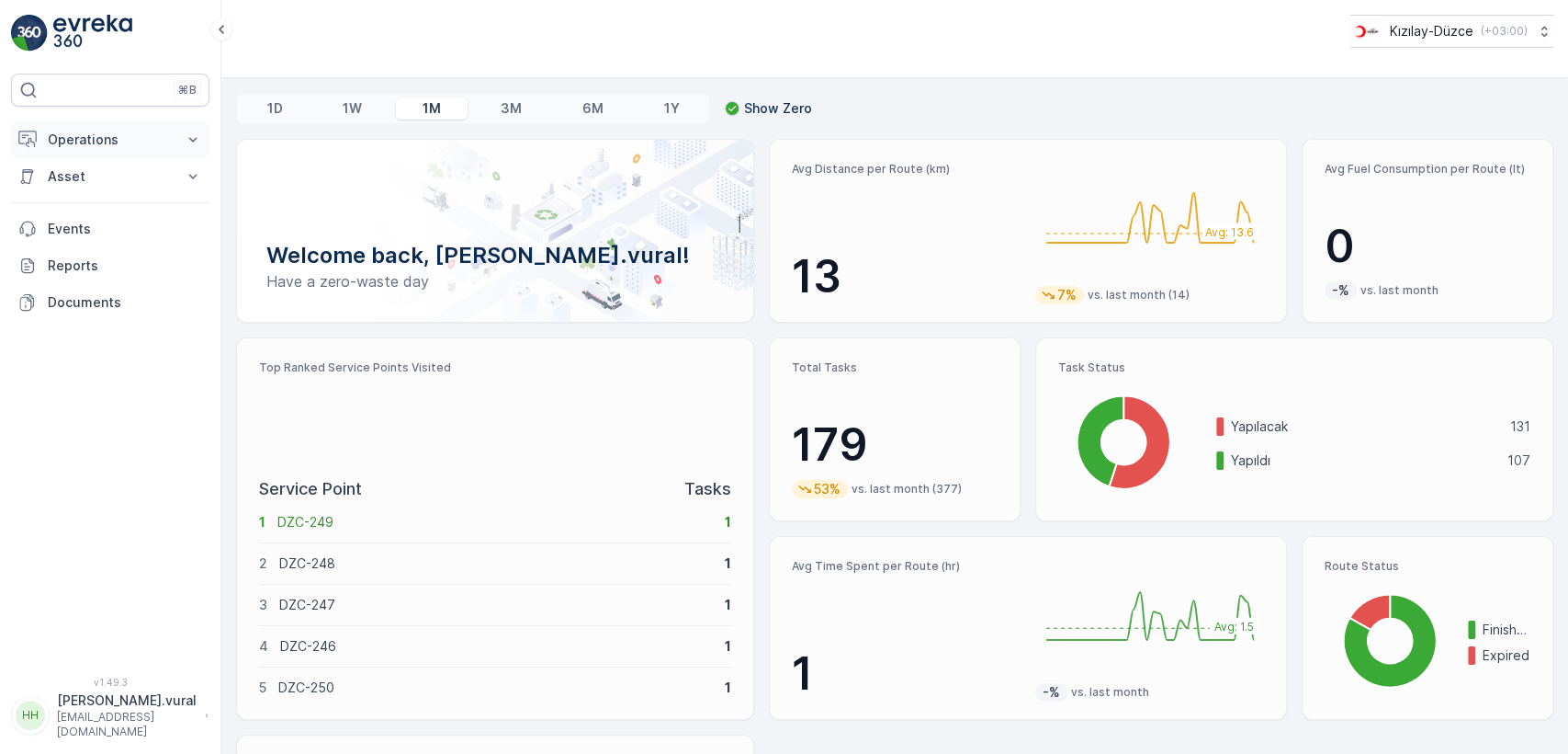
click at [72, 142] on p "Operations" at bounding box center [110, 140] width 125 height 19
click at [88, 169] on p "Rapor - Kızılay" at bounding box center [91, 171] width 88 height 19
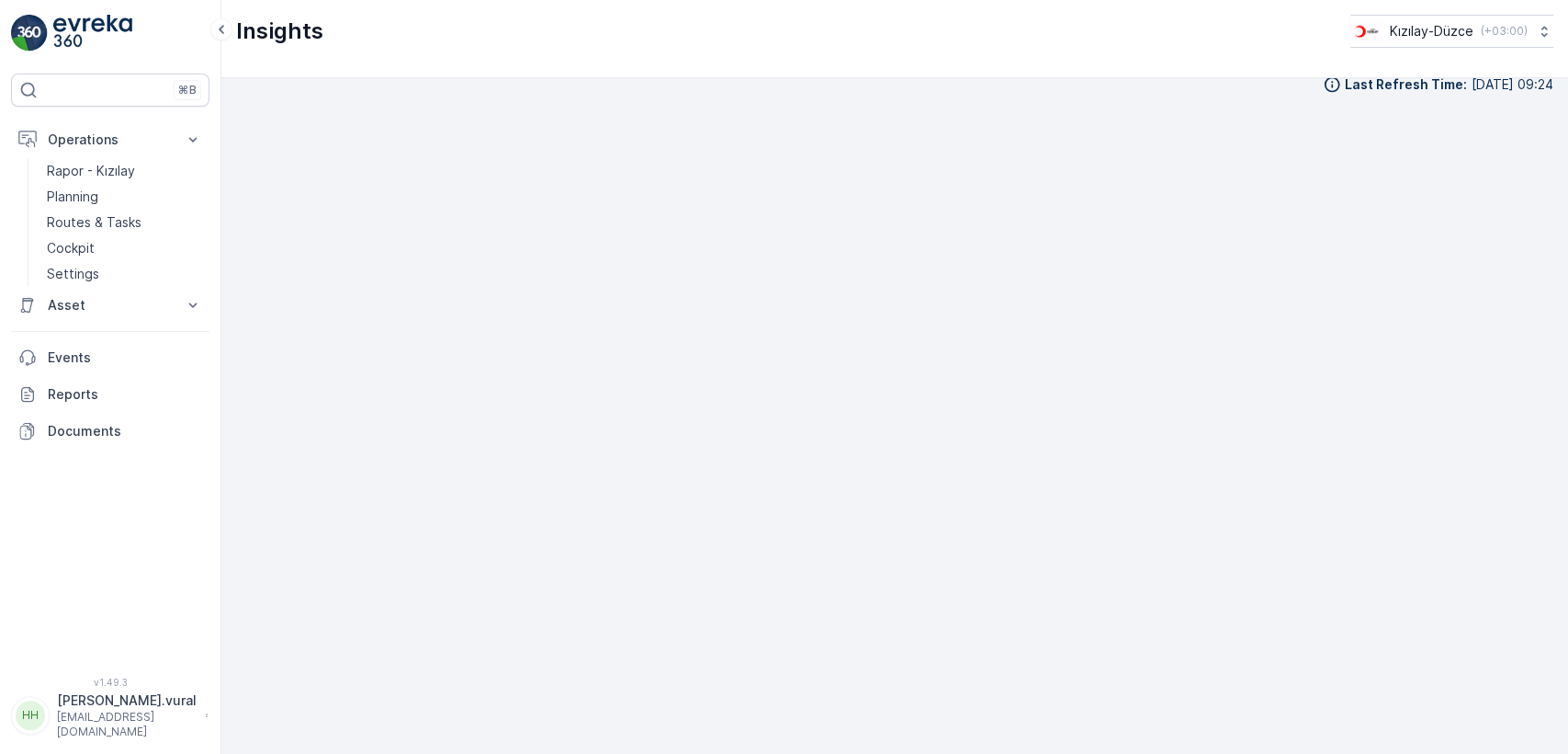
scroll to position [20, 0]
